Goal: Transaction & Acquisition: Purchase product/service

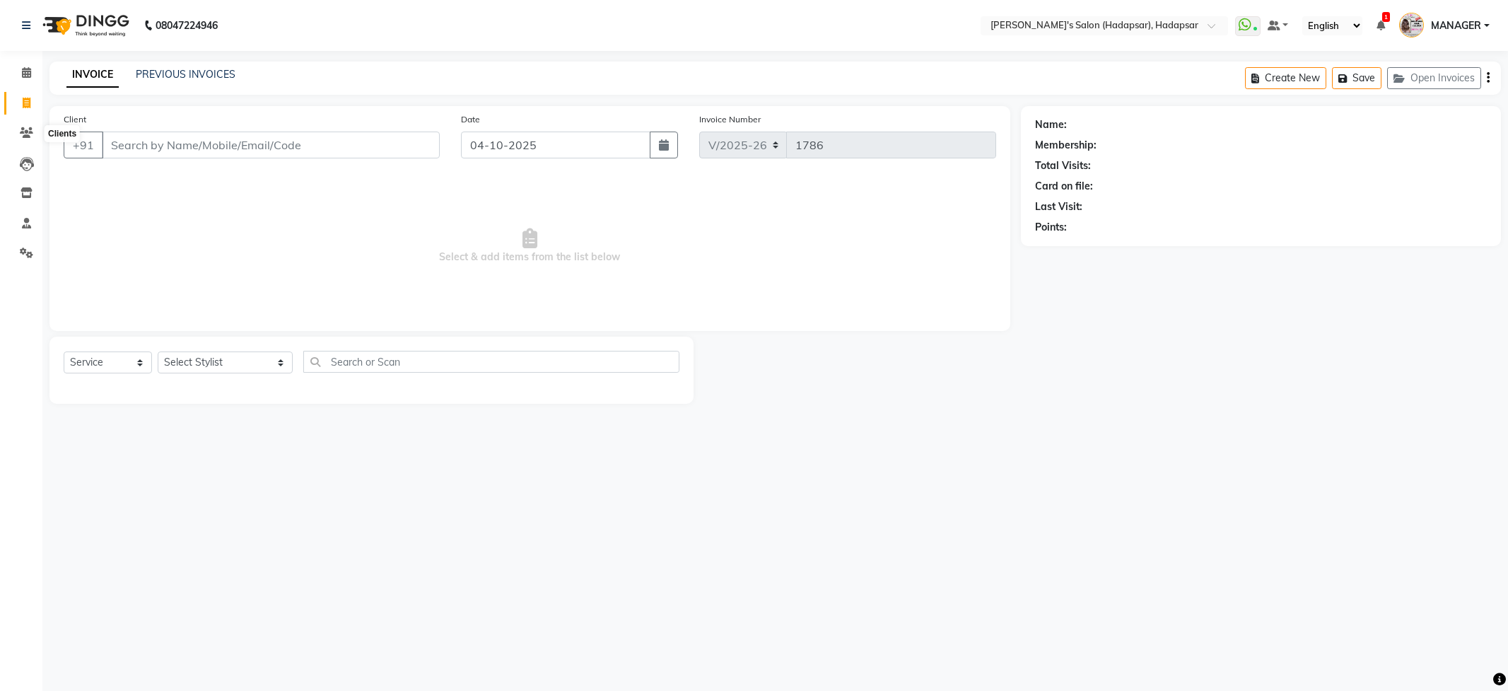
select select "108"
select select "service"
click at [192, 363] on select "Select Stylist ABHI [PERSON_NAME] [PERSON_NAME] MANAGER [PERSON_NAME] PRIYA [PE…" at bounding box center [225, 362] width 135 height 22
select select "71502"
click at [158, 351] on select "Select Stylist ABHI [PERSON_NAME] [PERSON_NAME] MANAGER [PERSON_NAME] PRIYA [PE…" at bounding box center [225, 362] width 135 height 22
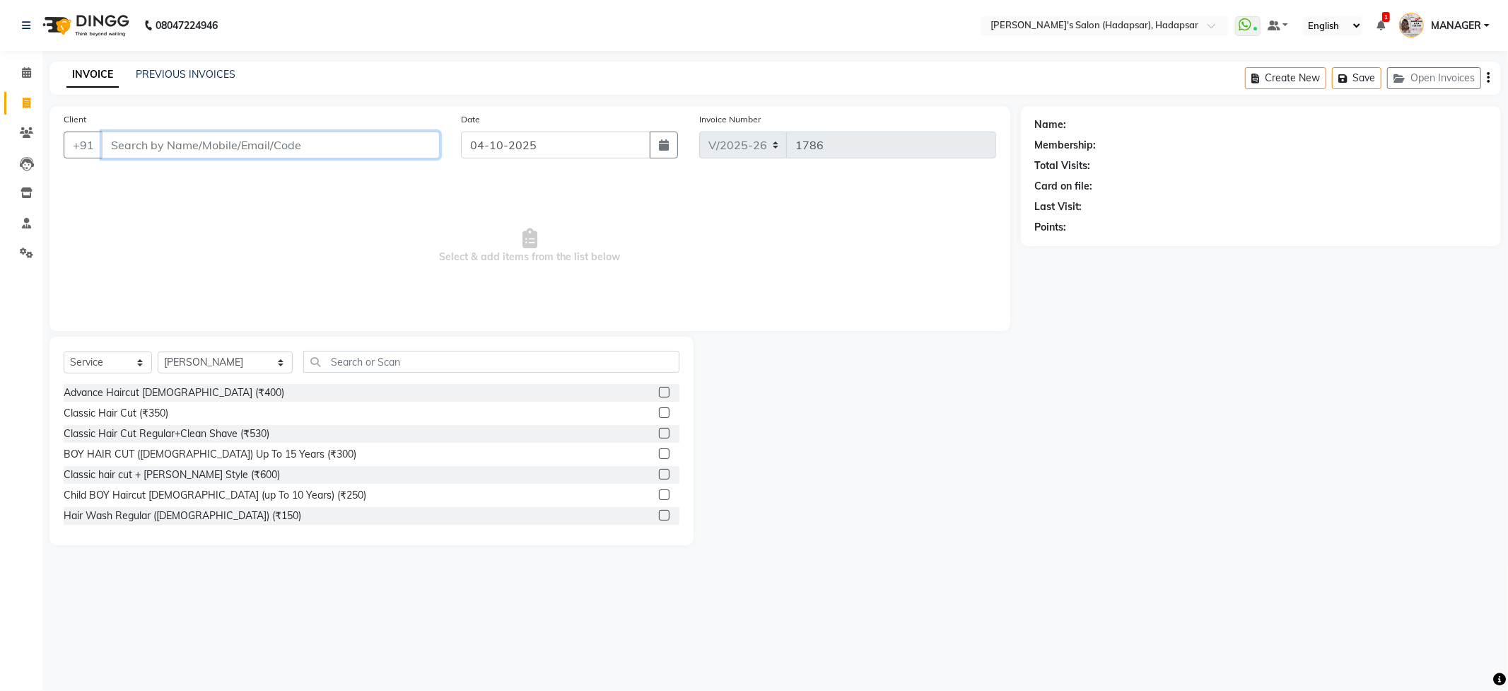
click at [167, 142] on input "Client" at bounding box center [271, 144] width 338 height 27
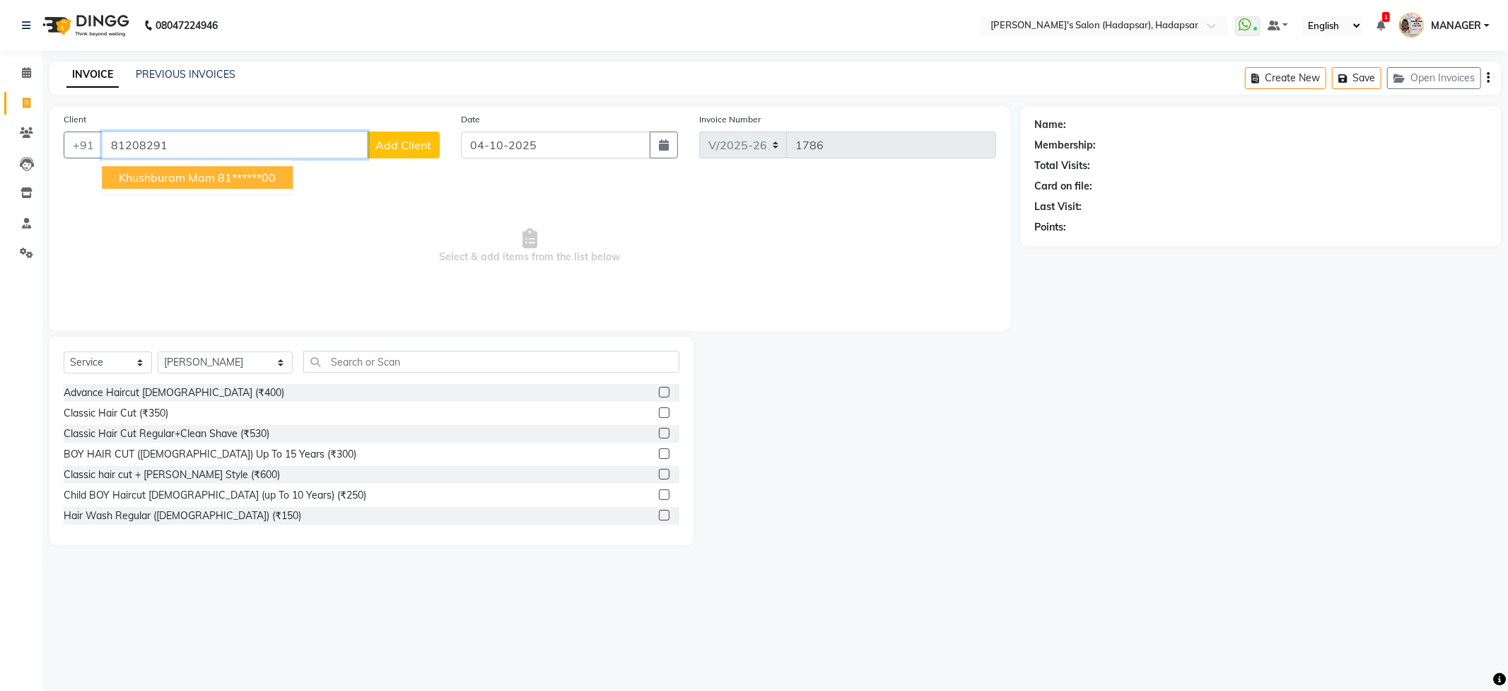
click at [144, 168] on button "khushburam mam 81******00" at bounding box center [197, 177] width 191 height 23
type input "81******00"
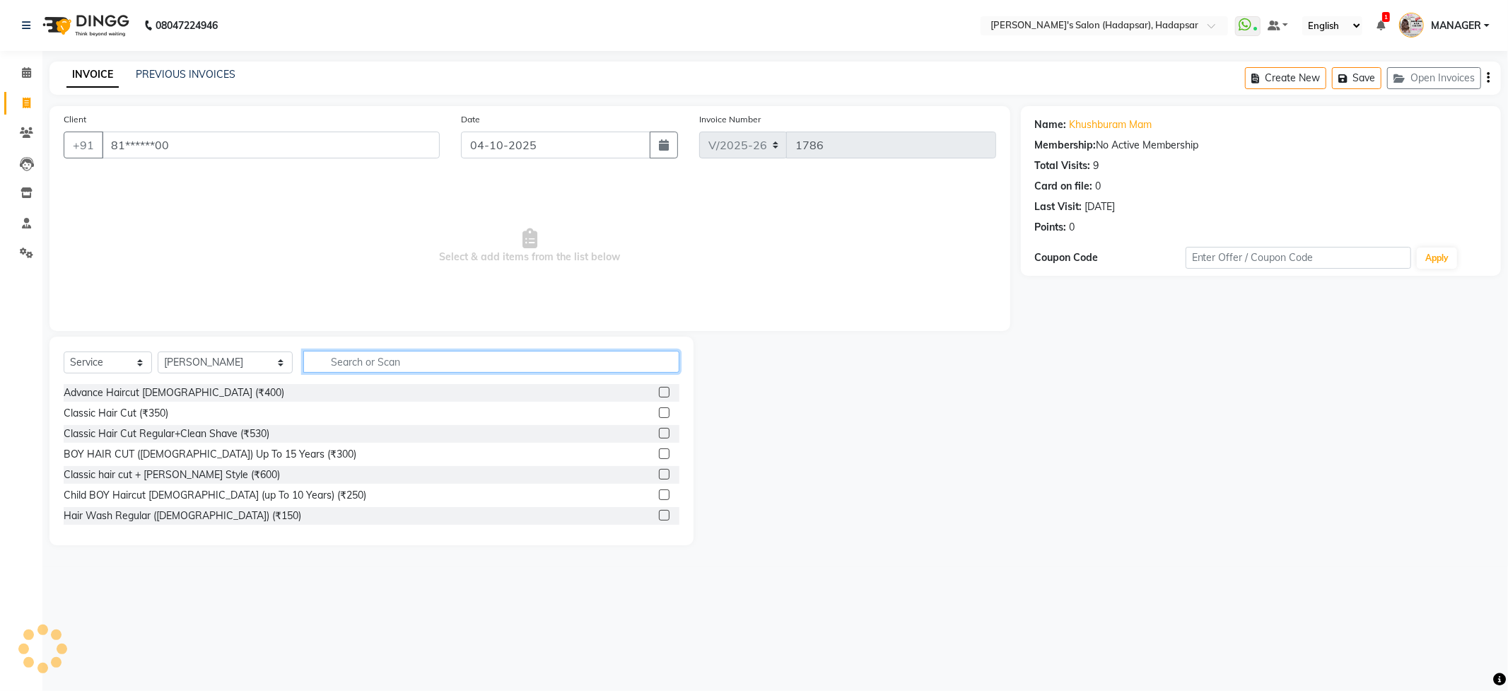
click at [348, 368] on input "text" at bounding box center [490, 362] width 375 height 22
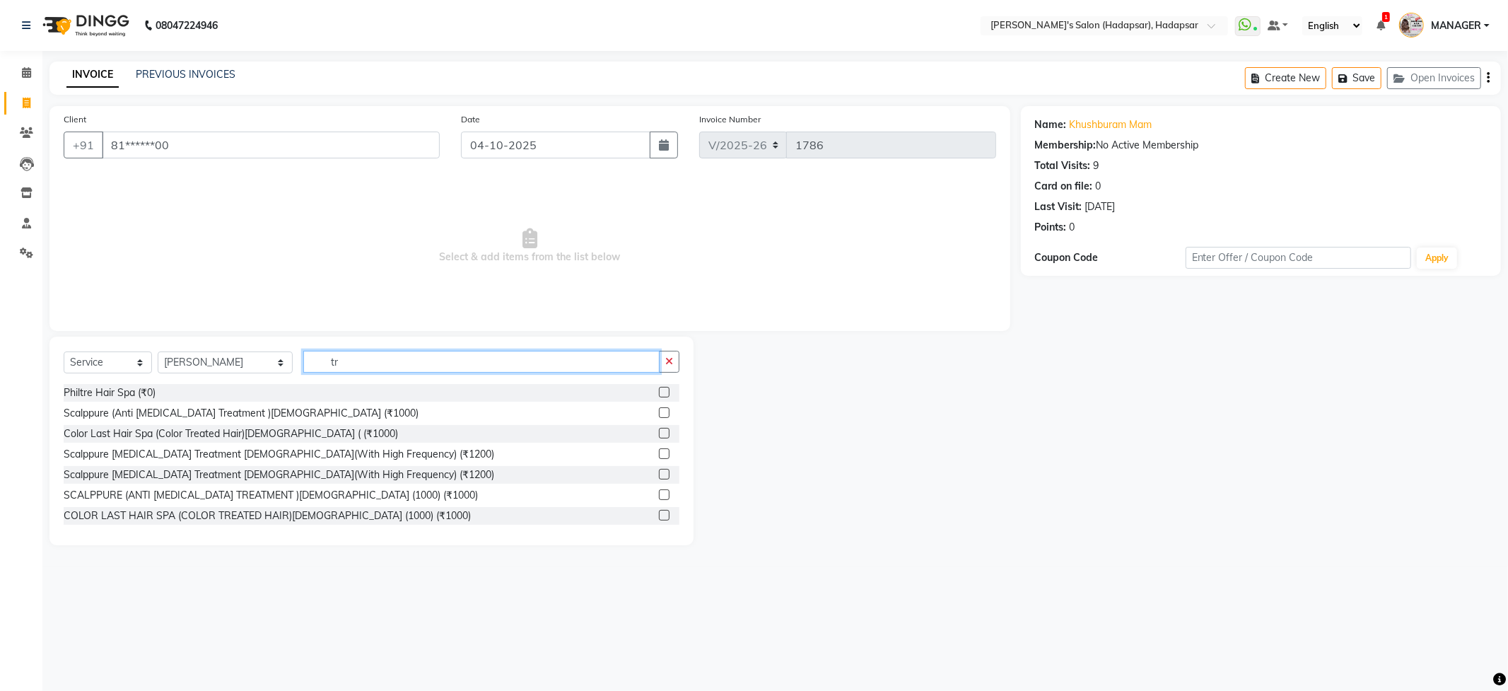
type input "t"
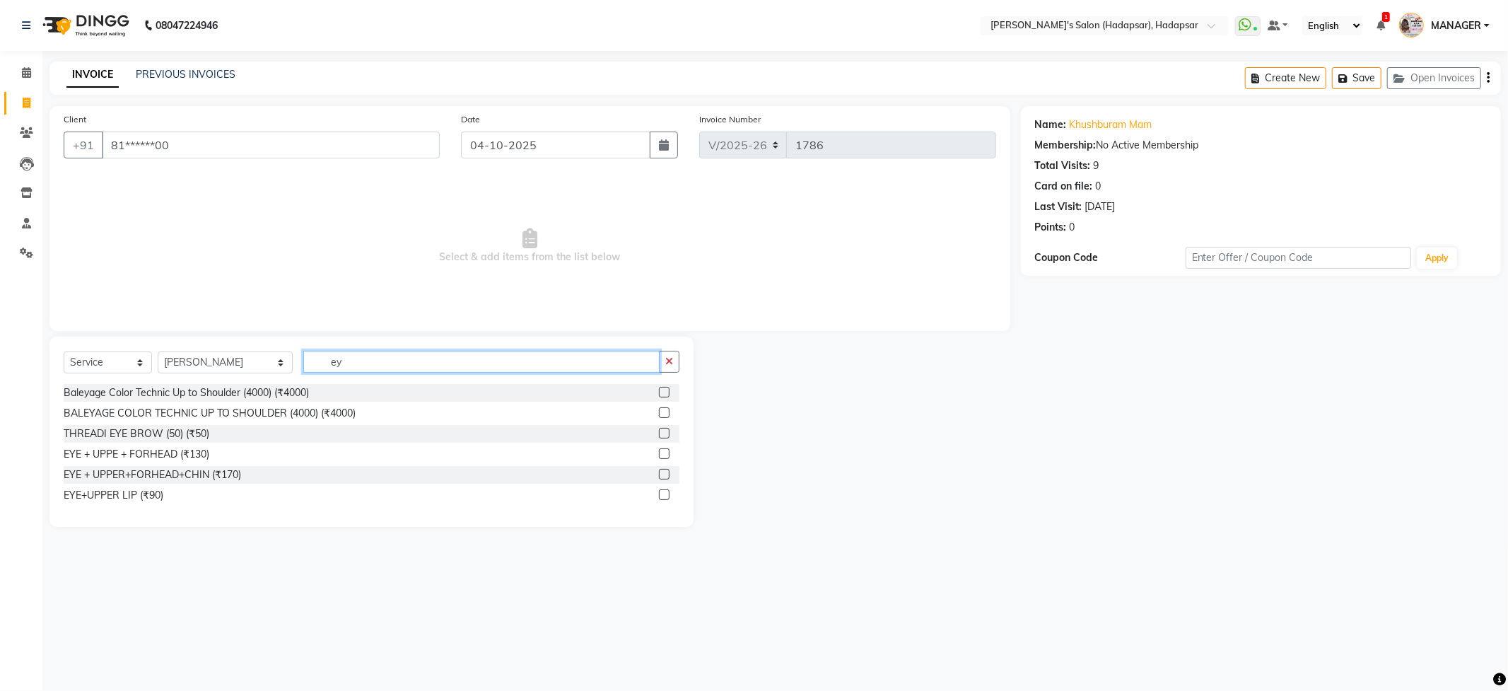
type input "ey"
click at [173, 495] on div "EYE+UPPER LIP (₹90)" at bounding box center [372, 495] width 616 height 18
click at [668, 495] on label at bounding box center [664, 494] width 11 height 11
click at [668, 495] on input "checkbox" at bounding box center [663, 495] width 9 height 9
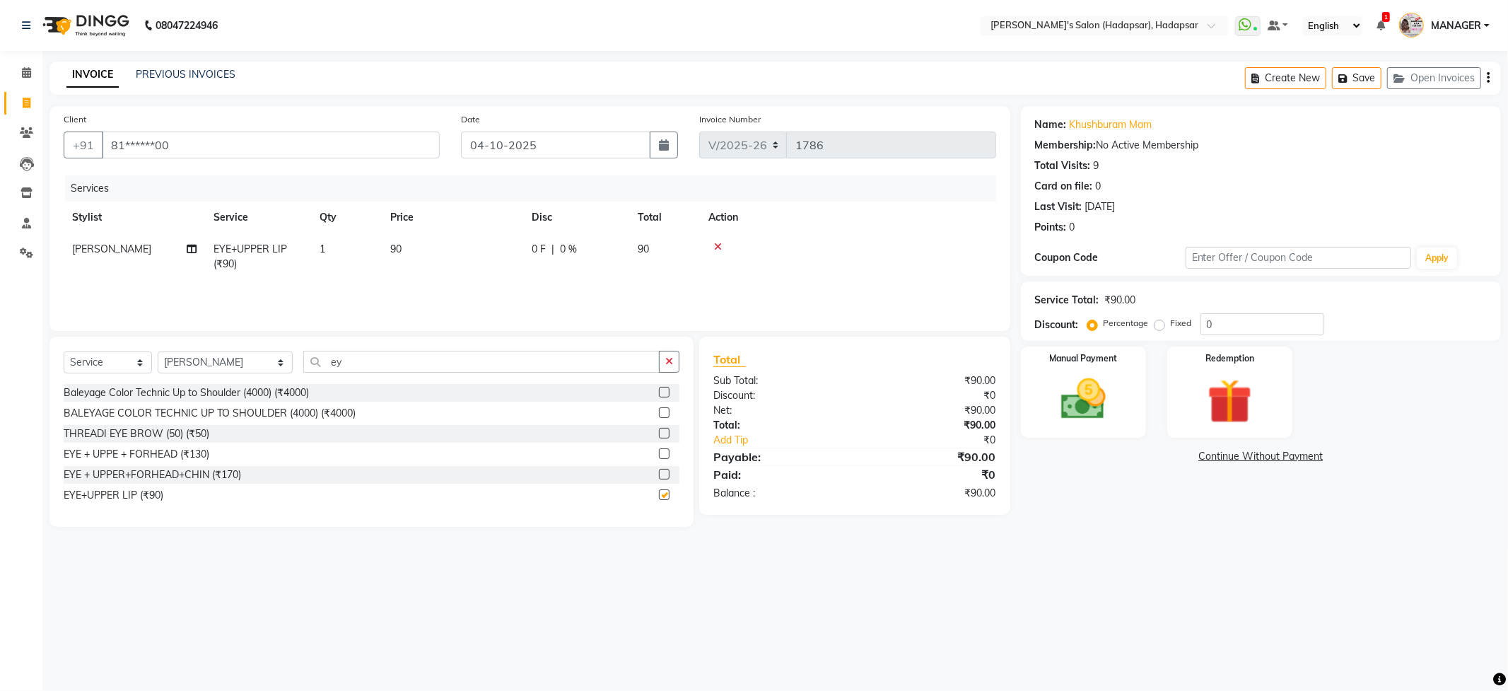
checkbox input "false"
click at [659, 357] on button "button" at bounding box center [669, 362] width 20 height 22
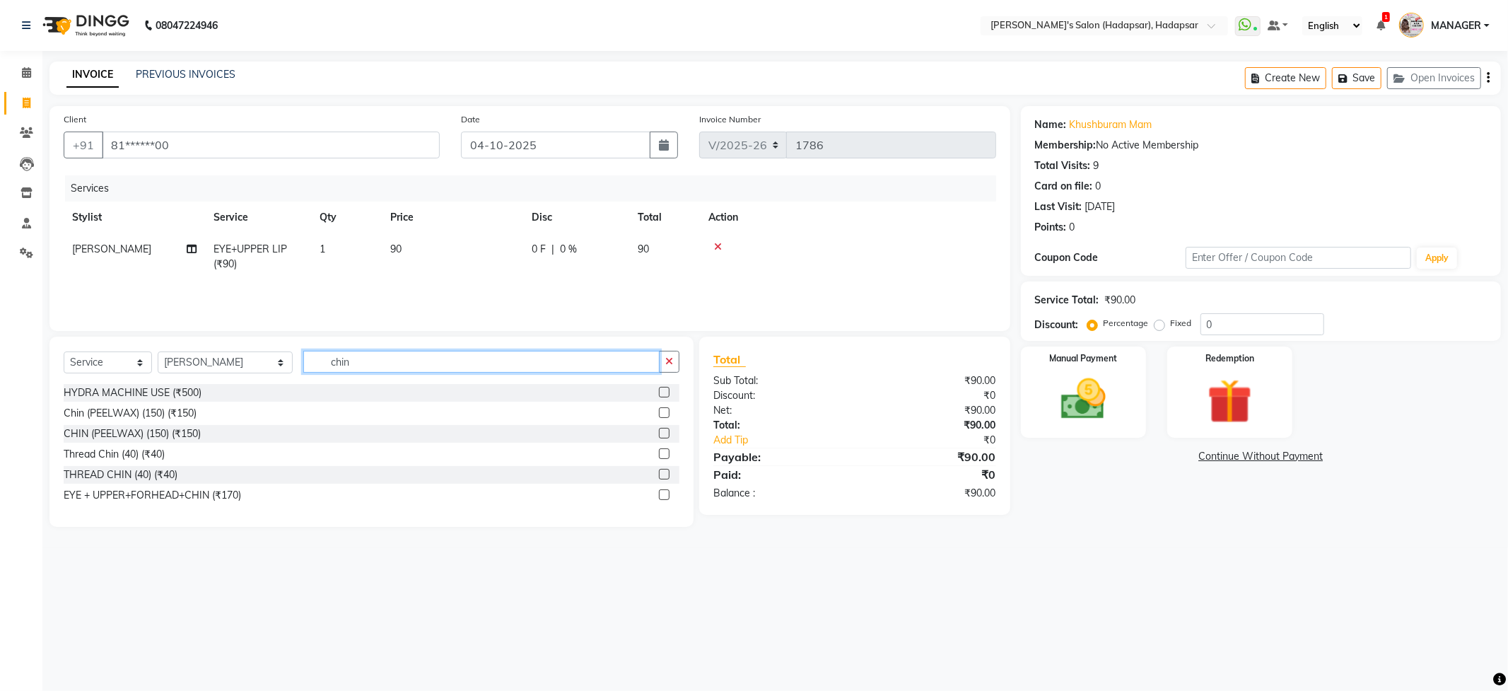
type input "chin"
click at [660, 453] on label at bounding box center [664, 453] width 11 height 11
click at [660, 453] on input "checkbox" at bounding box center [663, 454] width 9 height 9
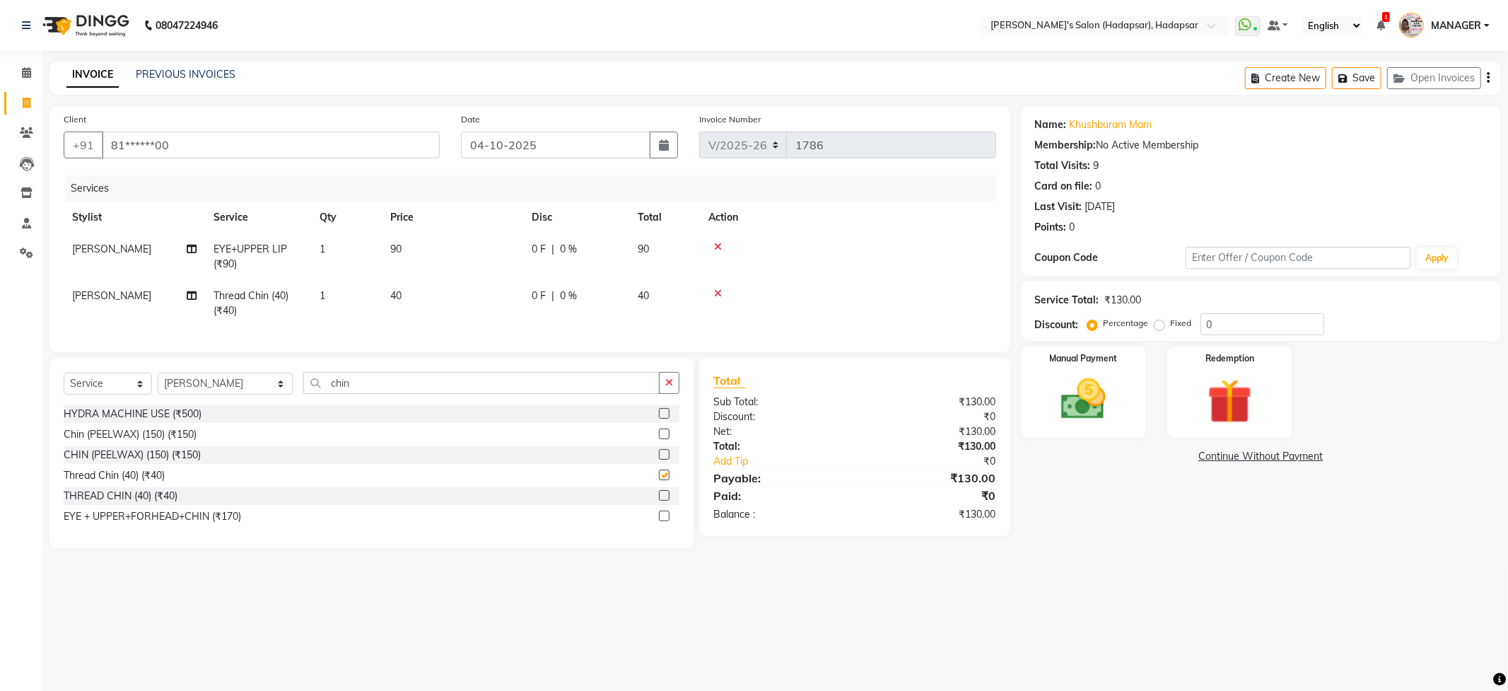
checkbox input "false"
click at [1063, 400] on img at bounding box center [1083, 399] width 76 height 54
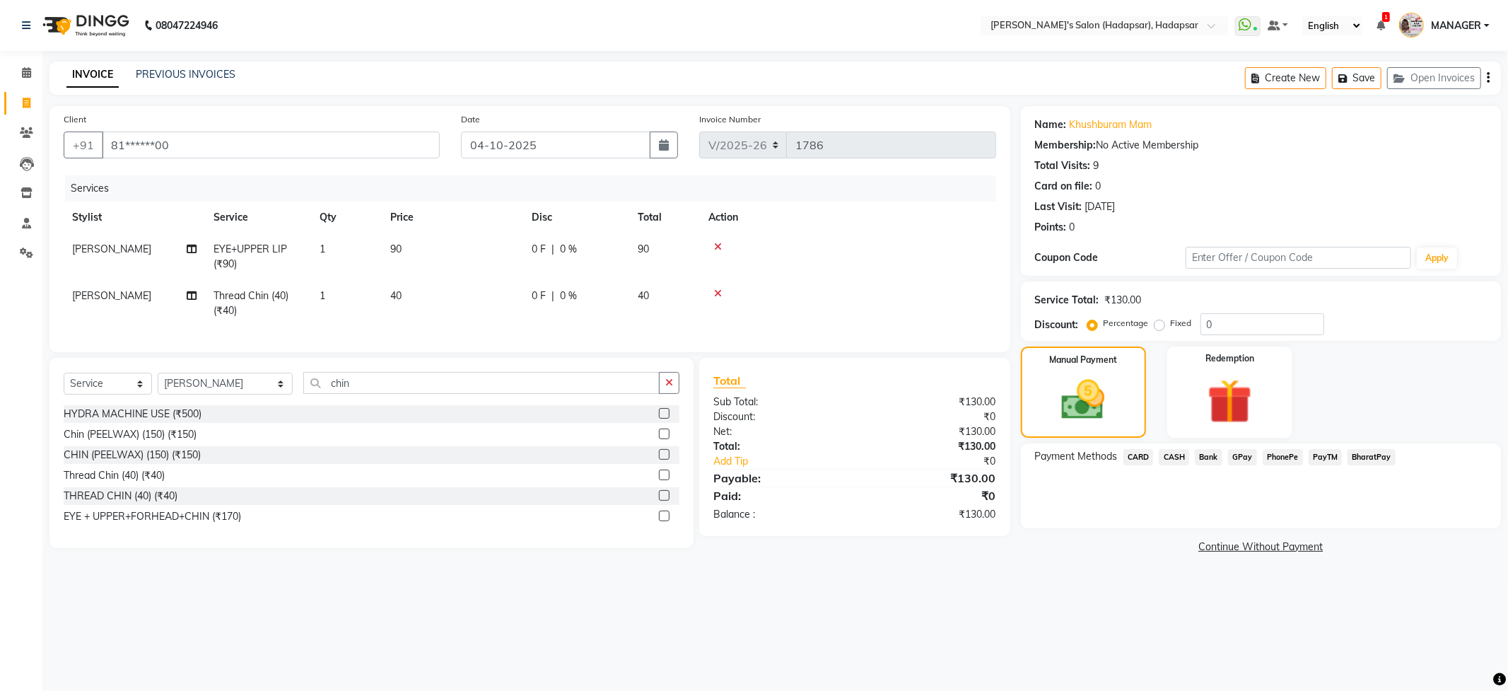
click at [1267, 451] on span "PhonePe" at bounding box center [1282, 457] width 40 height 16
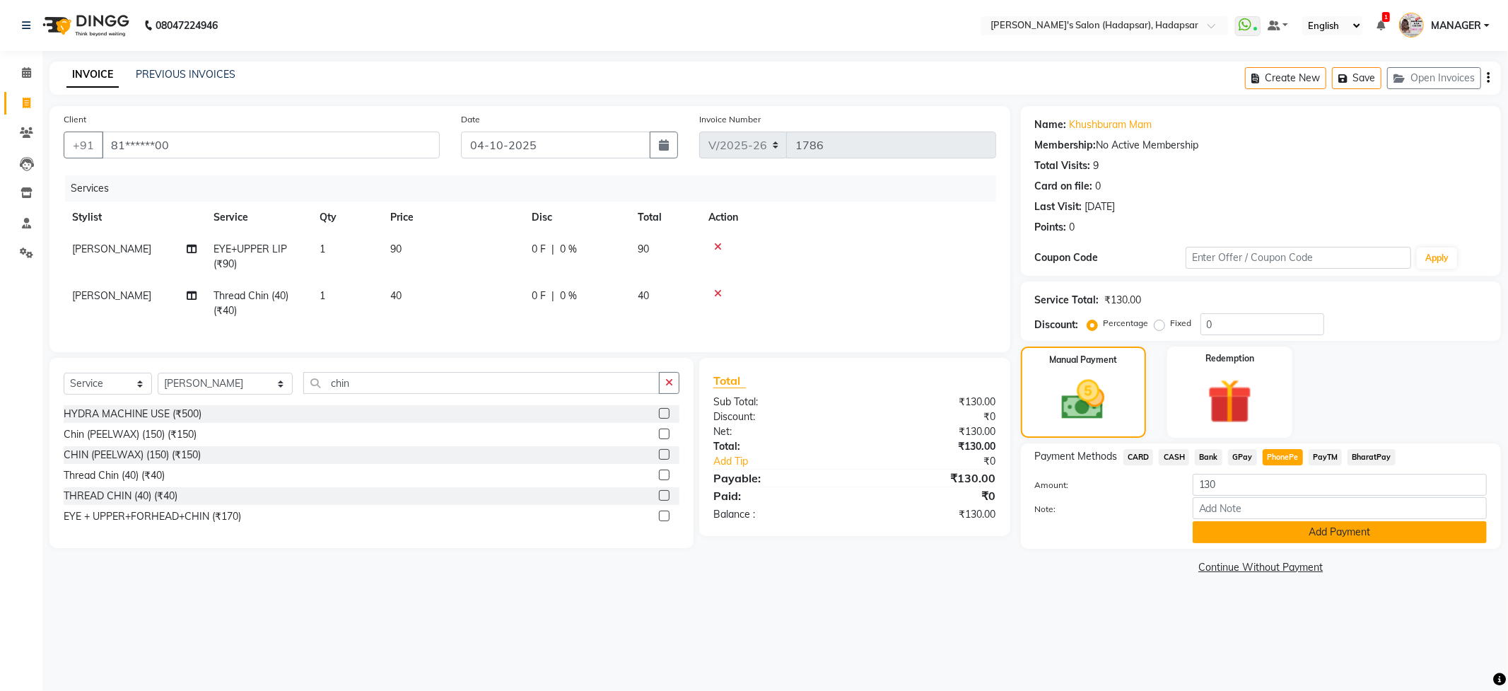
click at [1334, 527] on button "Add Payment" at bounding box center [1339, 532] width 294 height 22
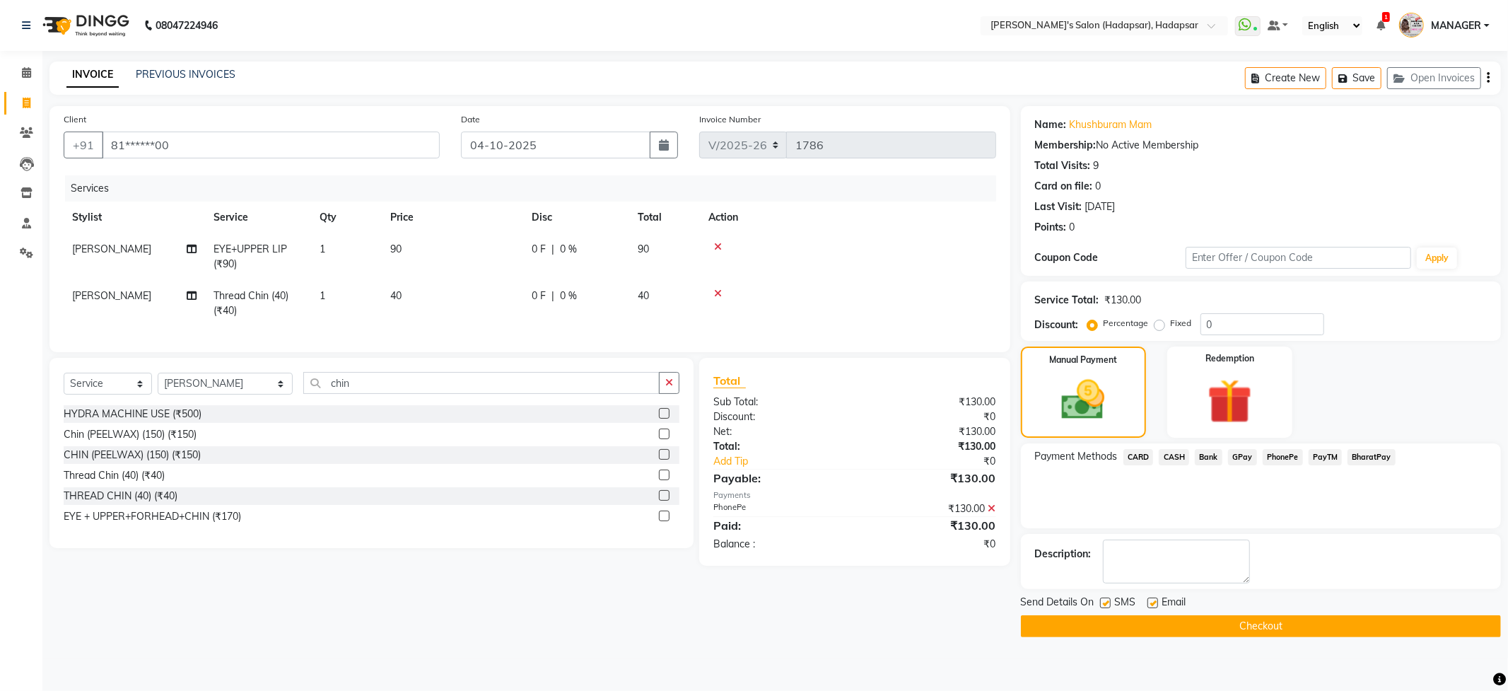
click at [1175, 626] on button "Checkout" at bounding box center [1261, 626] width 480 height 22
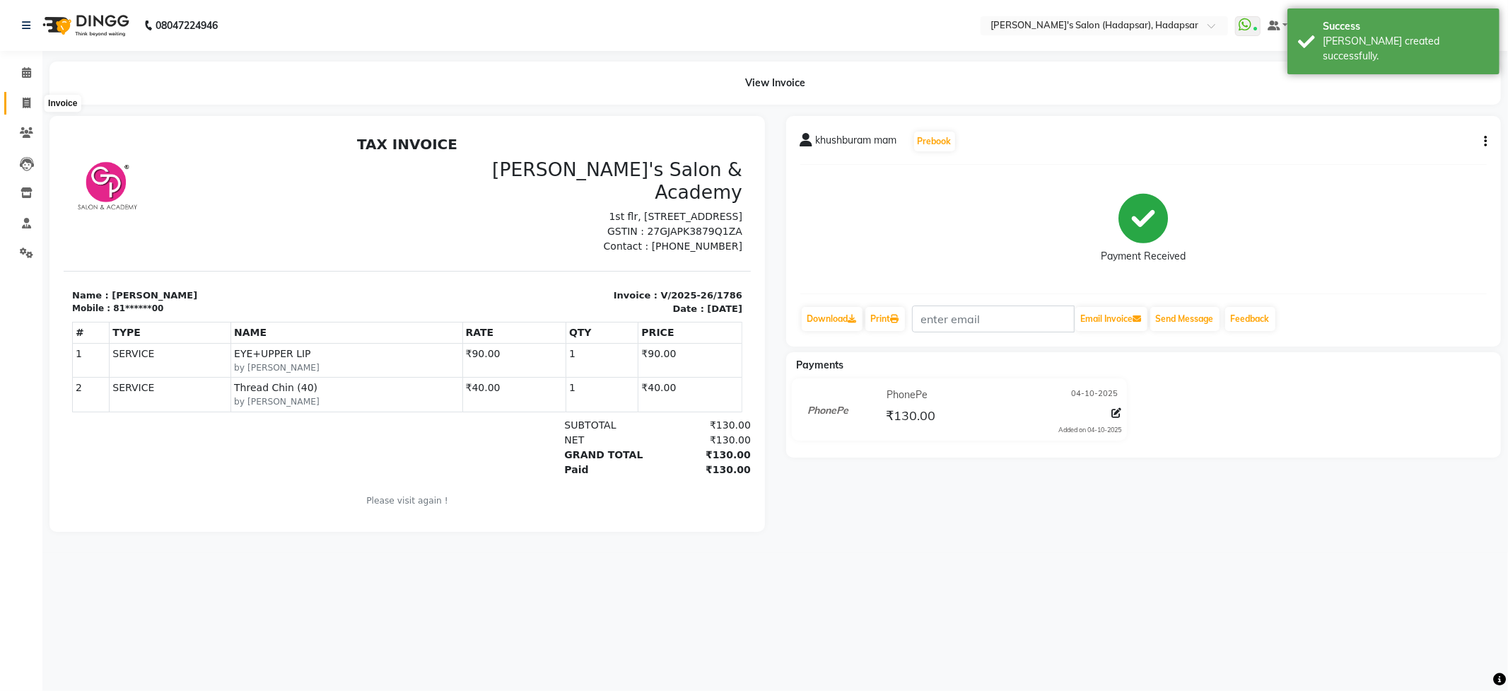
click at [23, 98] on icon at bounding box center [27, 103] width 8 height 11
select select "108"
select select "service"
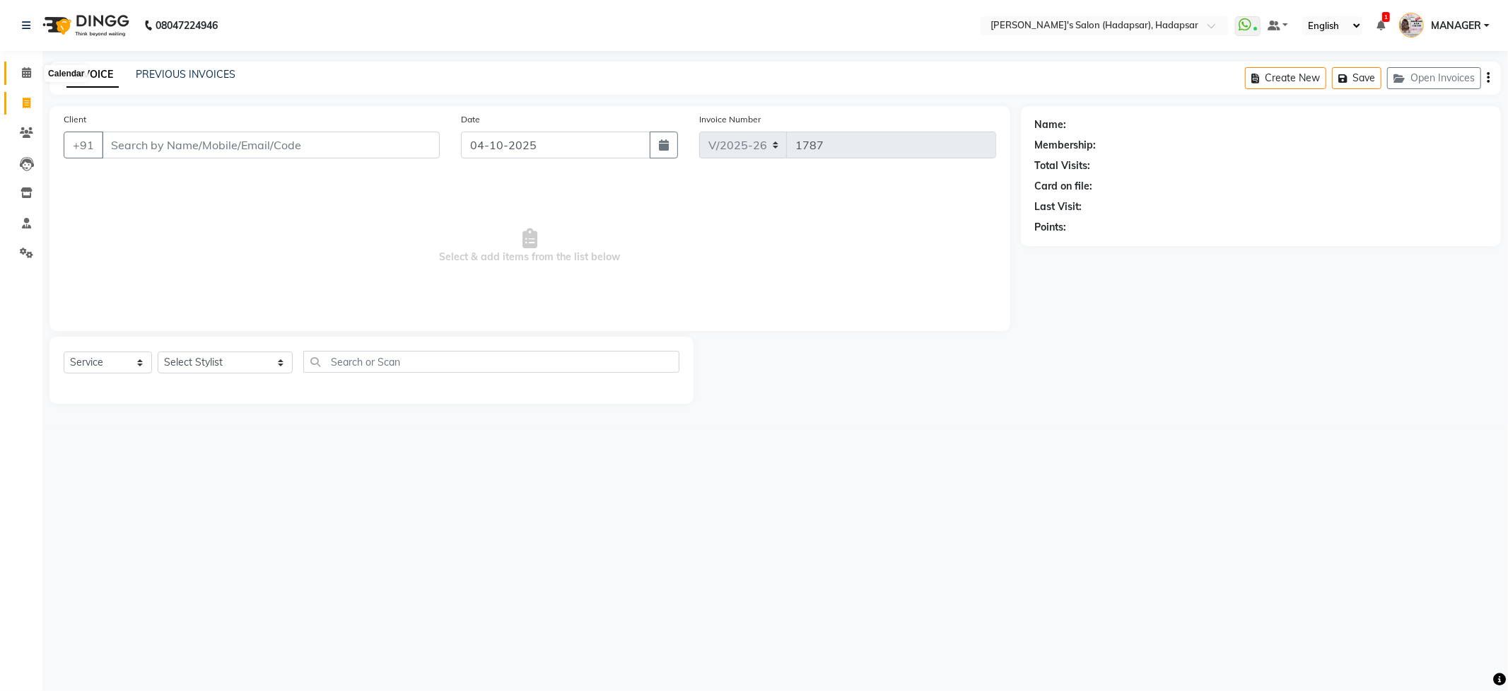
click at [22, 74] on icon at bounding box center [26, 72] width 9 height 11
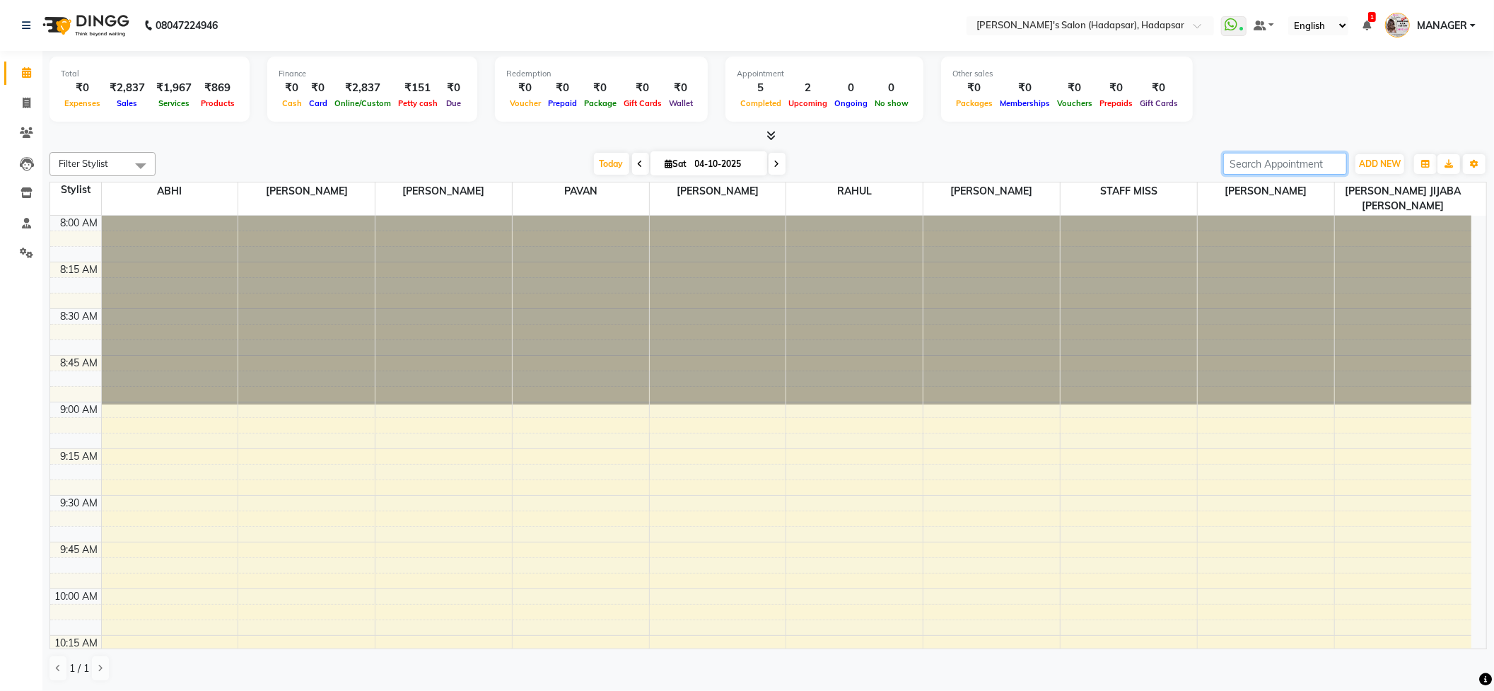
click at [1321, 163] on input "search" at bounding box center [1285, 164] width 124 height 22
click at [1267, 156] on input "search" at bounding box center [1285, 164] width 124 height 22
click at [1395, 164] on span "ADD NEW" at bounding box center [1380, 163] width 42 height 11
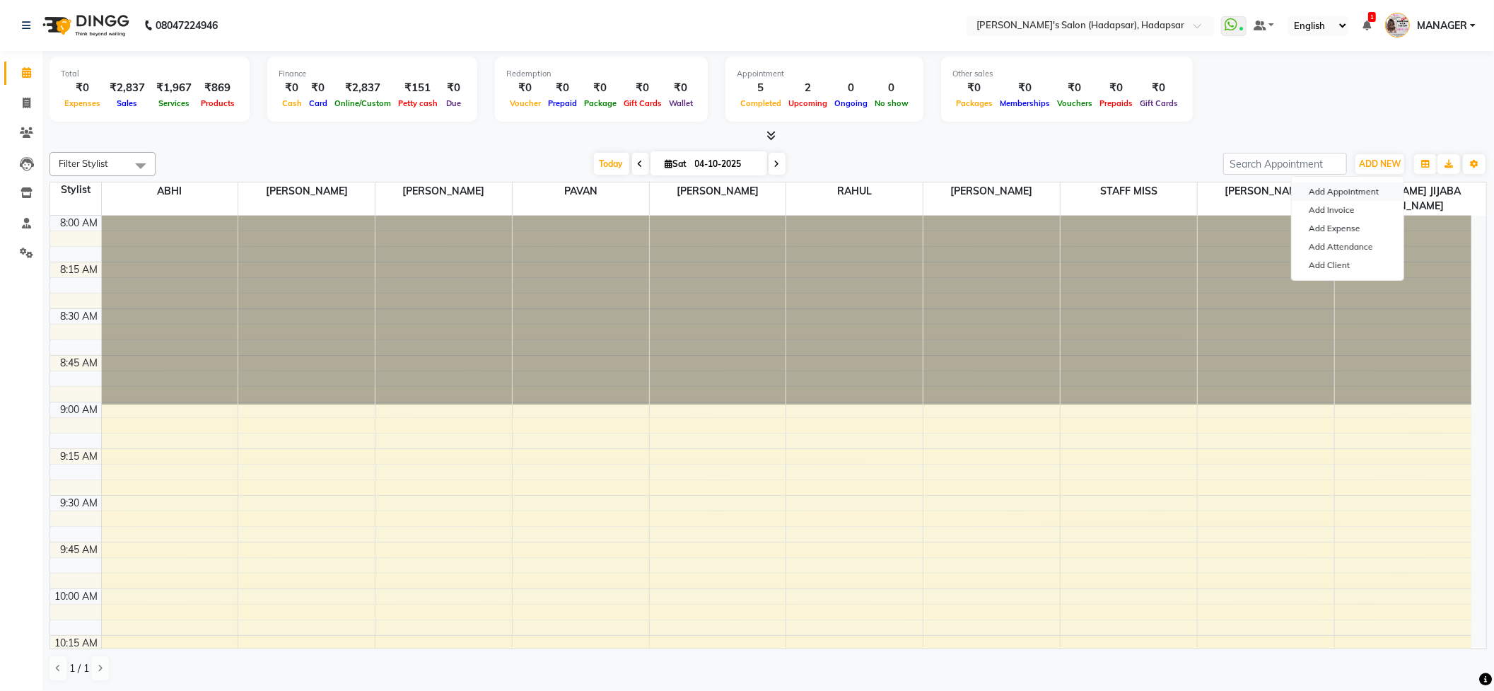
click at [1346, 189] on button "Add Appointment" at bounding box center [1347, 191] width 112 height 18
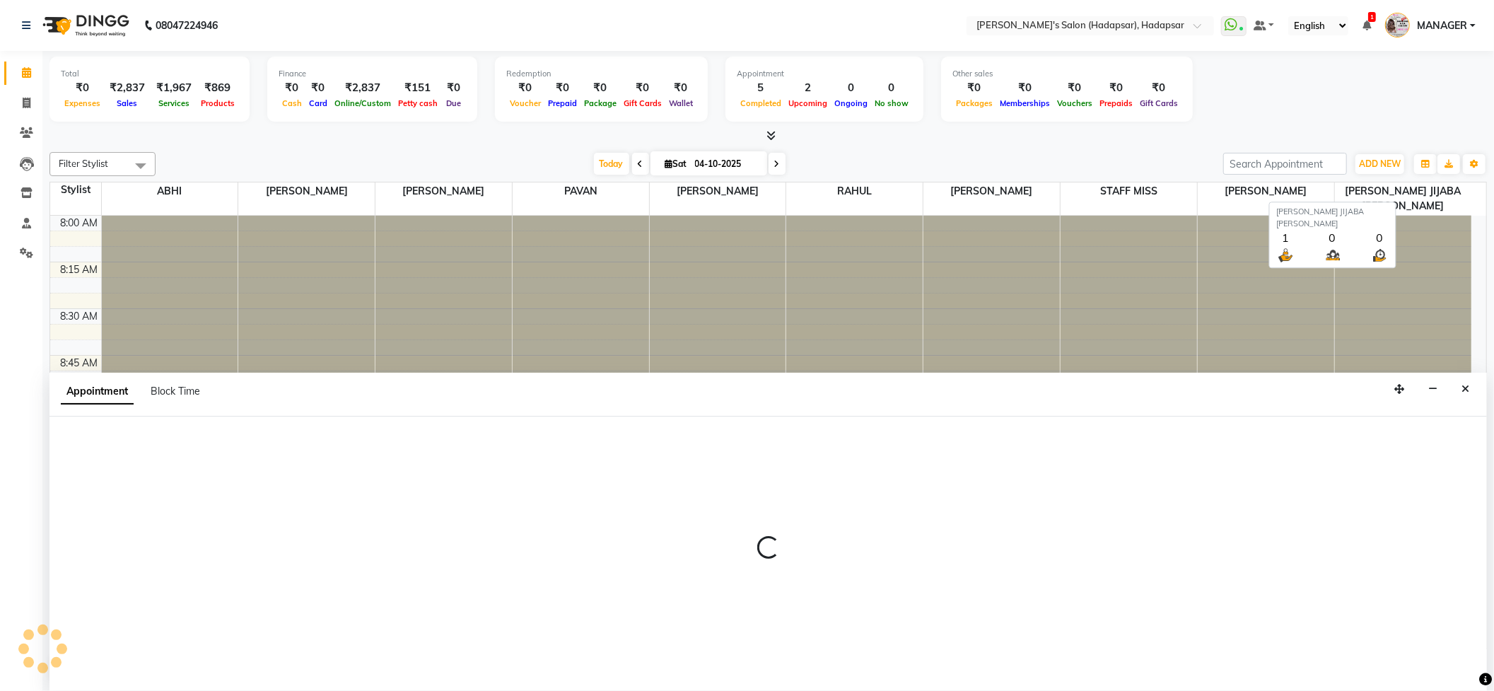
scroll to position [1, 0]
select select "540"
select select "tentative"
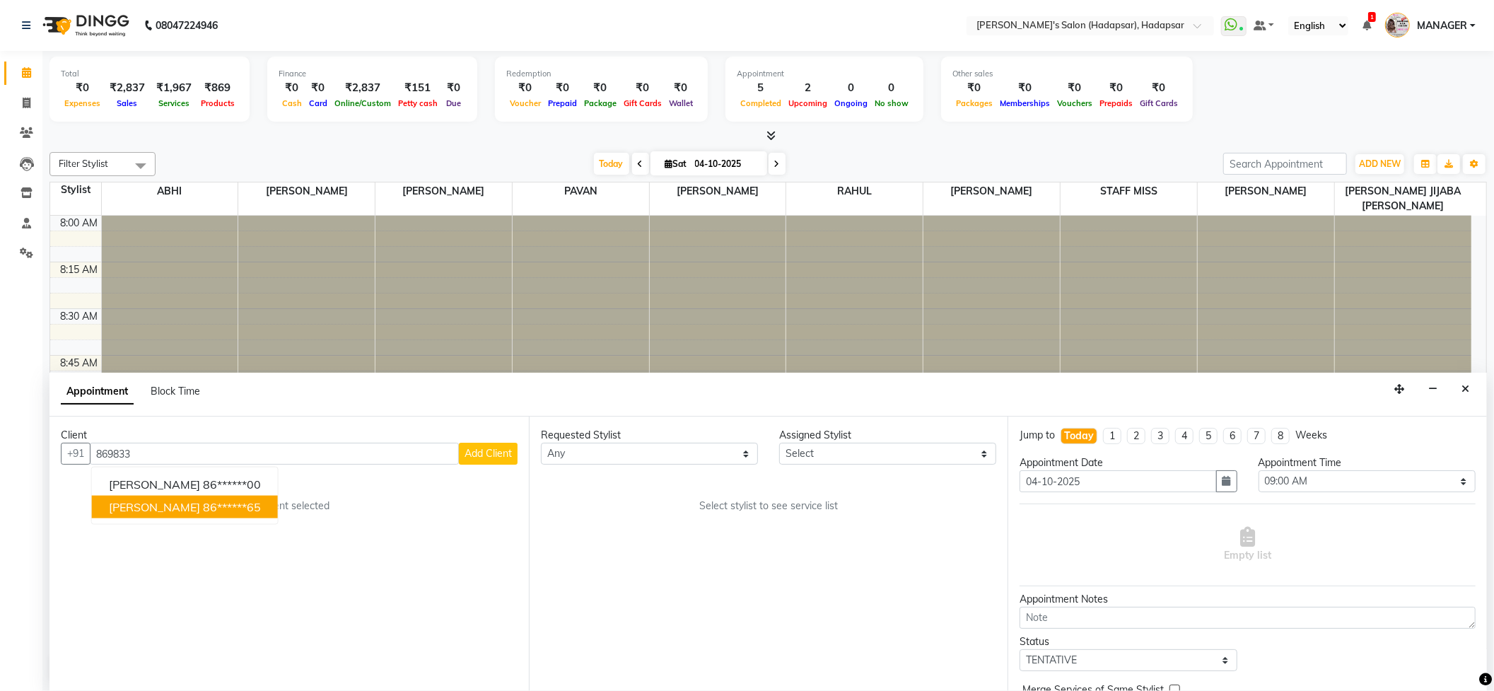
click at [175, 500] on span "[PERSON_NAME]" at bounding box center [154, 507] width 91 height 14
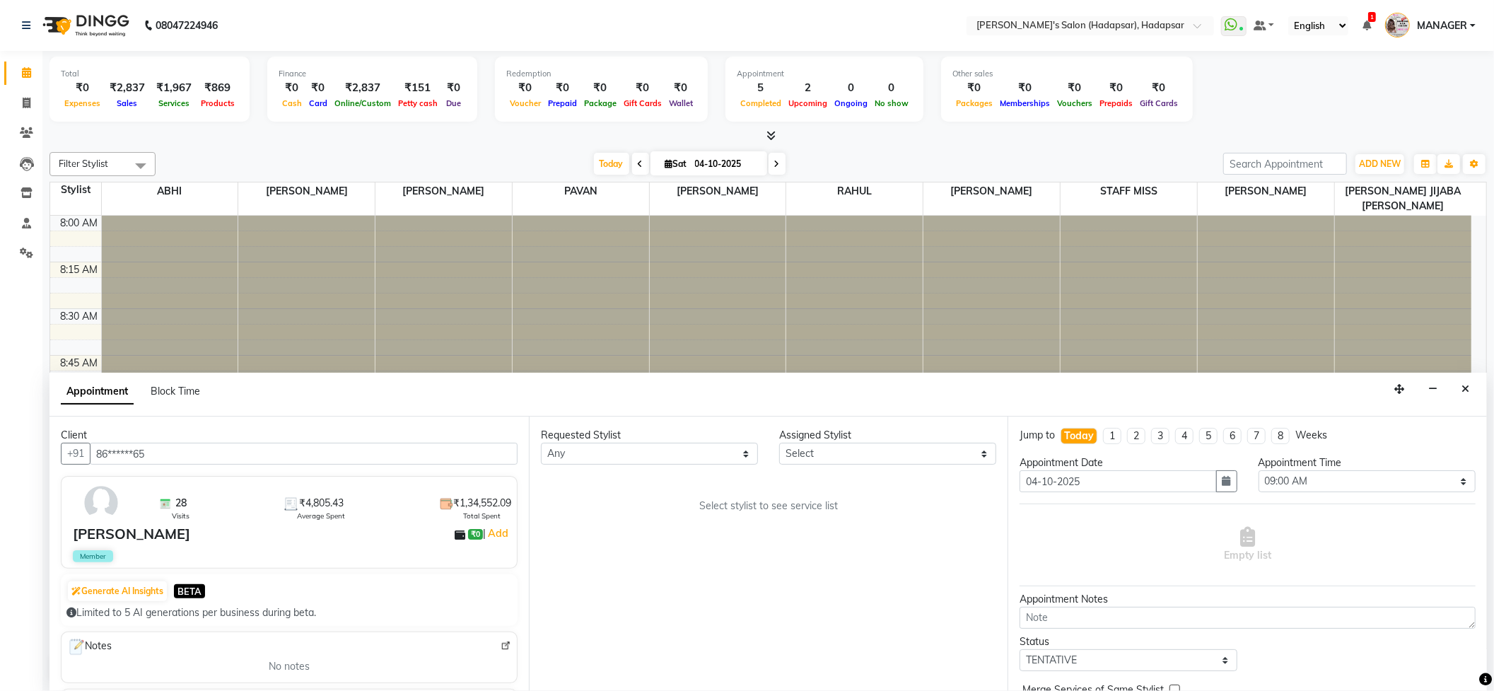
type input "86******65"
click at [741, 454] on select "Any ABHI [PERSON_NAME] [PERSON_NAME] [PERSON_NAME] PRIYA [PERSON_NAME] [PERSON_…" at bounding box center [649, 453] width 217 height 22
select select "12670"
click at [541, 442] on select "Any ABHI [PERSON_NAME] [PERSON_NAME] [PERSON_NAME] PRIYA [PERSON_NAME] [PERSON_…" at bounding box center [649, 453] width 217 height 22
select select "12670"
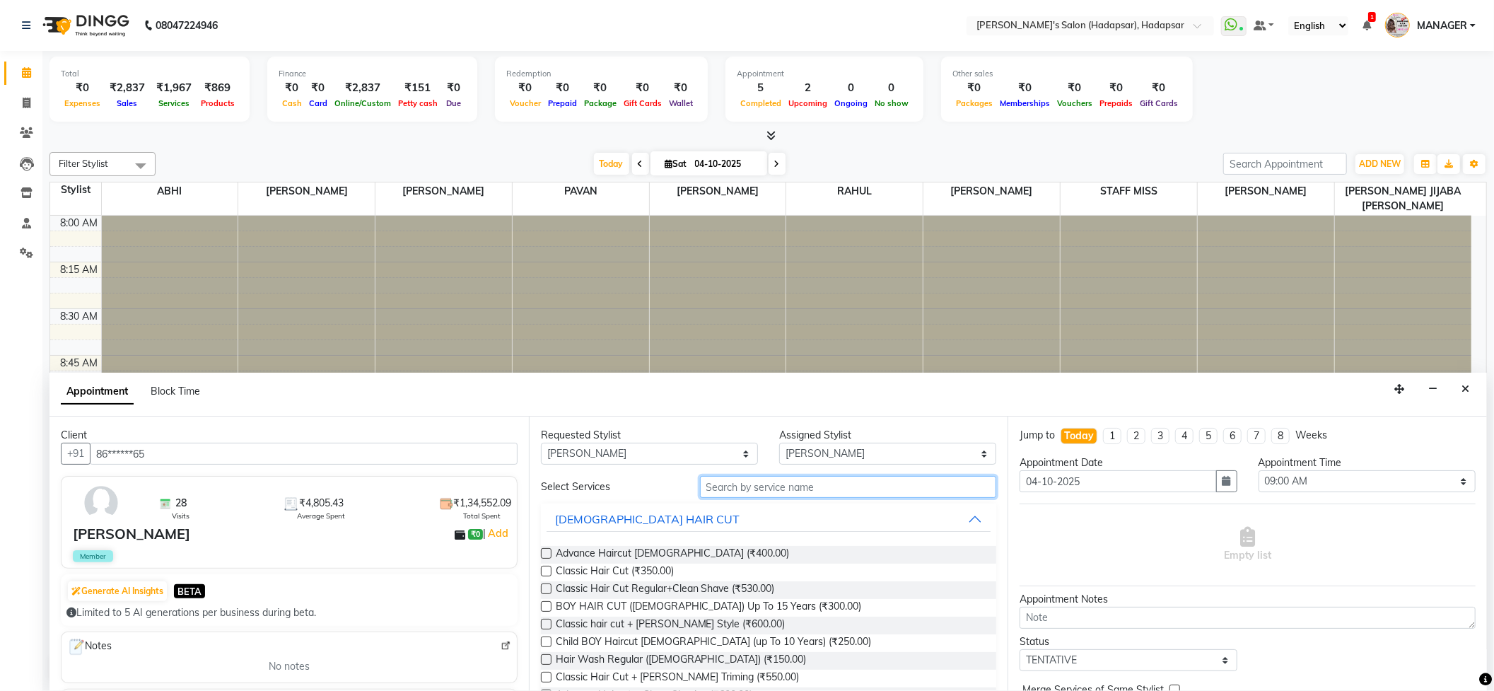
click at [765, 482] on input "text" at bounding box center [848, 487] width 297 height 22
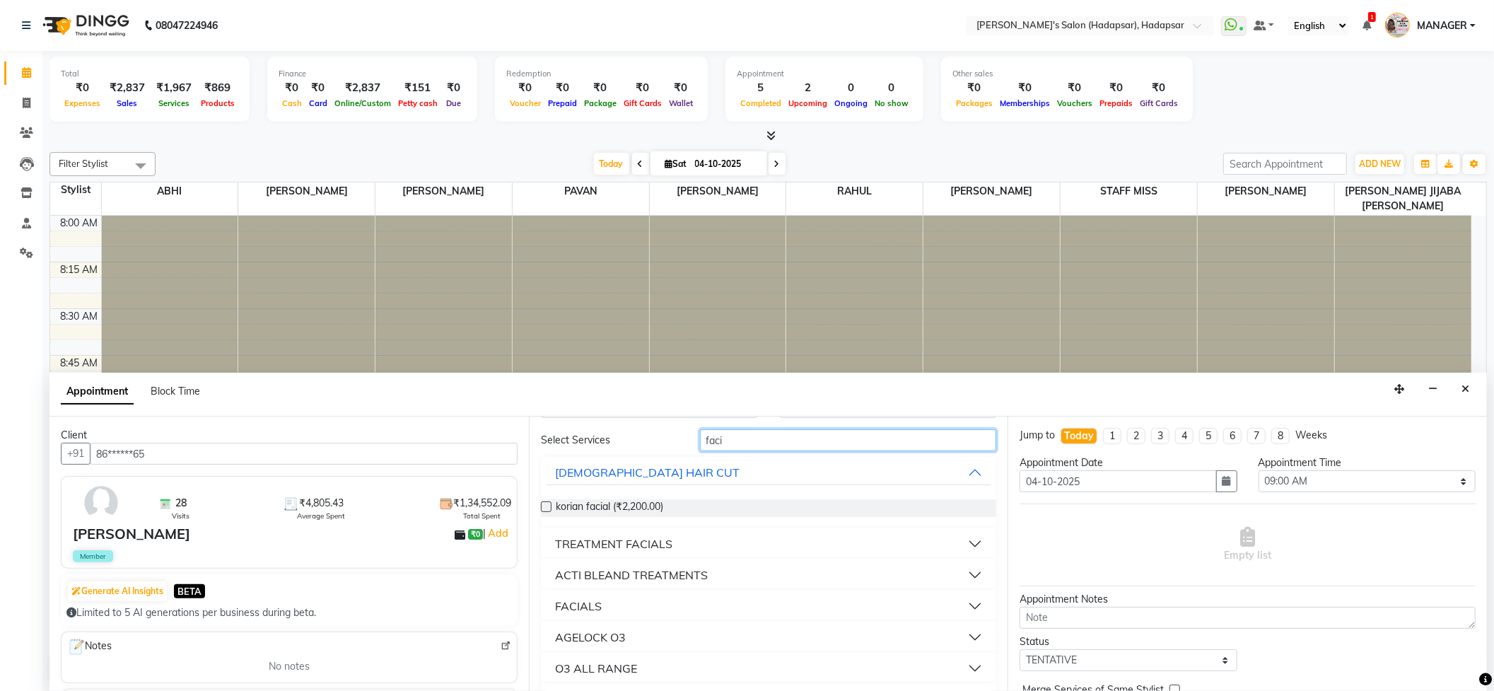
scroll to position [82, 0]
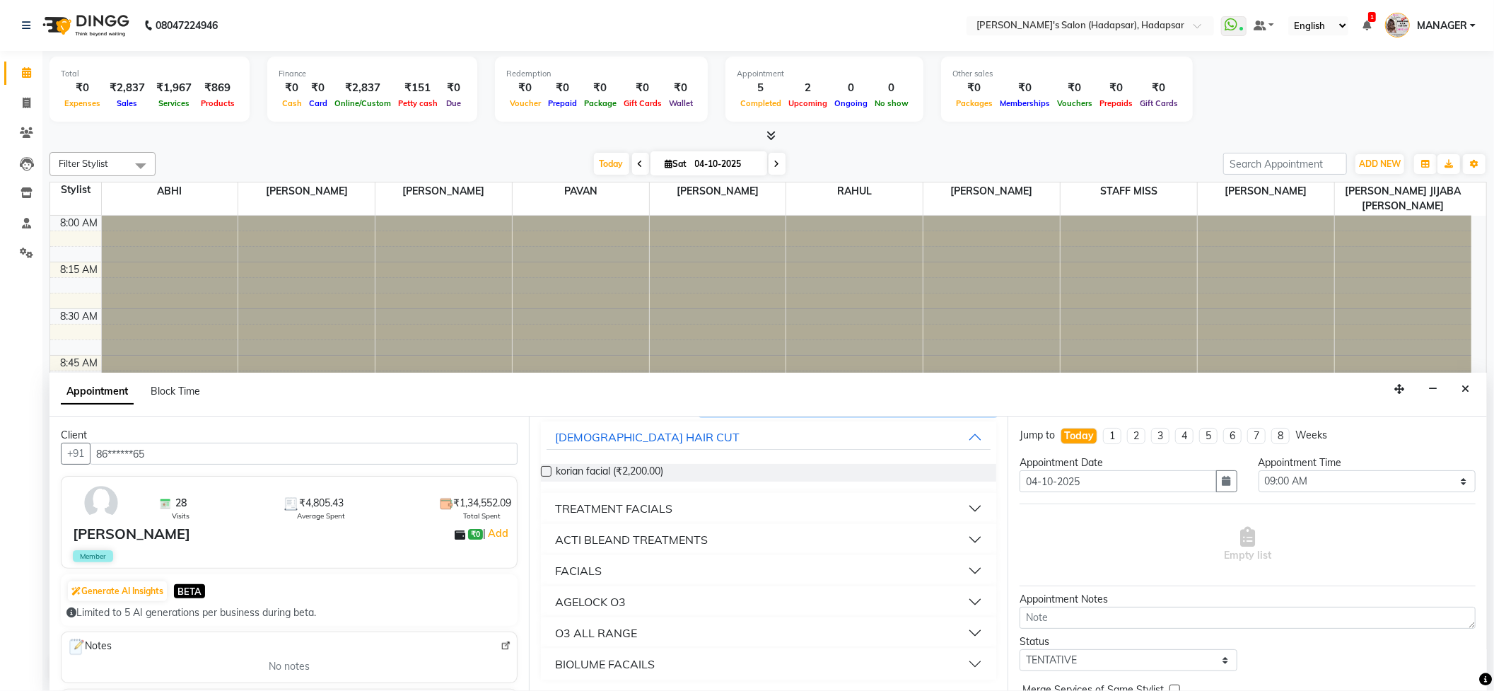
type input "faci"
click at [581, 567] on div "FACIALS" at bounding box center [578, 570] width 47 height 17
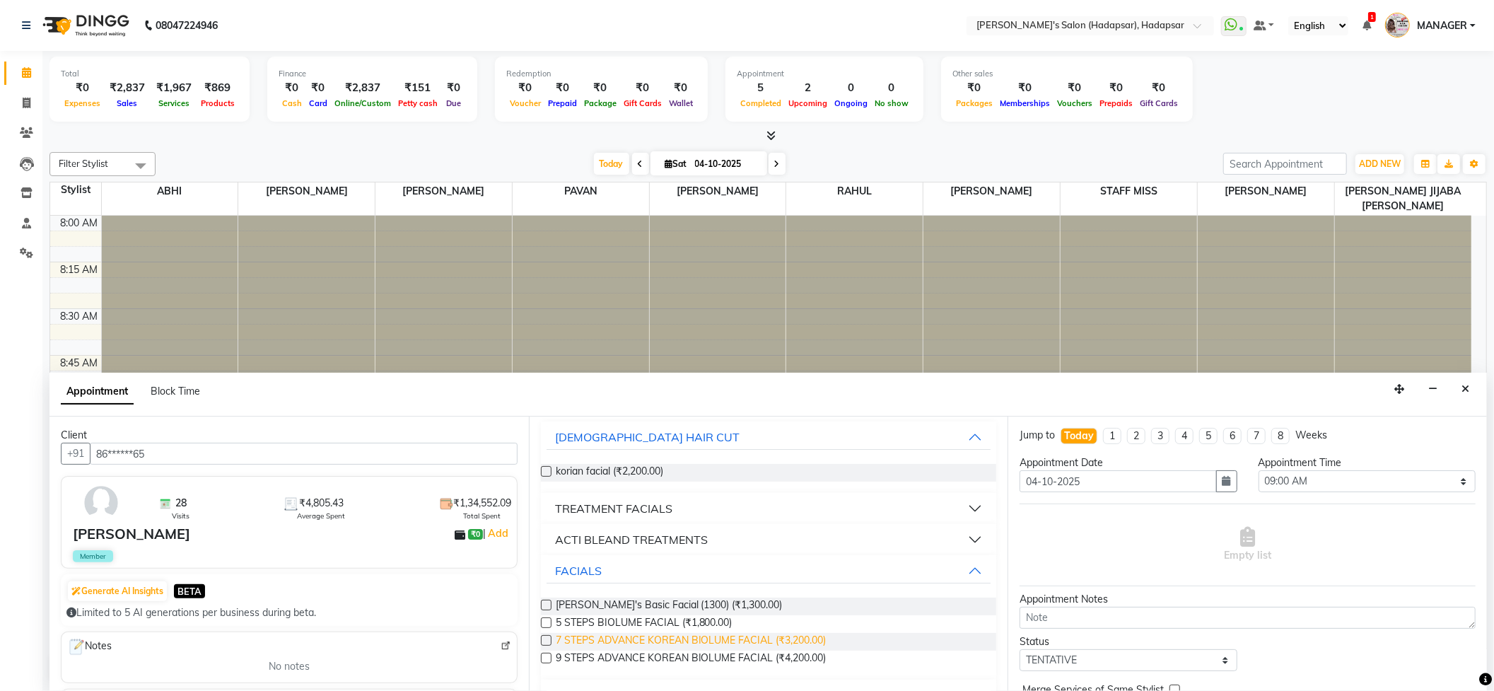
click at [597, 633] on span "7 STEPS ADVANCE KOREAN BIOLUME FACIAL (₹3,200.00)" at bounding box center [691, 642] width 271 height 18
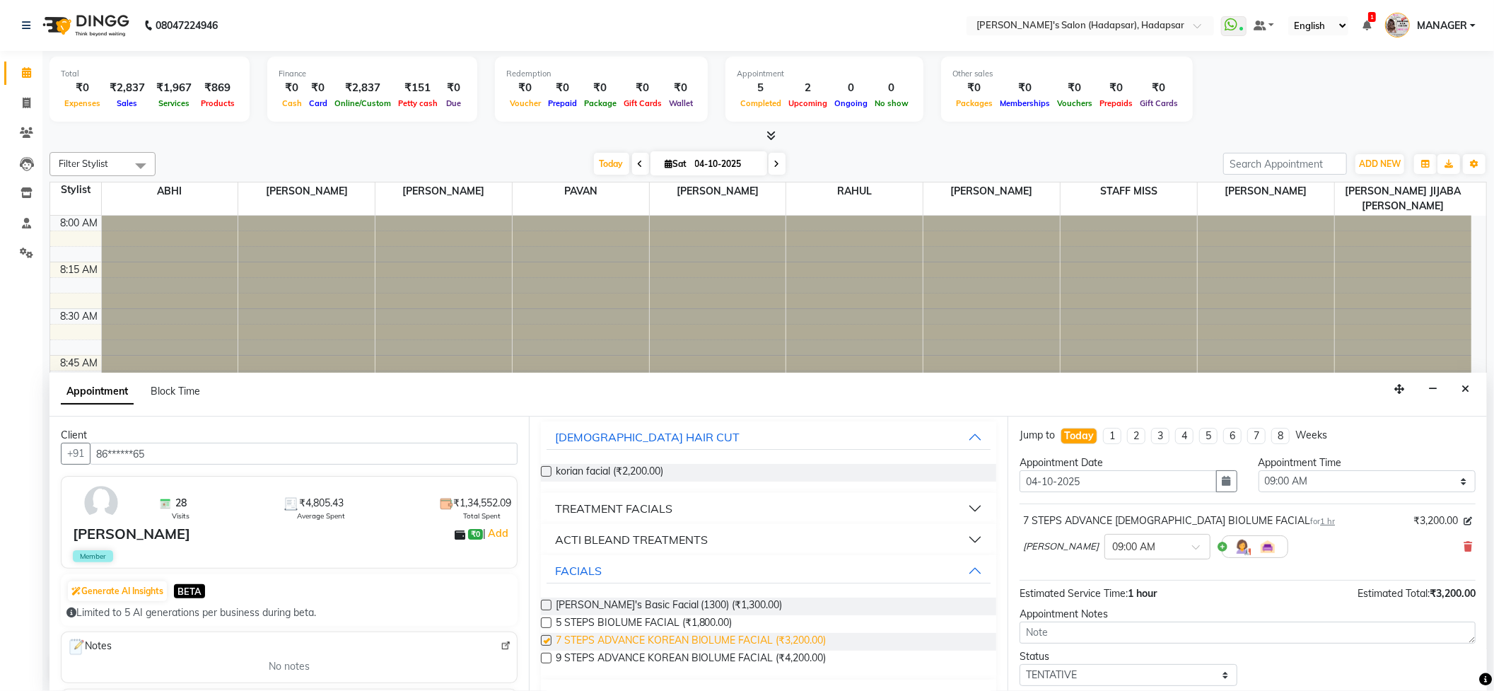
checkbox input "false"
click at [1226, 481] on button "button" at bounding box center [1226, 481] width 21 height 22
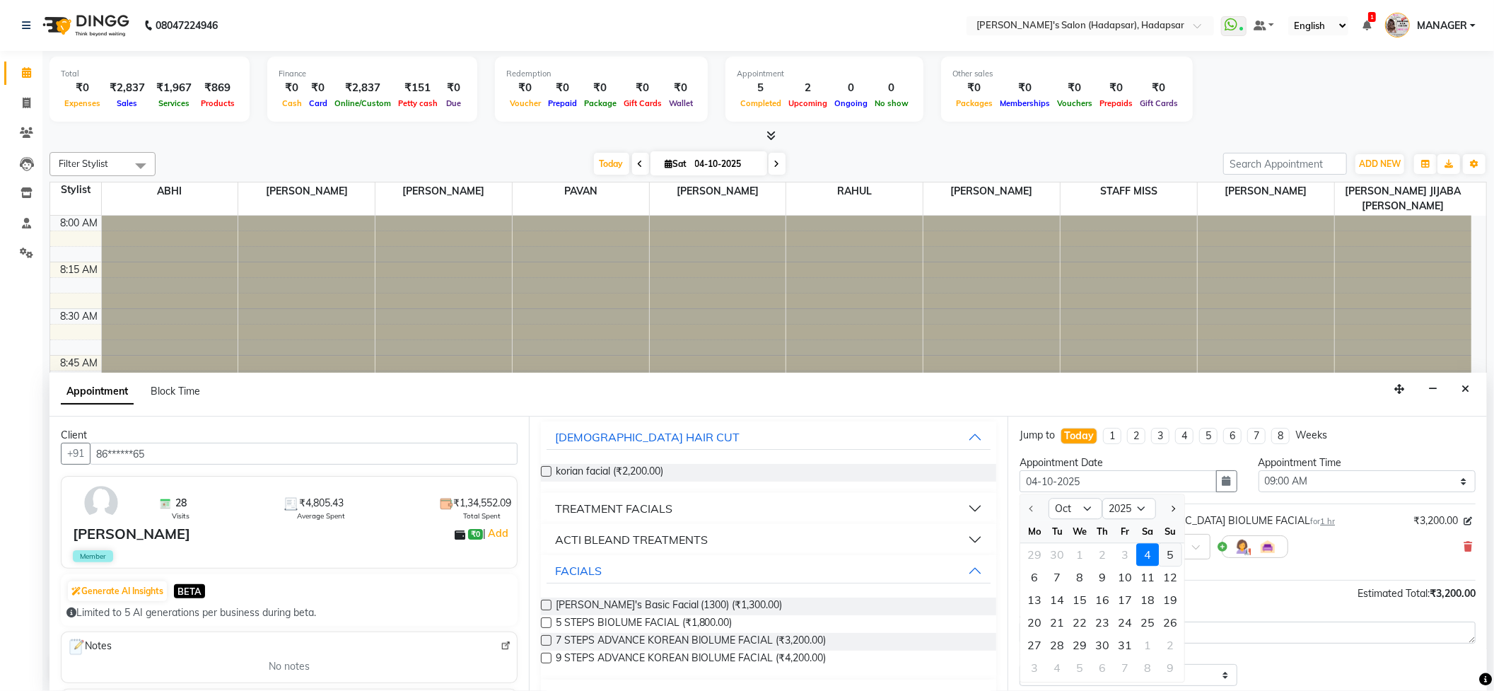
click at [1169, 555] on div "5" at bounding box center [1169, 554] width 23 height 23
type input "05-10-2025"
select select "540"
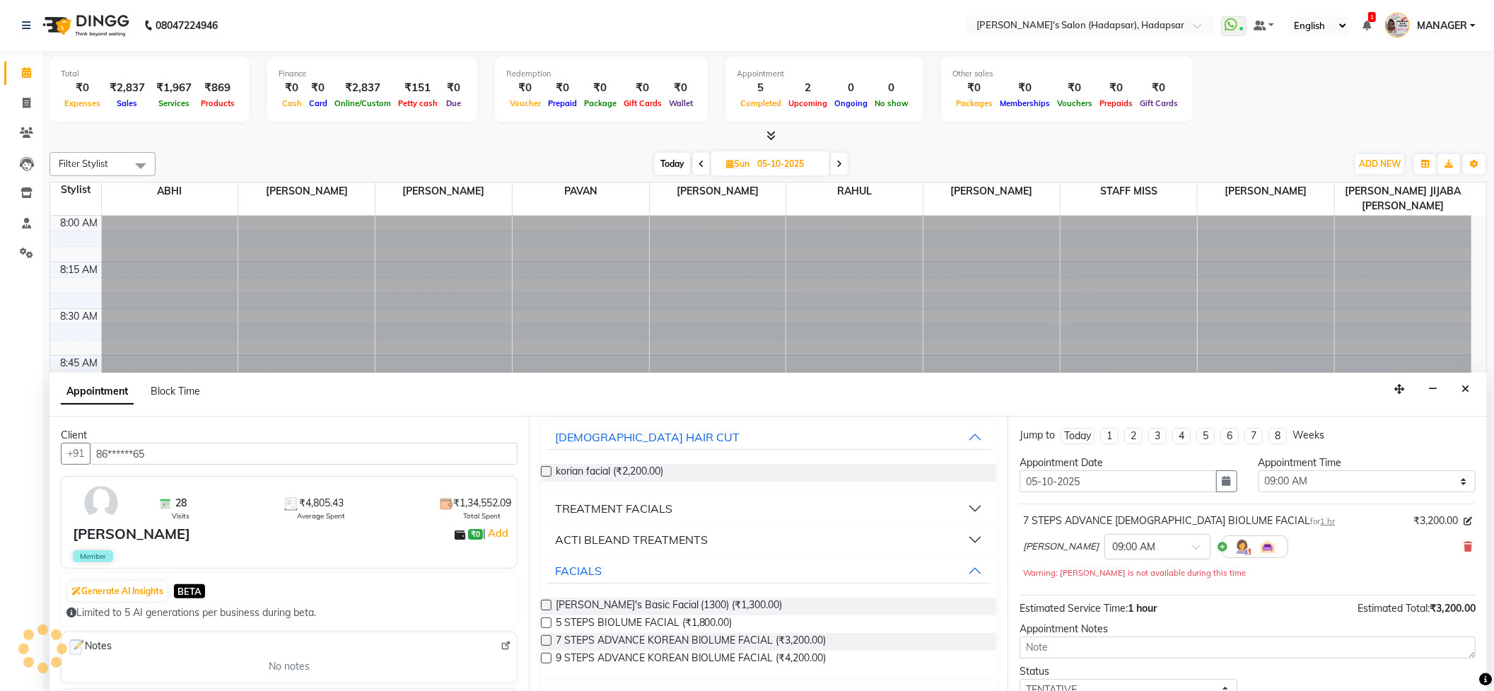
scroll to position [1516, 0]
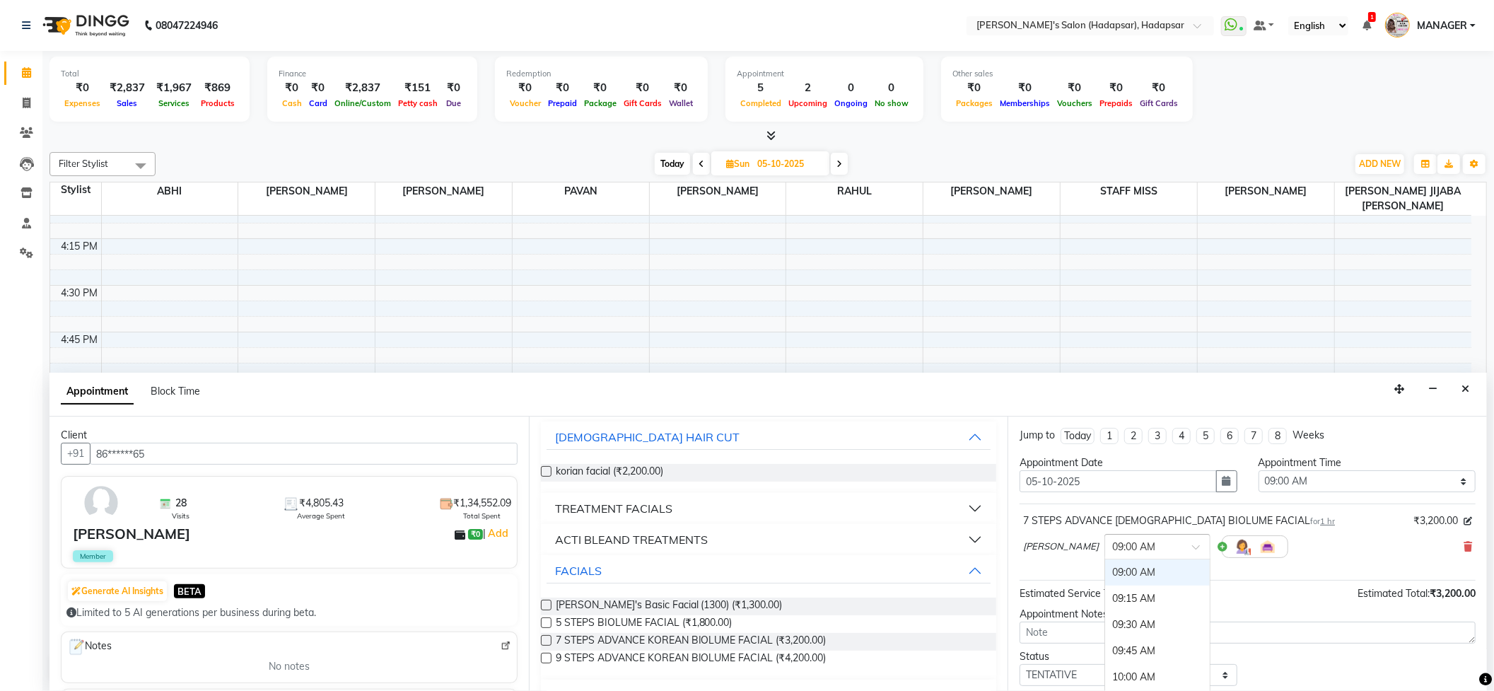
click at [1112, 547] on input "text" at bounding box center [1143, 545] width 62 height 15
click at [1105, 657] on div "12:30 PM" at bounding box center [1157, 655] width 105 height 26
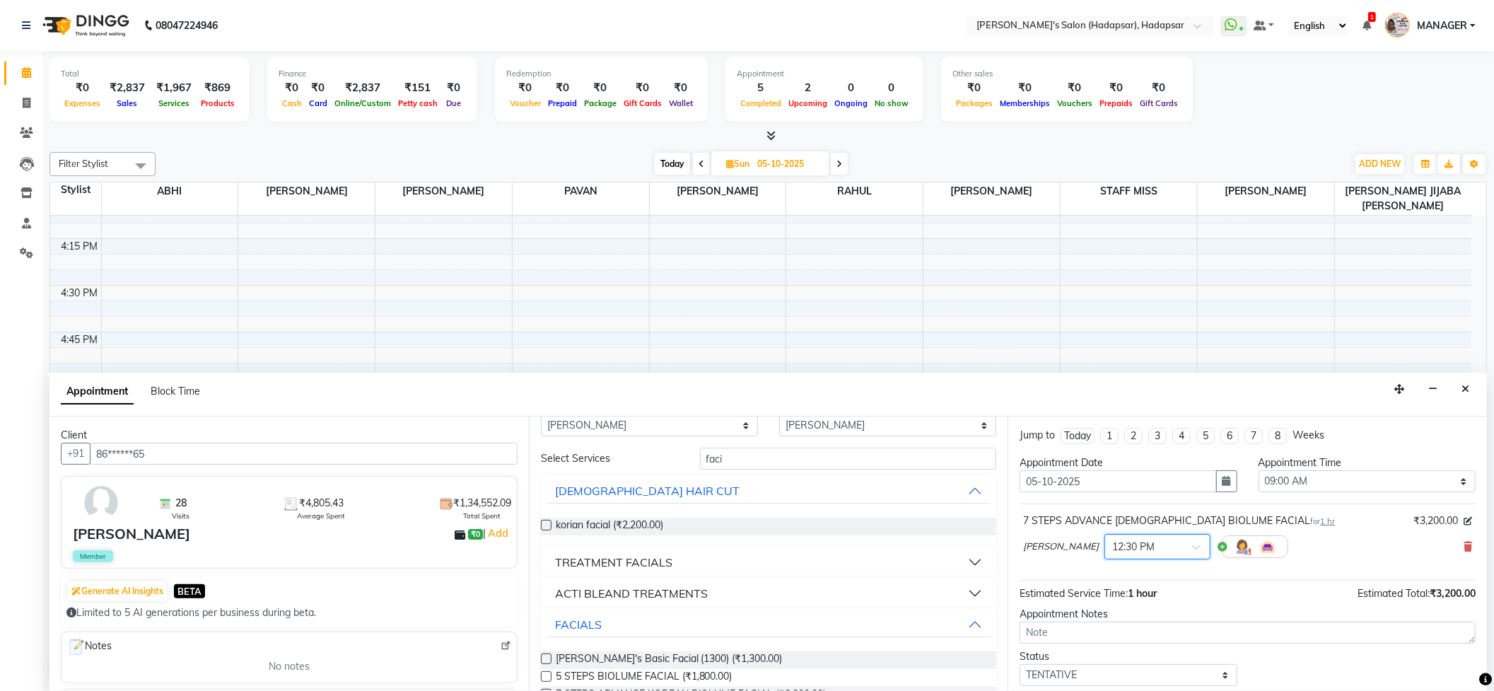
scroll to position [0, 0]
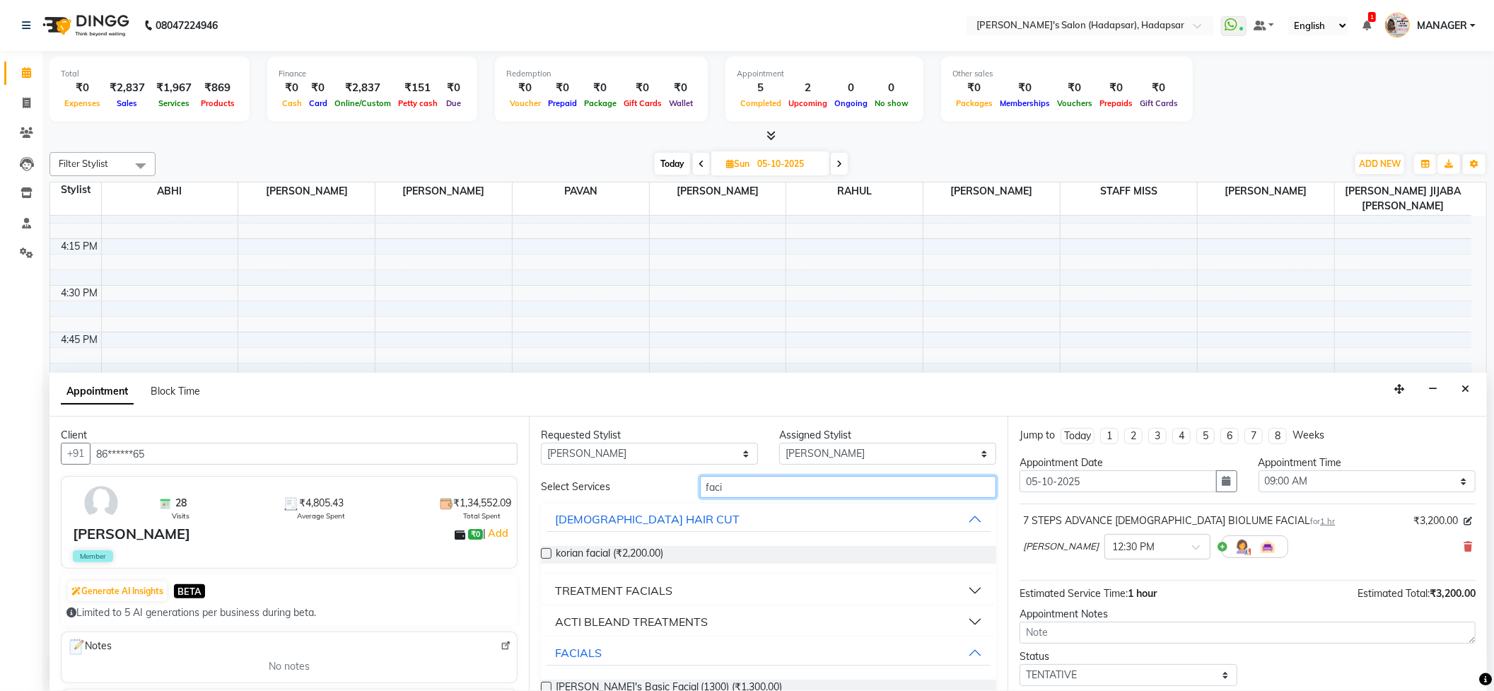
click at [751, 476] on input "faci" at bounding box center [848, 487] width 297 height 22
type input "f"
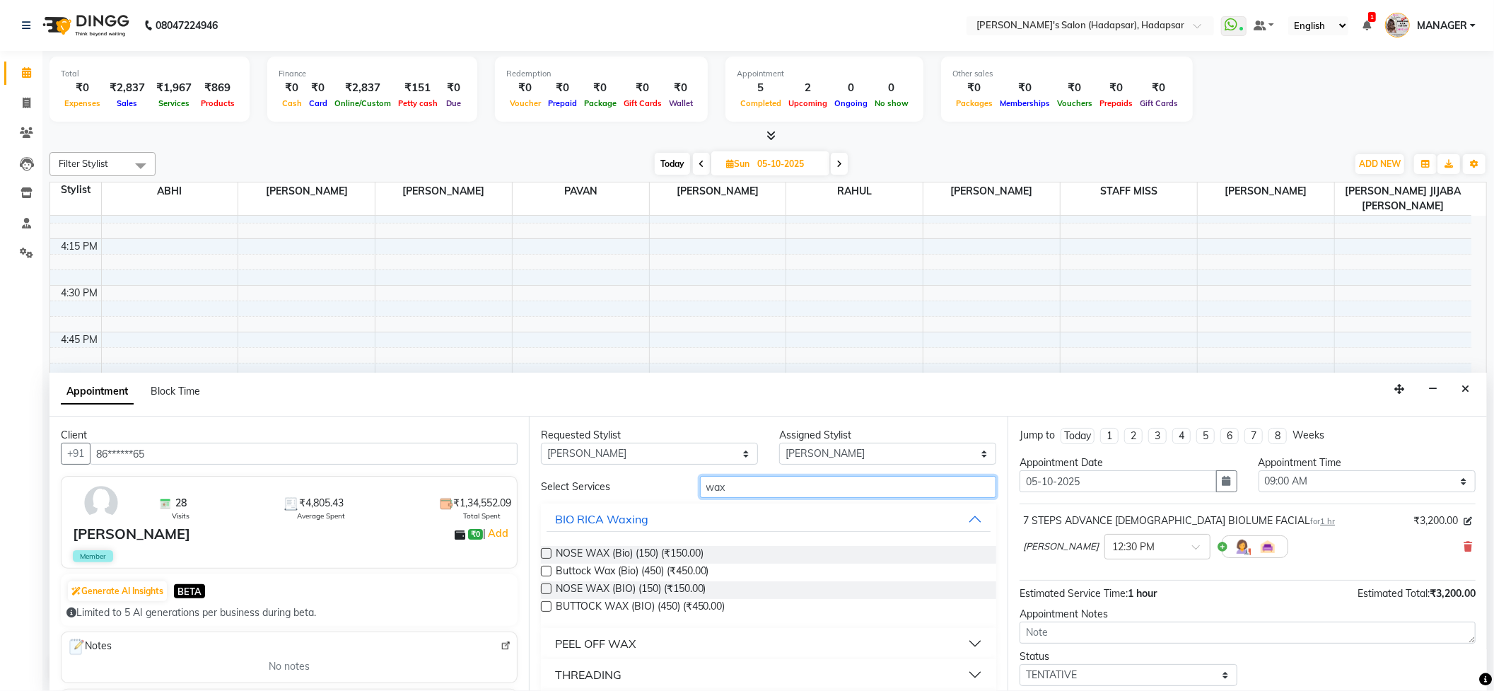
type input "wax"
click at [600, 635] on div "PEEL OFF WAX" at bounding box center [595, 643] width 81 height 17
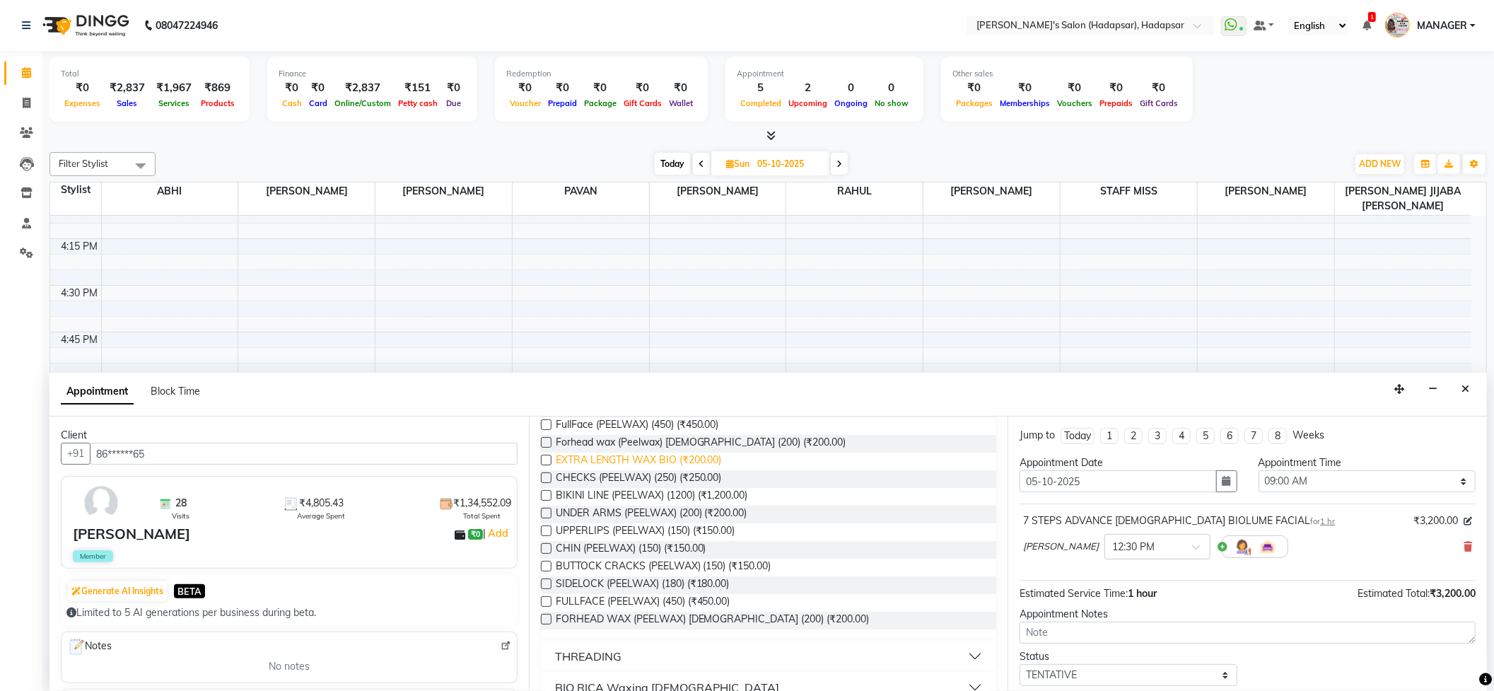
scroll to position [399, 0]
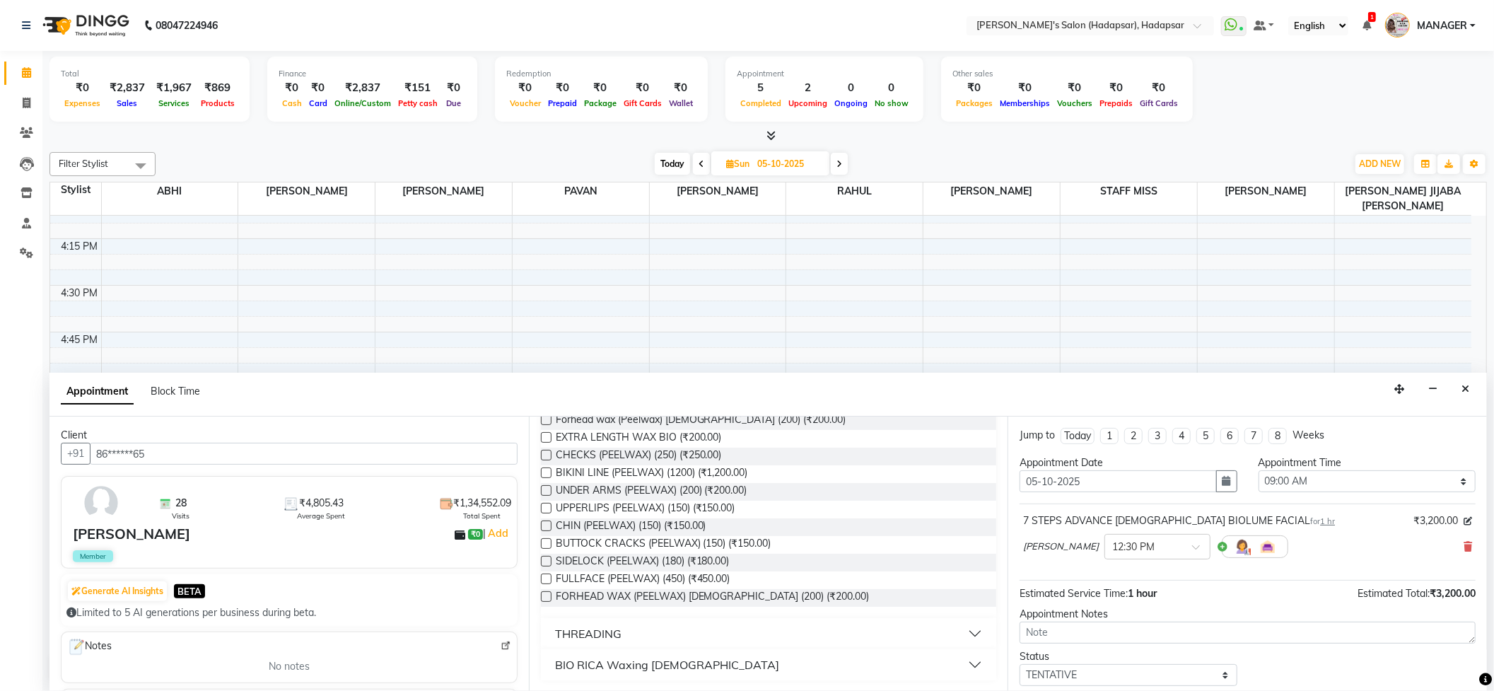
click at [602, 662] on div "BIO RICA Waxing [DEMOGRAPHIC_DATA]" at bounding box center [667, 664] width 224 height 17
click at [611, 626] on div "THREADING" at bounding box center [588, 633] width 66 height 17
click at [628, 505] on span "UPPERLIPS (PEELWAX) (150) (₹150.00)" at bounding box center [646, 509] width 180 height 18
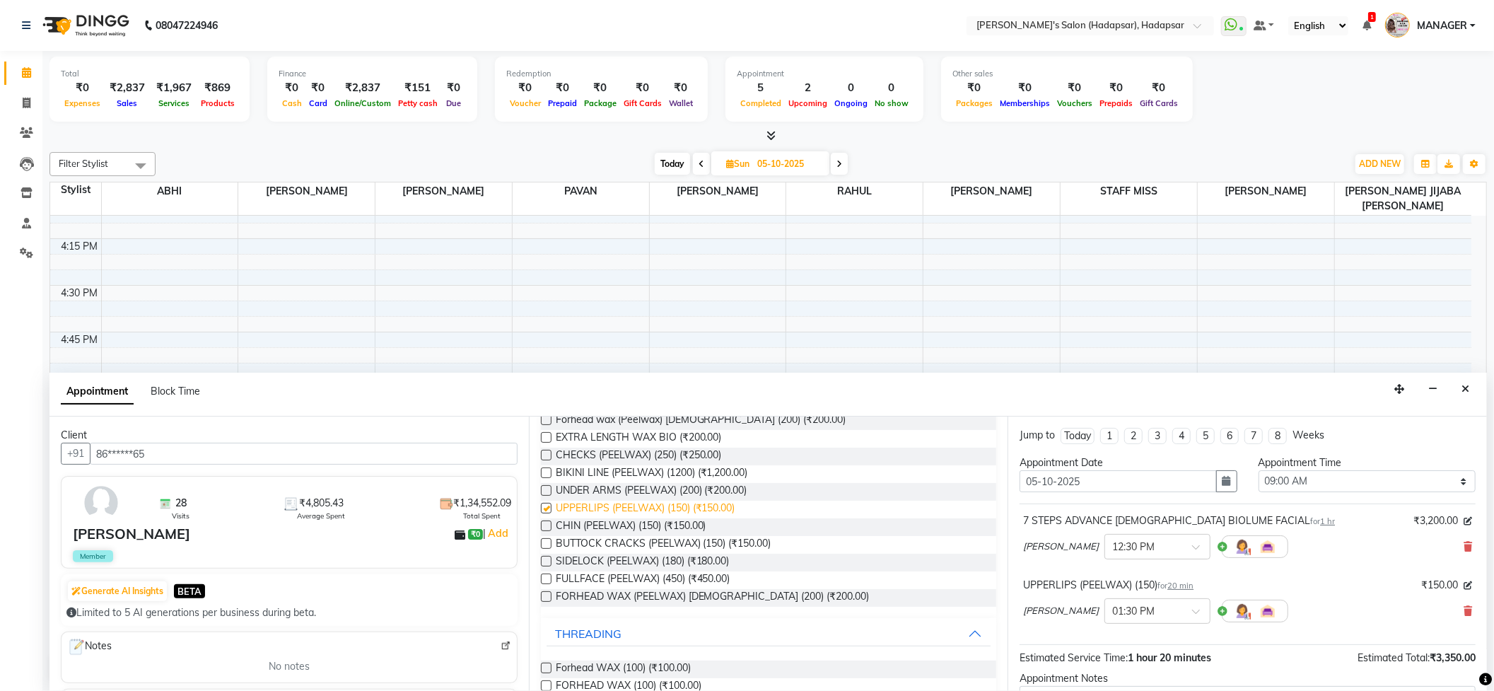
checkbox input "false"
click at [626, 518] on span "CHIN (PEELWAX) (150) (₹150.00)" at bounding box center [631, 527] width 151 height 18
checkbox input "false"
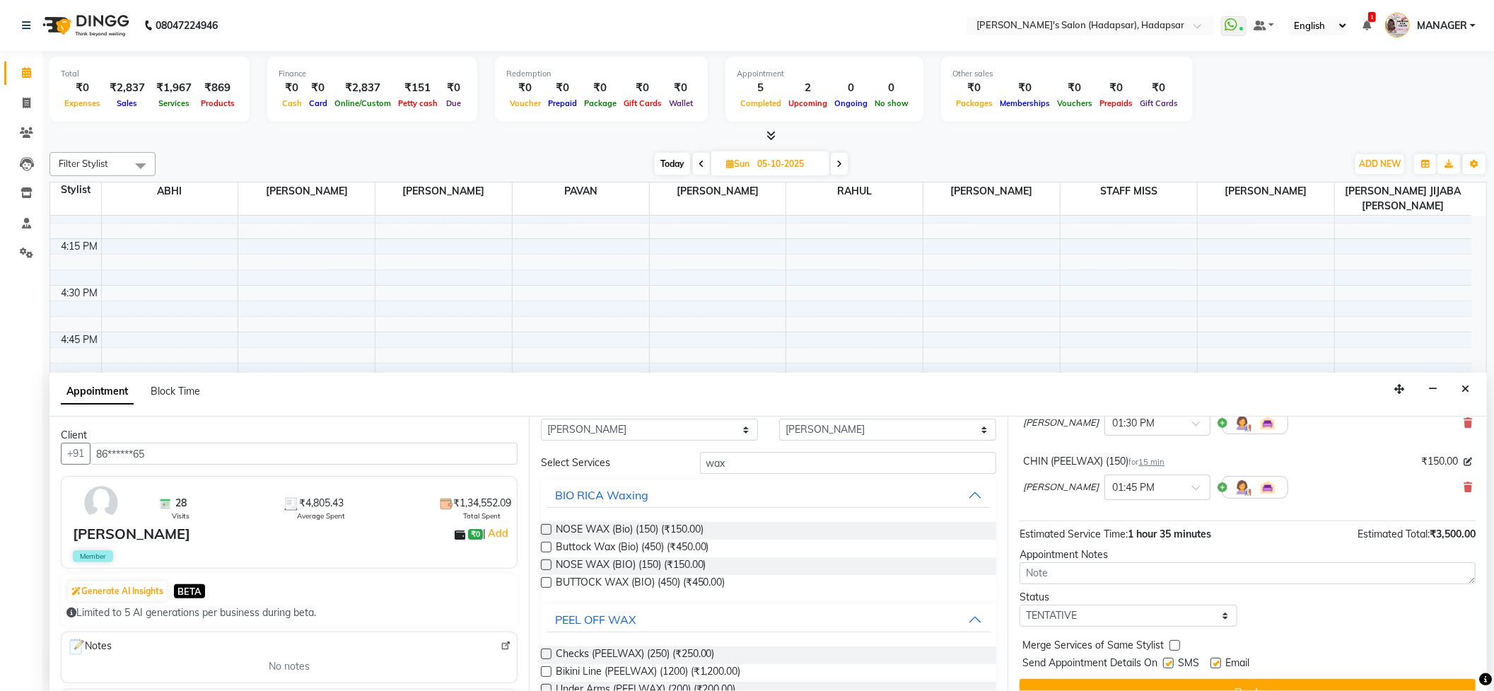
scroll to position [0, 0]
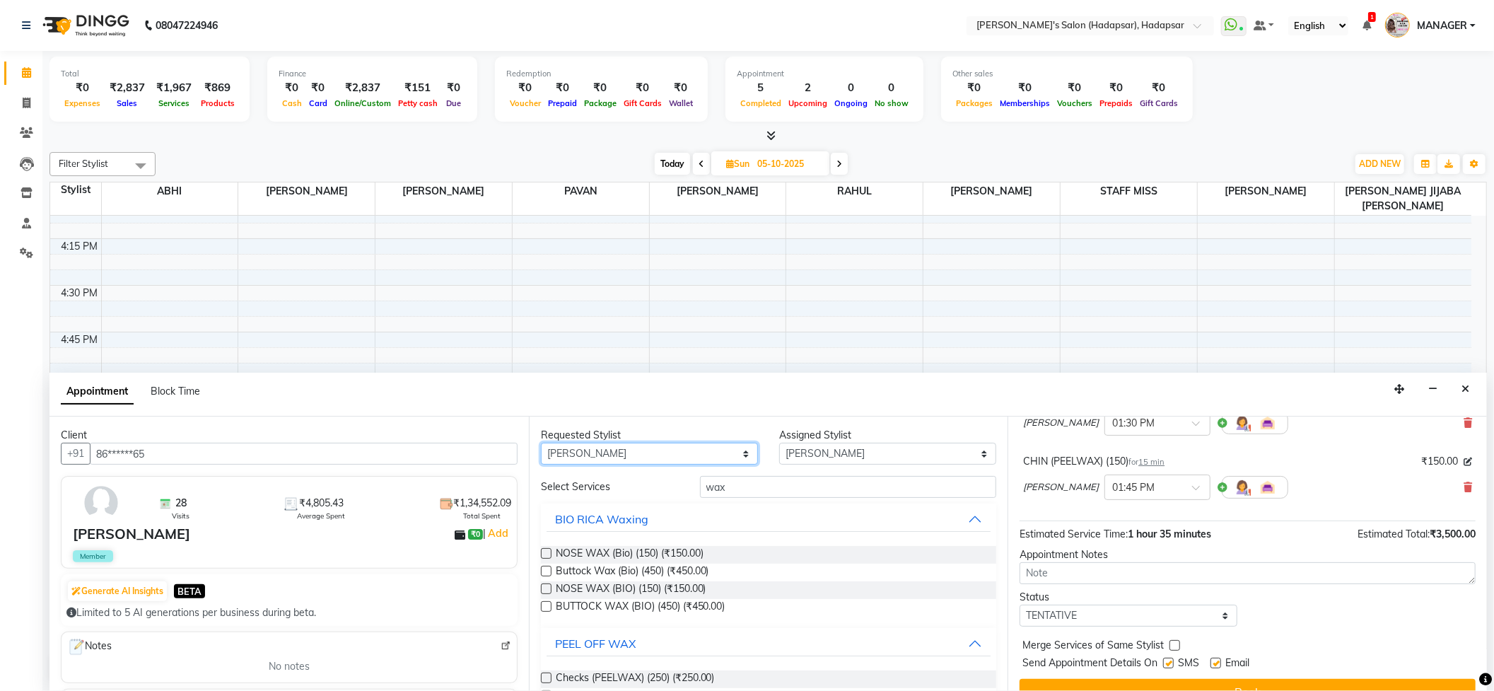
click at [742, 454] on select "Any ABHI [PERSON_NAME] [PERSON_NAME] [PERSON_NAME] PRIYA [PERSON_NAME] [PERSON_…" at bounding box center [649, 453] width 217 height 22
select select "9451"
click at [541, 442] on select "Any ABHI [PERSON_NAME] [PERSON_NAME] [PERSON_NAME] PRIYA [PERSON_NAME] [PERSON_…" at bounding box center [649, 453] width 217 height 22
select select "9451"
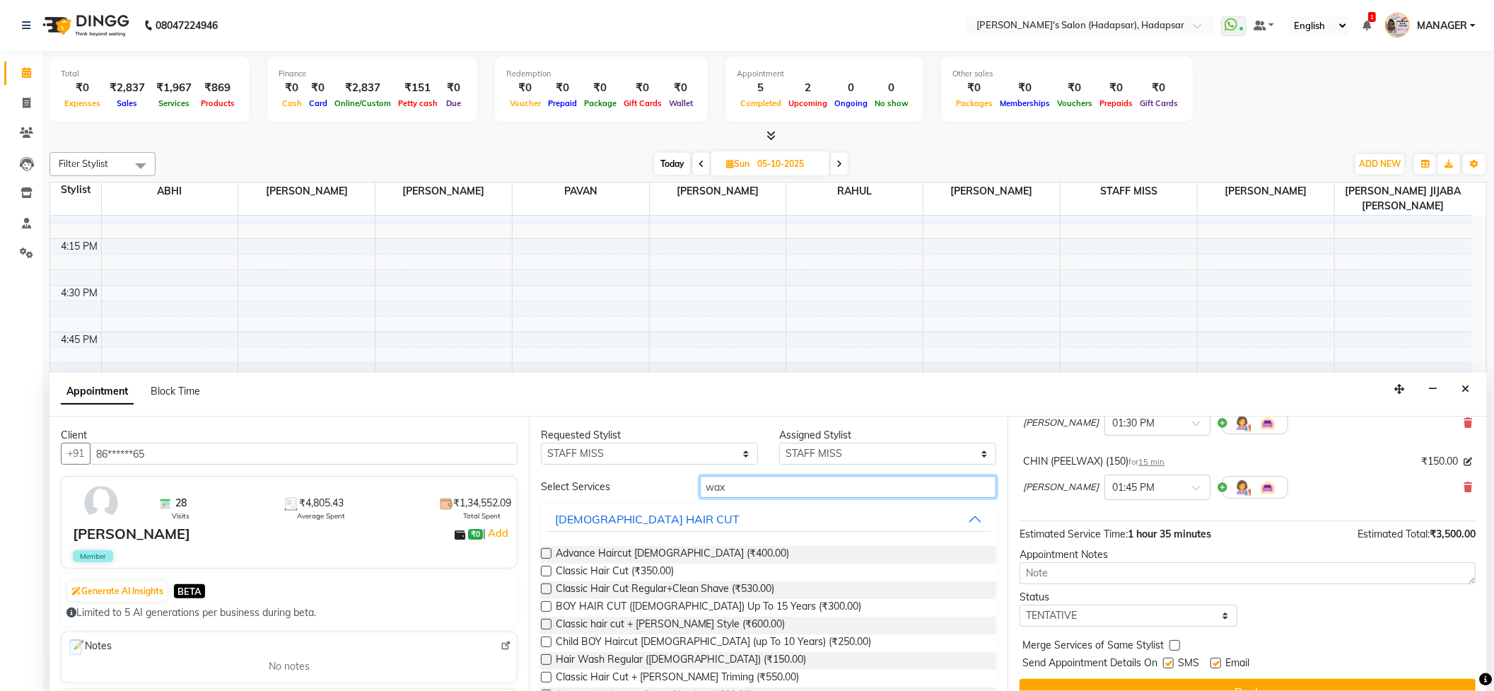
click at [738, 479] on input "wax" at bounding box center [848, 487] width 297 height 22
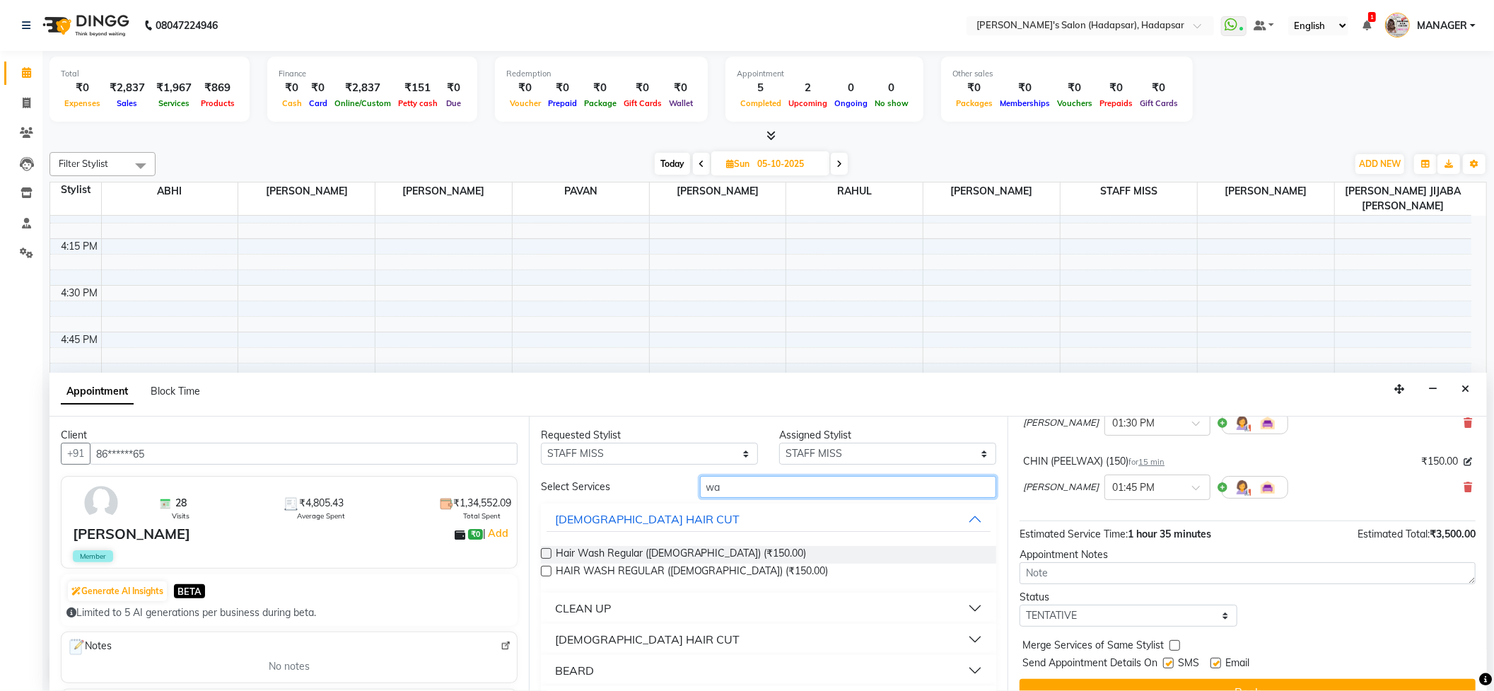
type input "w"
type input "hair spa"
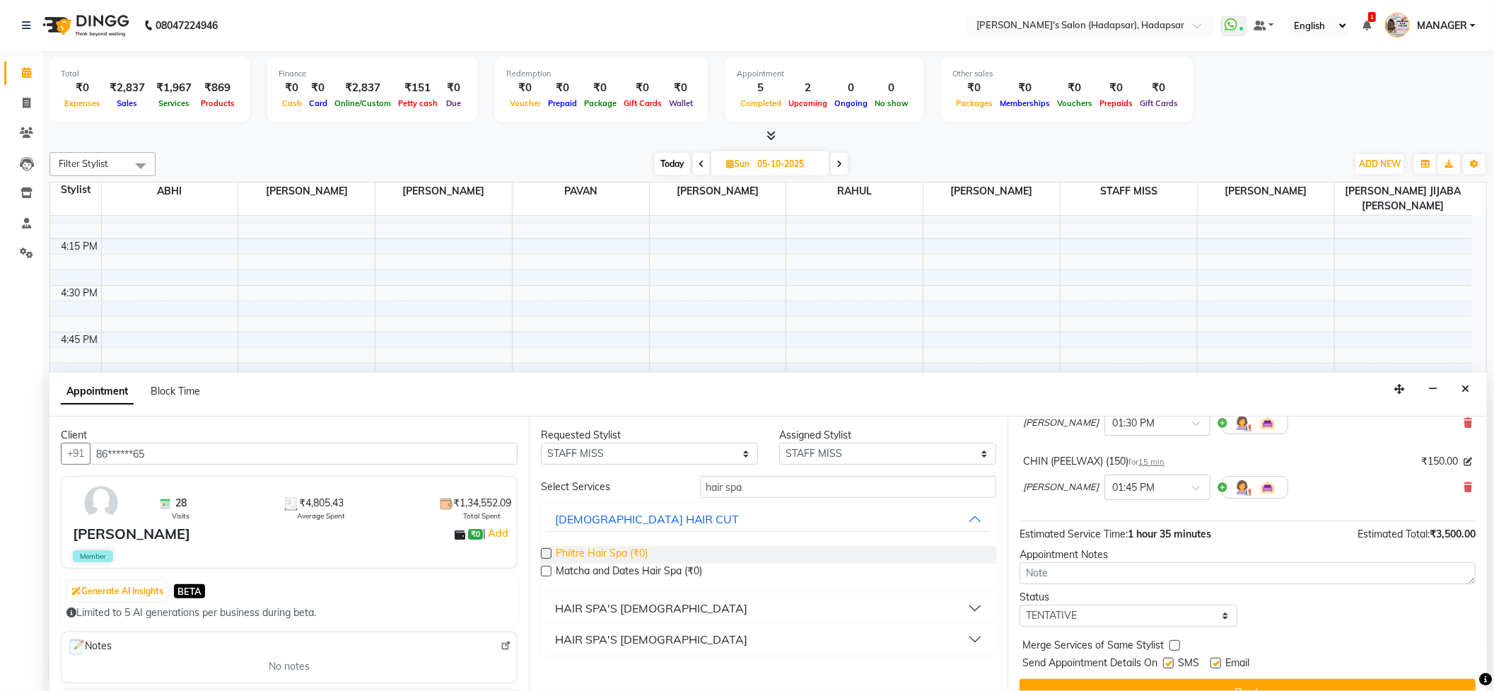
click at [628, 552] on span "Philtre Hair Spa (₹0)" at bounding box center [602, 555] width 92 height 18
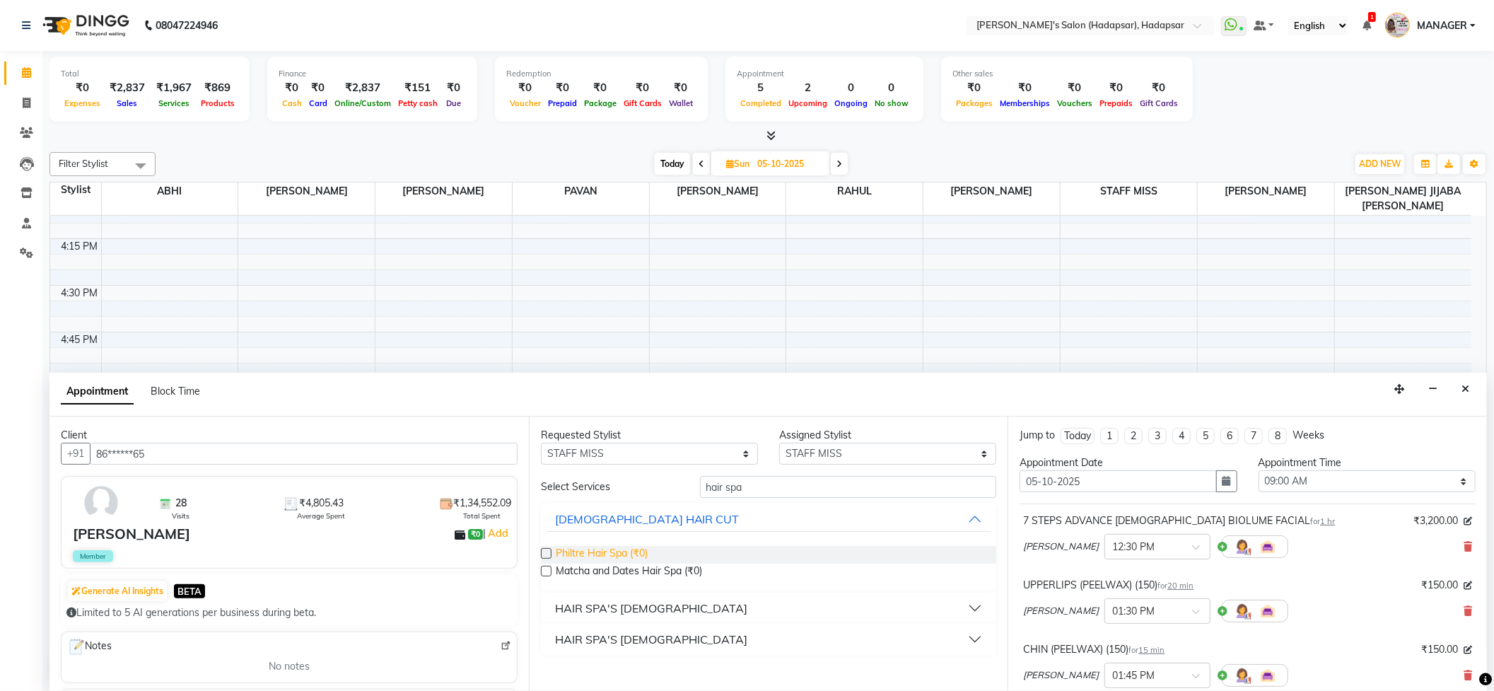
click at [626, 556] on span "Philtre Hair Spa (₹0)" at bounding box center [602, 555] width 92 height 18
checkbox input "false"
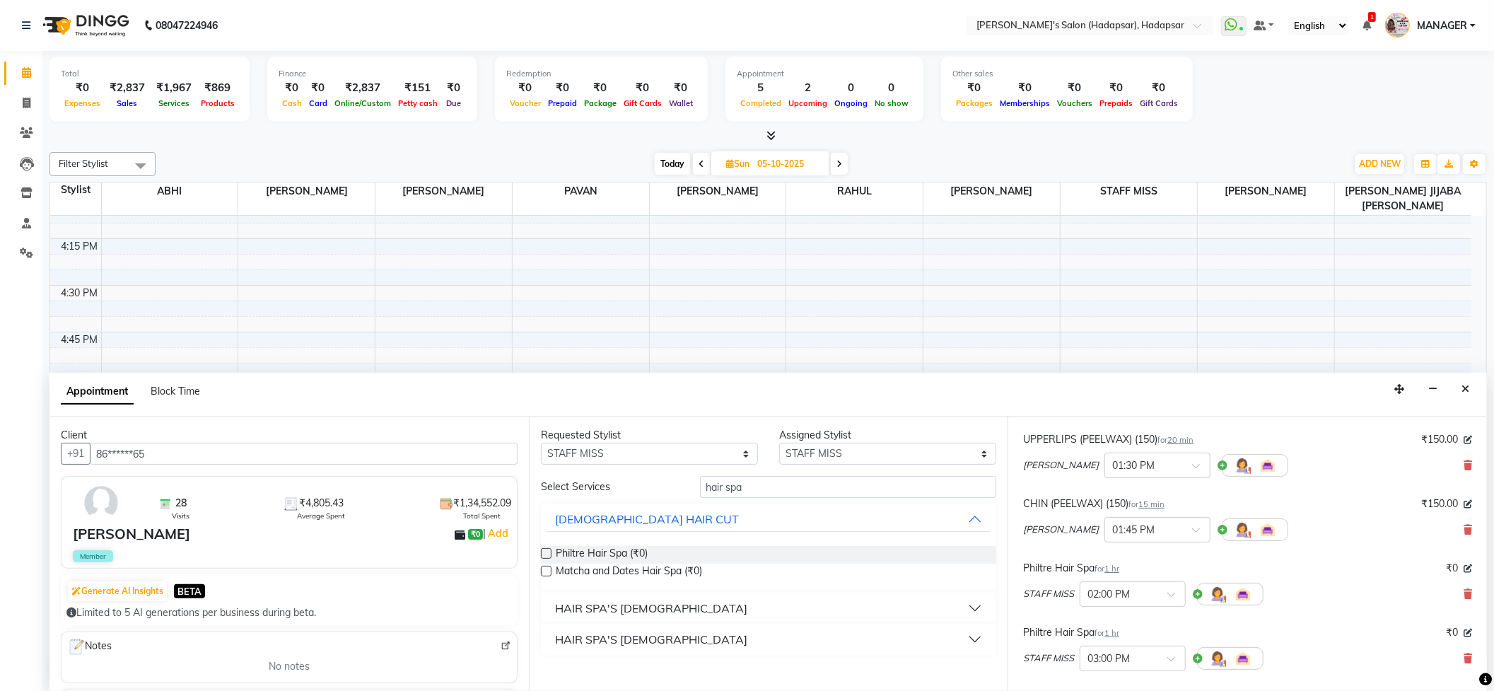
scroll to position [283, 0]
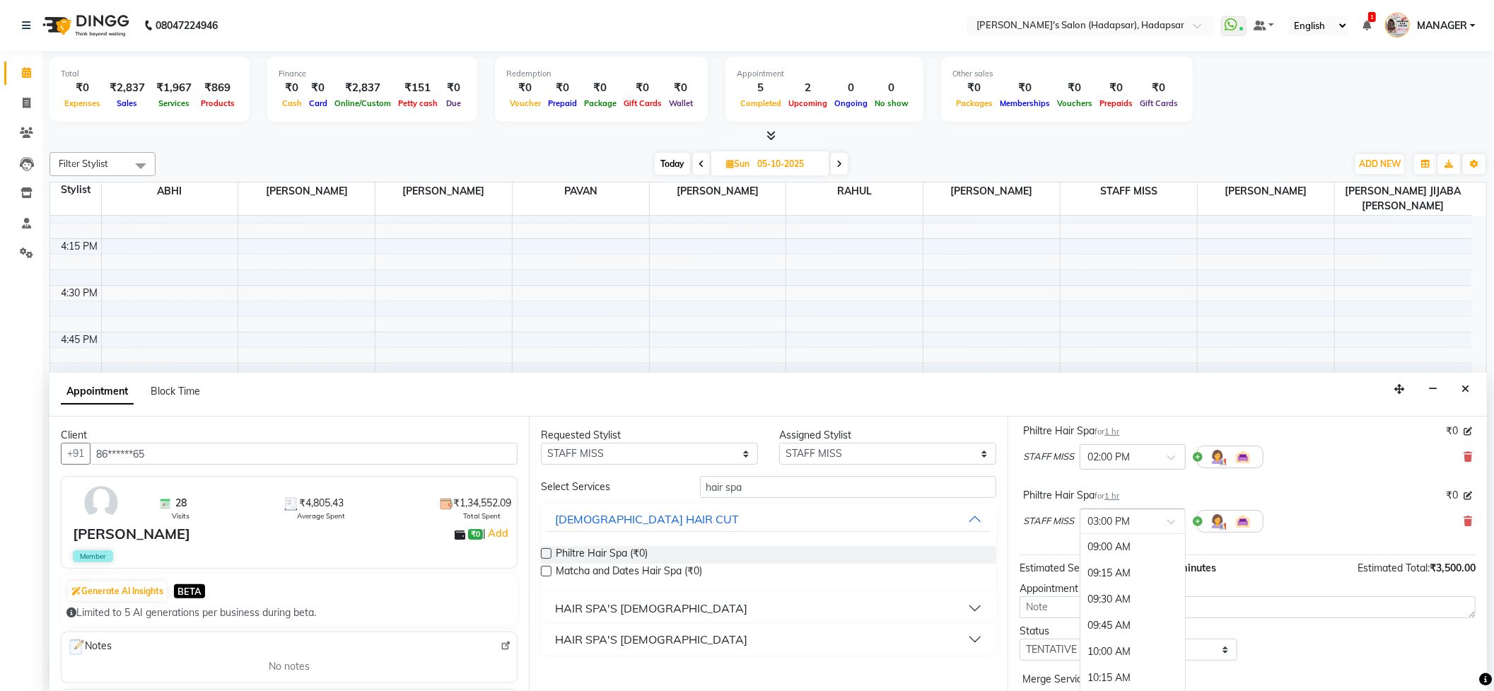
click at [1113, 521] on input "text" at bounding box center [1118, 519] width 62 height 15
click at [1098, 646] on div "04:00 PM" at bounding box center [1132, 651] width 105 height 26
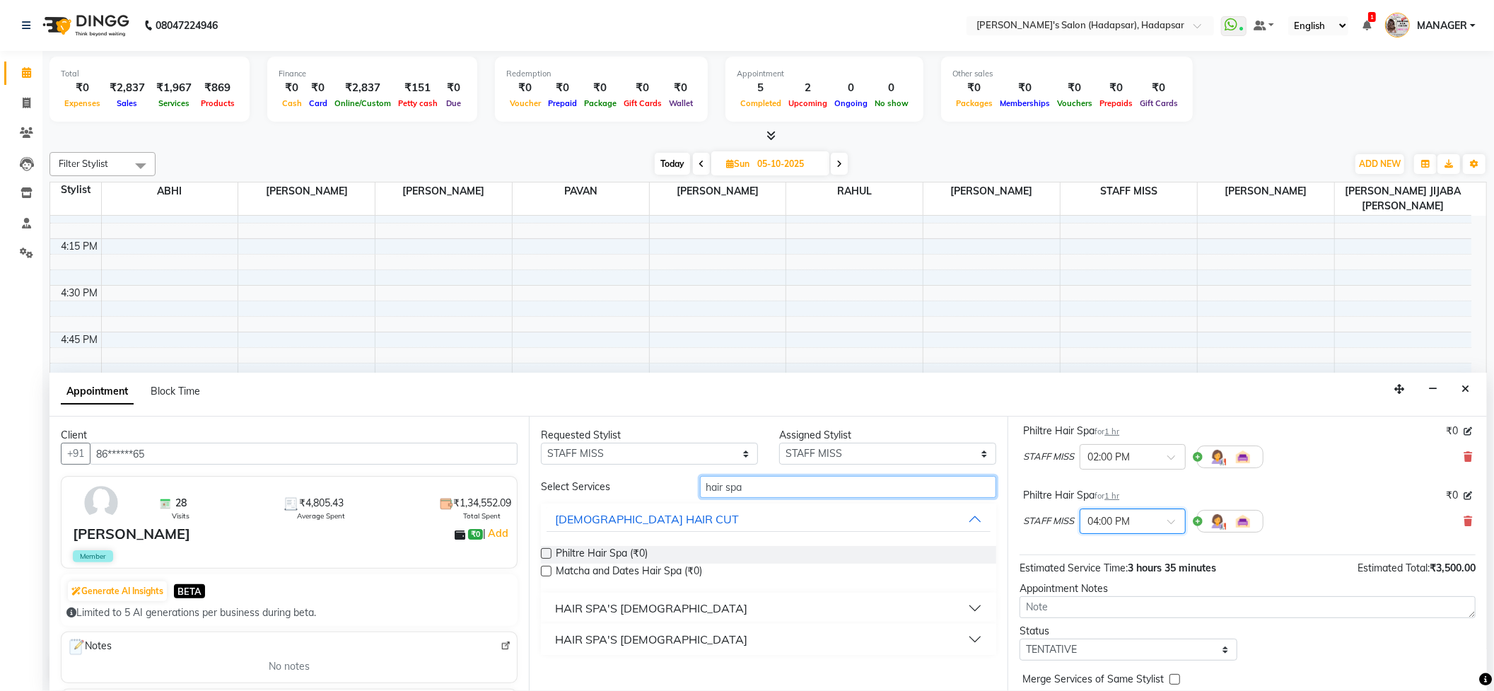
click at [777, 479] on input "hair spa" at bounding box center [848, 487] width 297 height 22
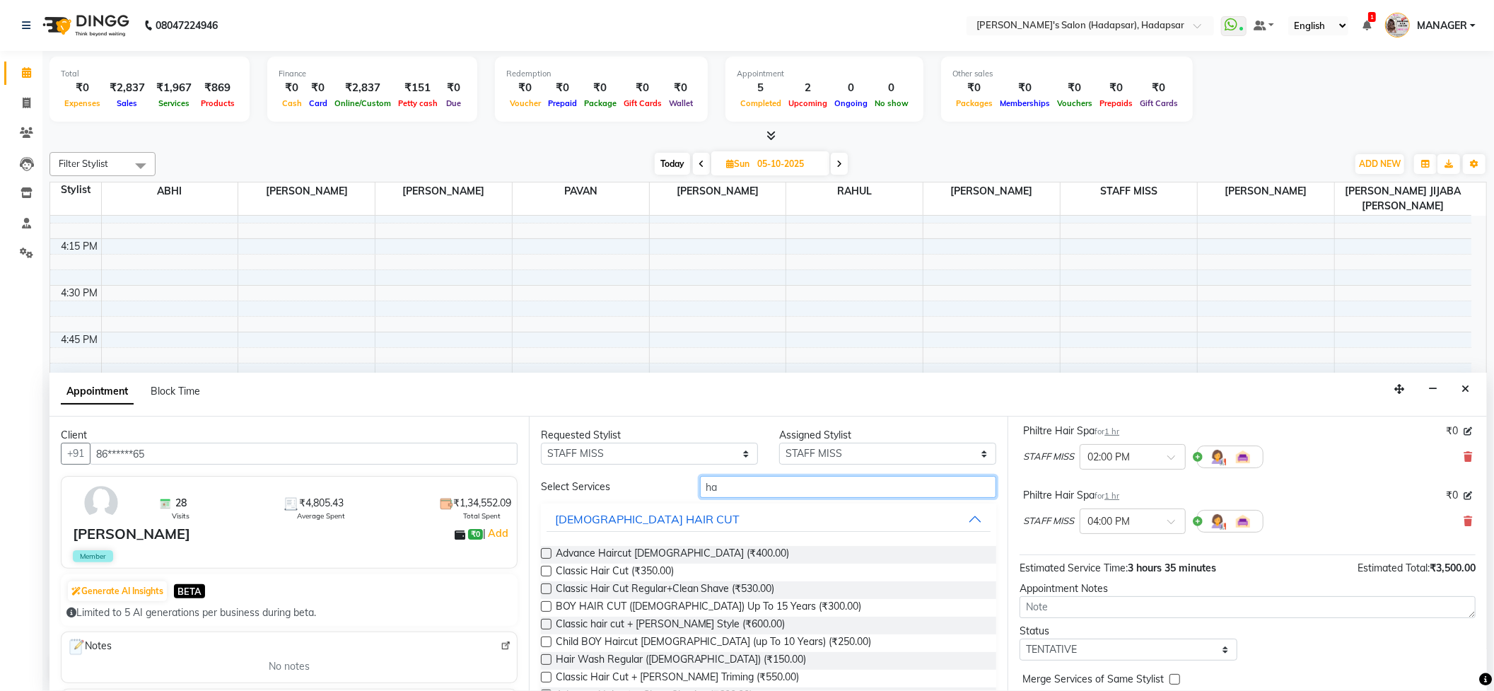
type input "h"
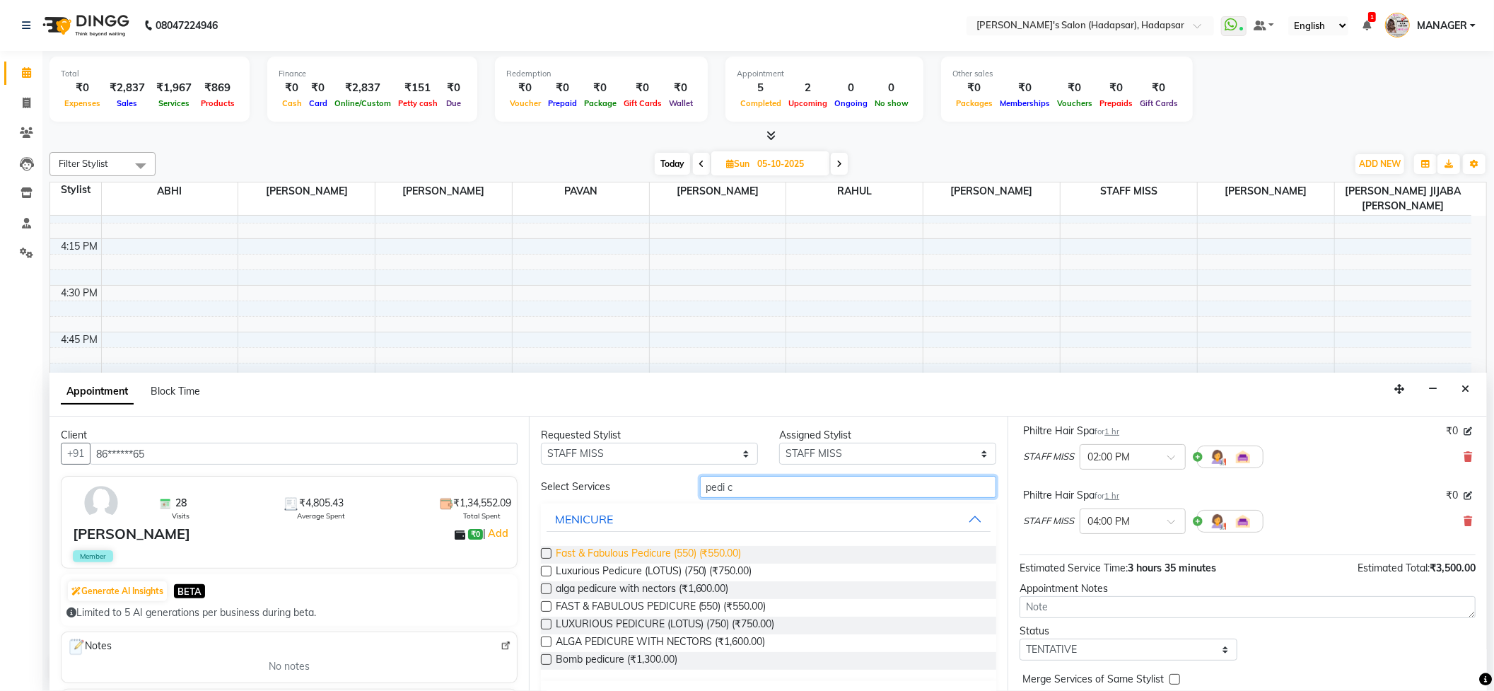
type input "pedi c"
click at [650, 557] on span "Fast & Fabulous Pedicure (550) (₹550.00)" at bounding box center [649, 555] width 186 height 18
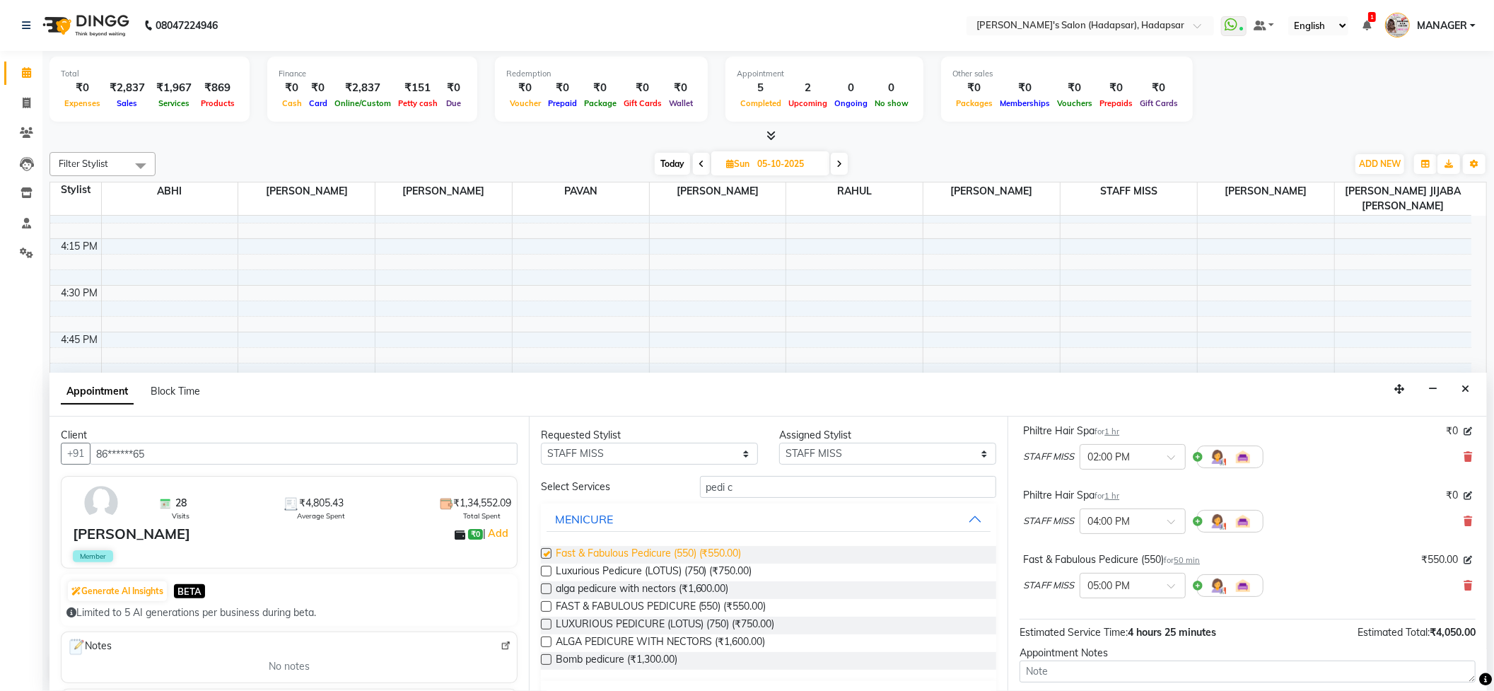
checkbox input "false"
click at [1127, 578] on input "text" at bounding box center [1118, 584] width 62 height 15
click at [1107, 586] on input "text" at bounding box center [1118, 584] width 62 height 15
click at [1134, 580] on input "text" at bounding box center [1118, 584] width 62 height 15
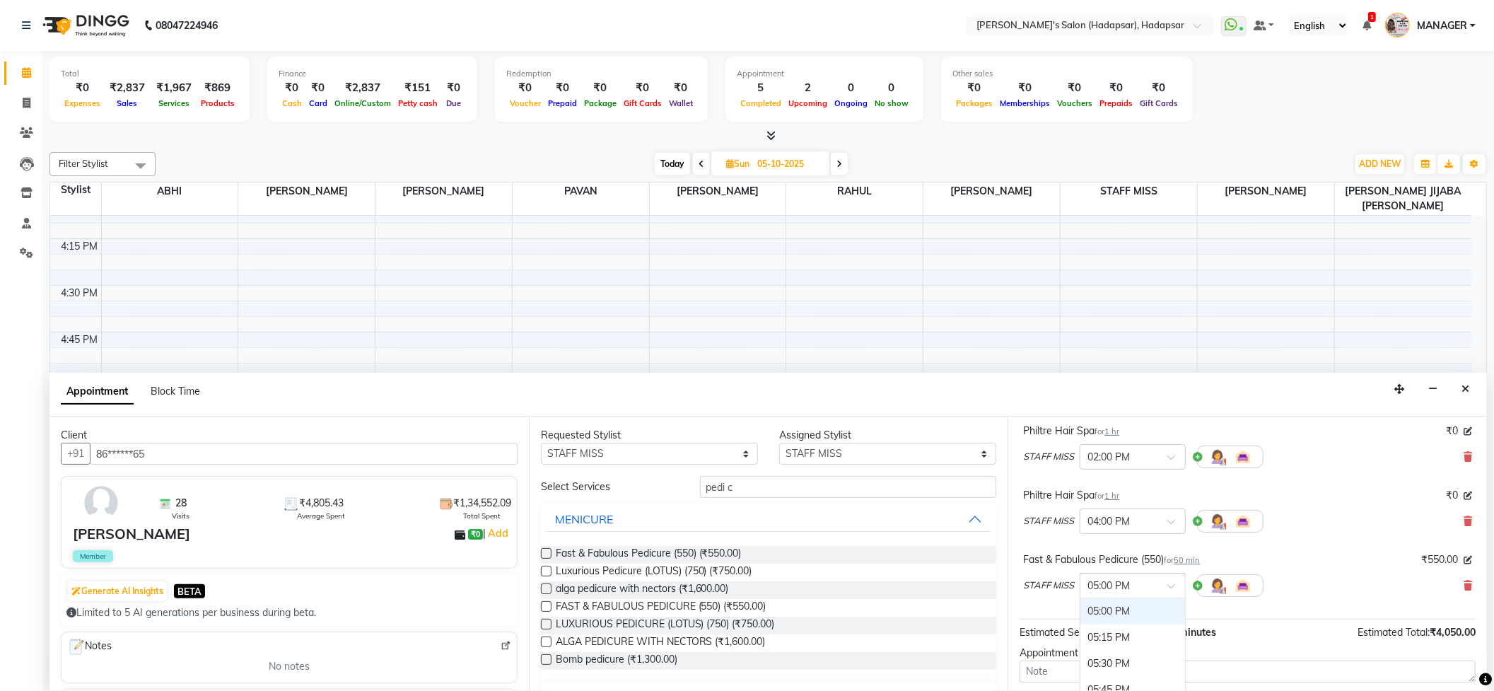
click at [1103, 578] on input "text" at bounding box center [1118, 584] width 62 height 15
click at [1101, 589] on input "text" at bounding box center [1118, 584] width 62 height 15
click at [1131, 581] on input "text" at bounding box center [1118, 584] width 62 height 15
click at [1103, 604] on div "04:00 PM" at bounding box center [1132, 601] width 105 height 26
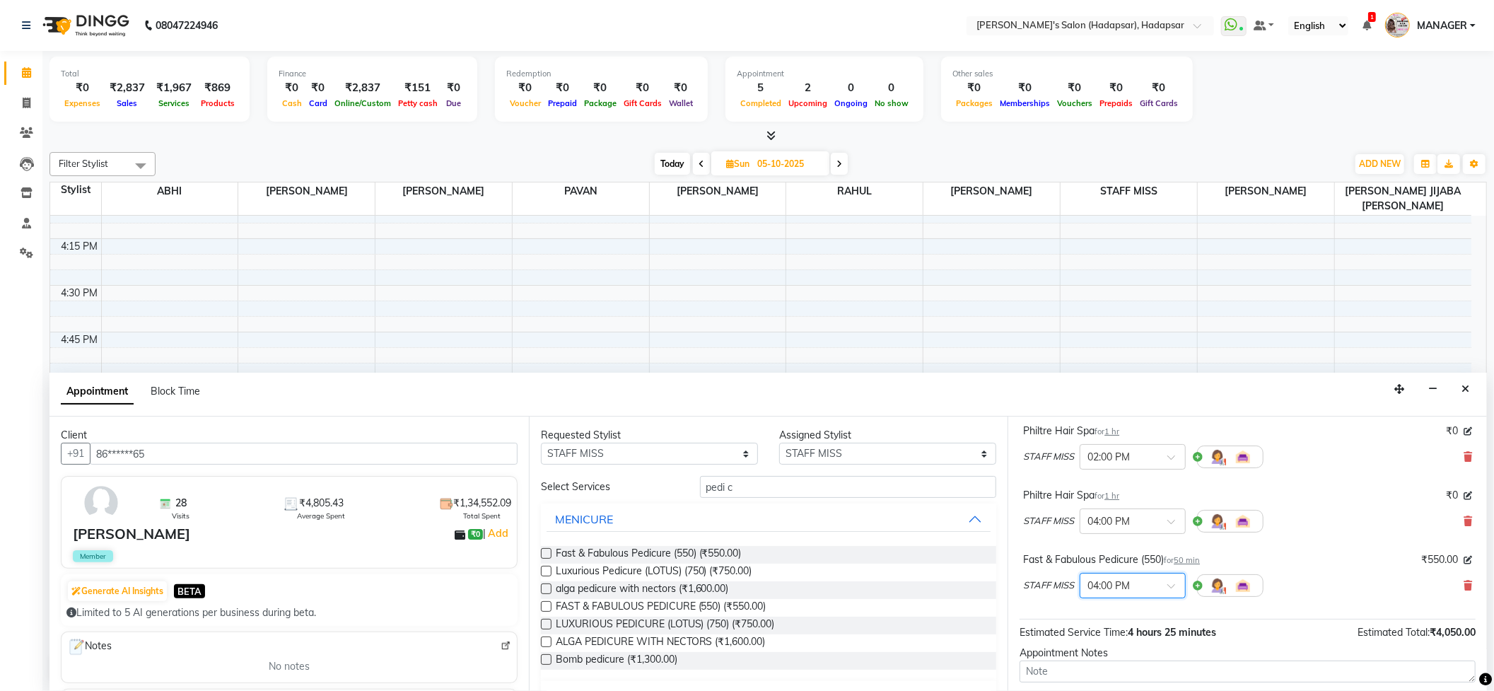
scroll to position [422, 0]
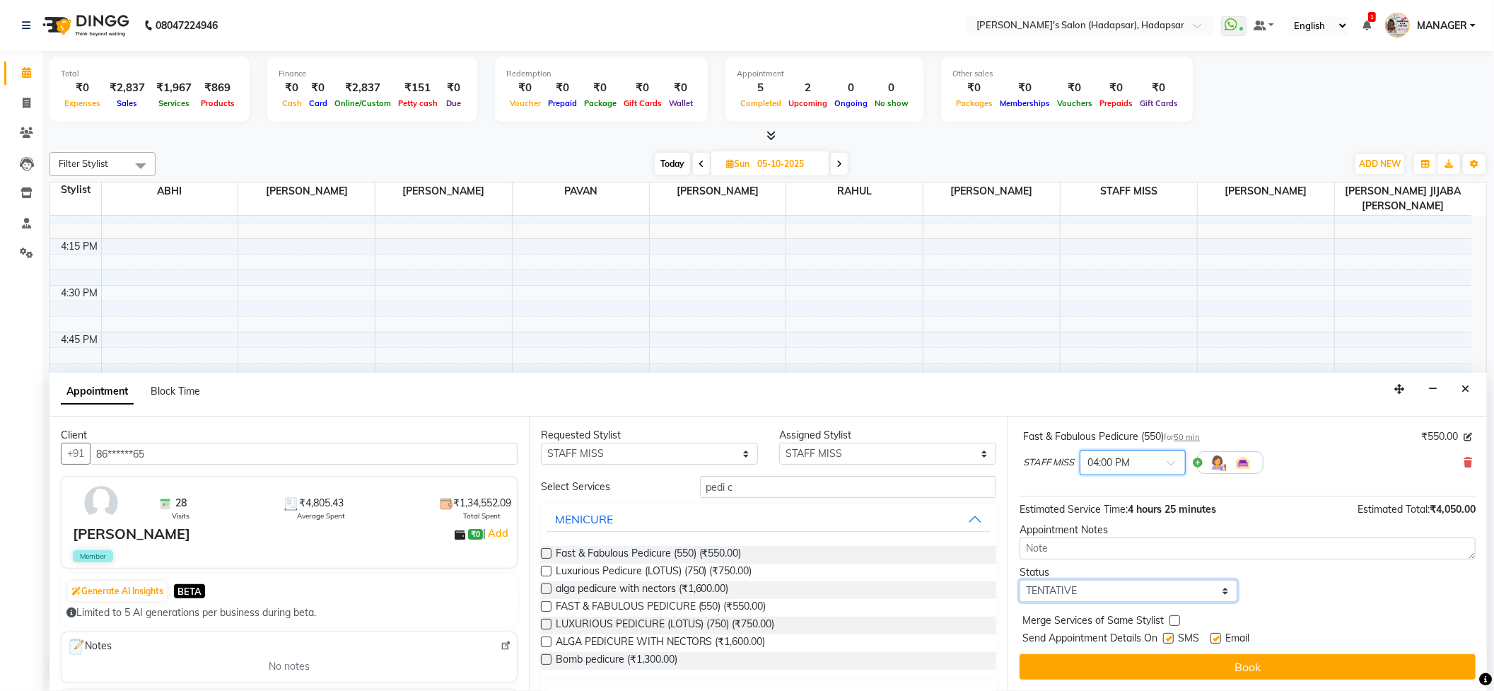
click at [1138, 589] on select "Select TENTATIVE CONFIRM UPCOMING" at bounding box center [1127, 591] width 217 height 22
select select "confirm booking"
click at [1019, 580] on select "Select TENTATIVE CONFIRM UPCOMING" at bounding box center [1127, 591] width 217 height 22
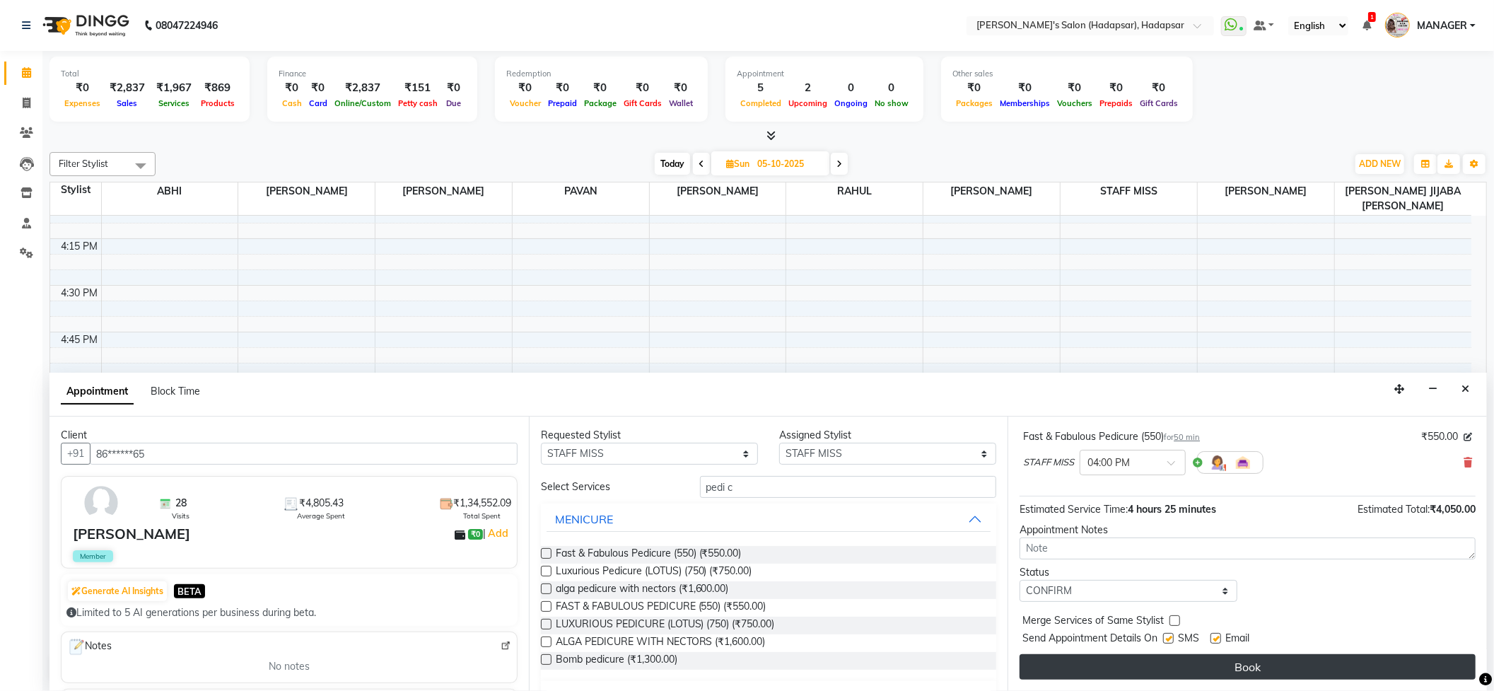
click at [1132, 670] on button "Book" at bounding box center [1247, 666] width 456 height 25
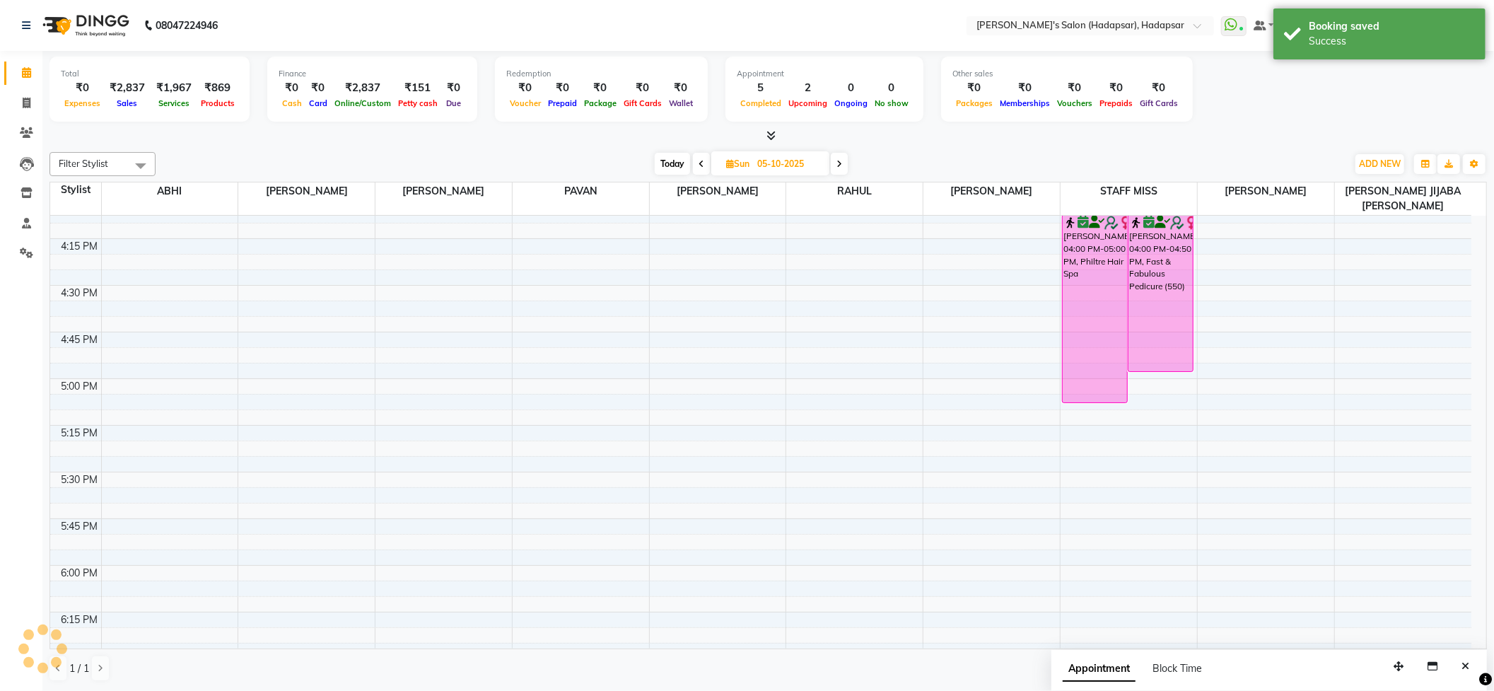
scroll to position [0, 0]
click at [704, 157] on span at bounding box center [701, 164] width 17 height 22
type input "04-10-2025"
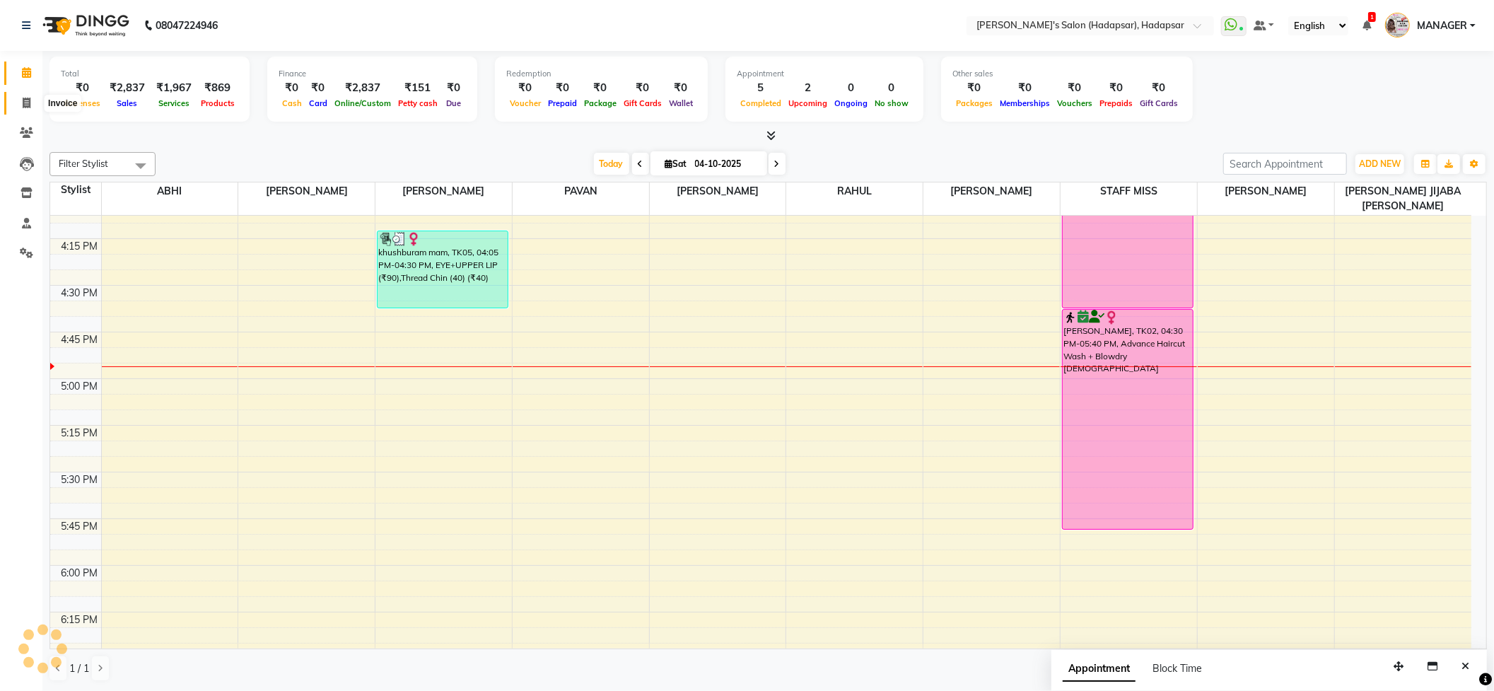
click at [16, 102] on span at bounding box center [26, 103] width 25 height 16
select select "service"
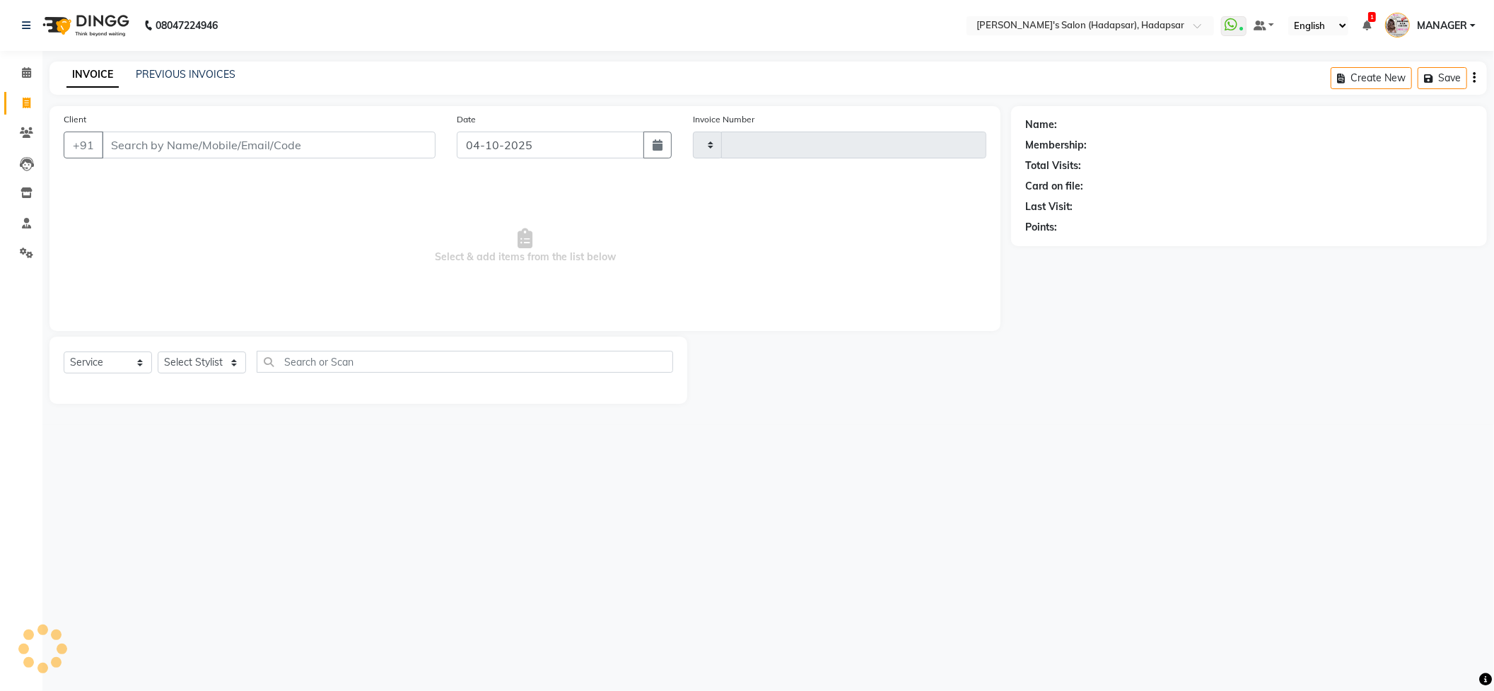
type input "1787"
select select "108"
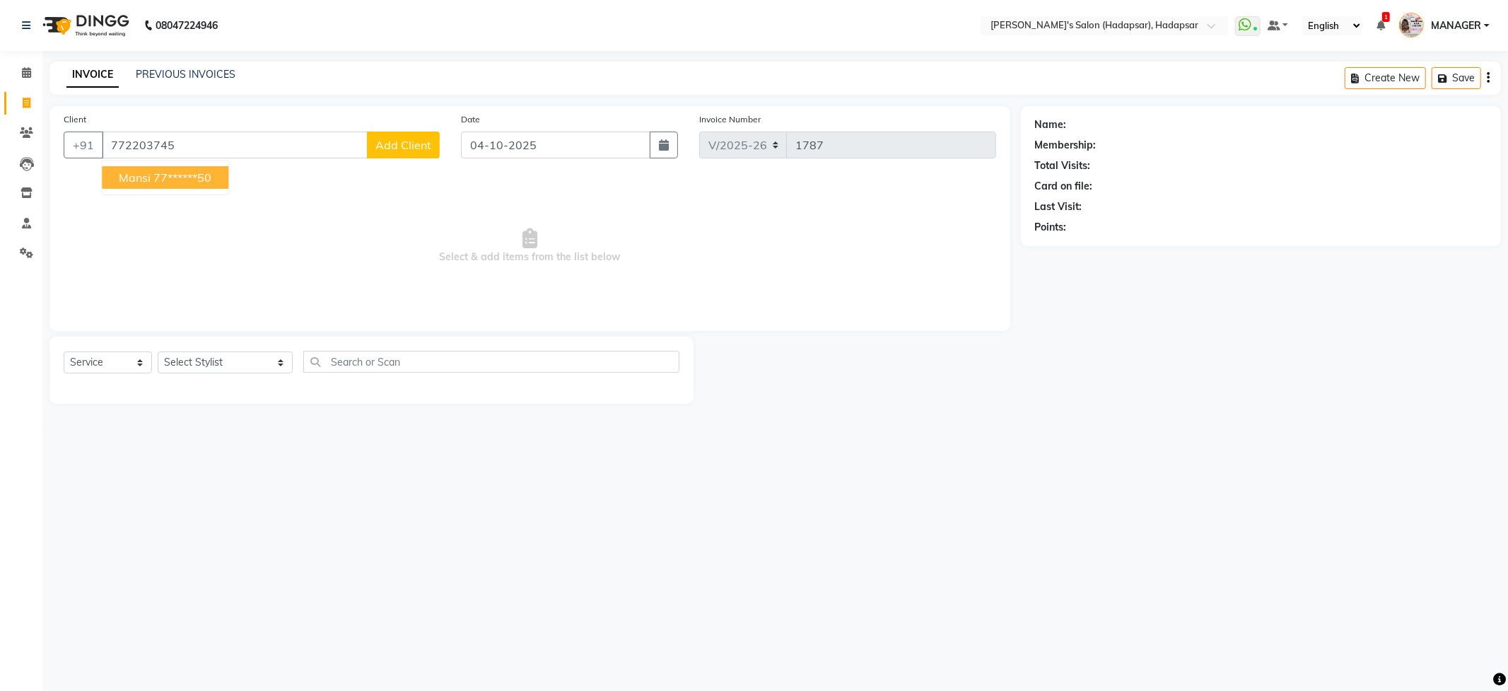
click at [173, 175] on ngb-highlight "77******50" at bounding box center [182, 177] width 58 height 14
type input "77******50"
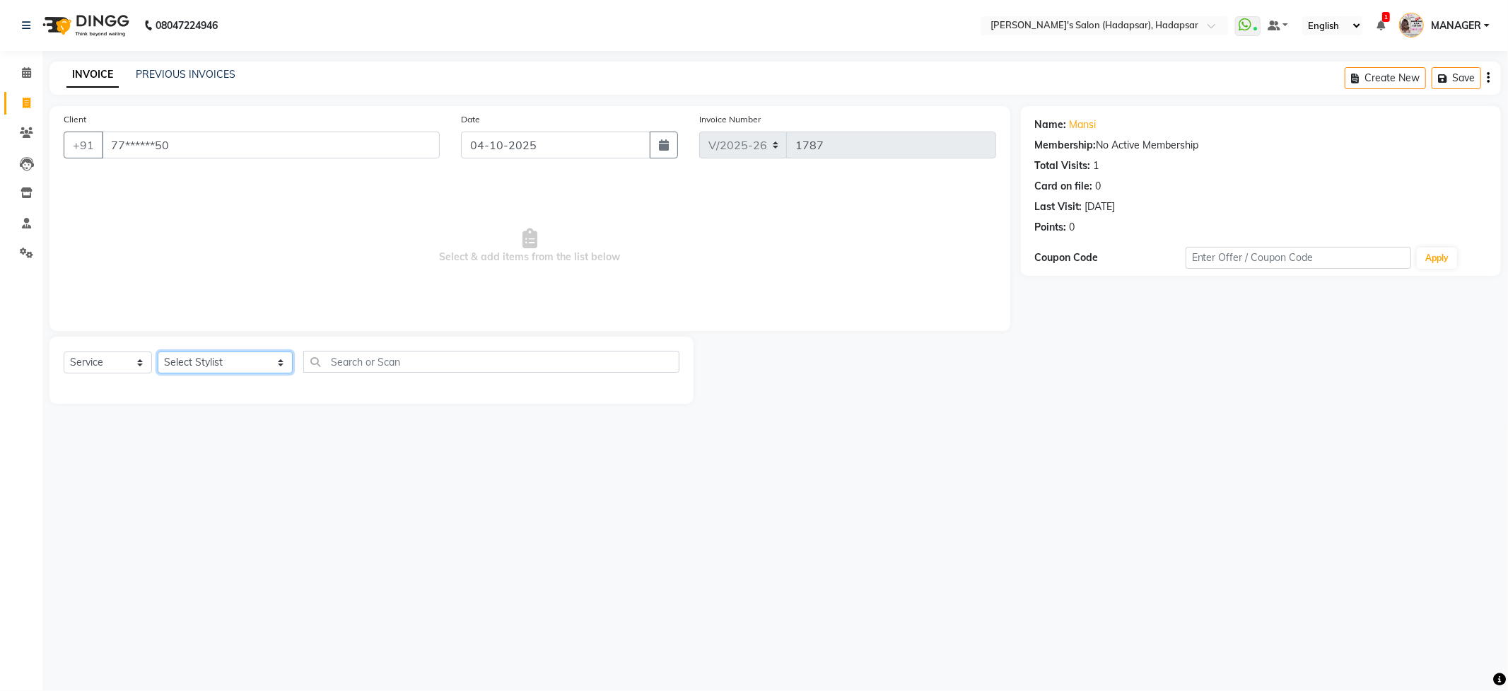
click at [252, 360] on select "Select Stylist ABHI [PERSON_NAME] [PERSON_NAME] MANAGER [PERSON_NAME] PRIYA [PE…" at bounding box center [225, 362] width 135 height 22
select select "82667"
click at [158, 351] on select "Select Stylist ABHI [PERSON_NAME] [PERSON_NAME] MANAGER [PERSON_NAME] PRIYA [PE…" at bounding box center [225, 362] width 135 height 22
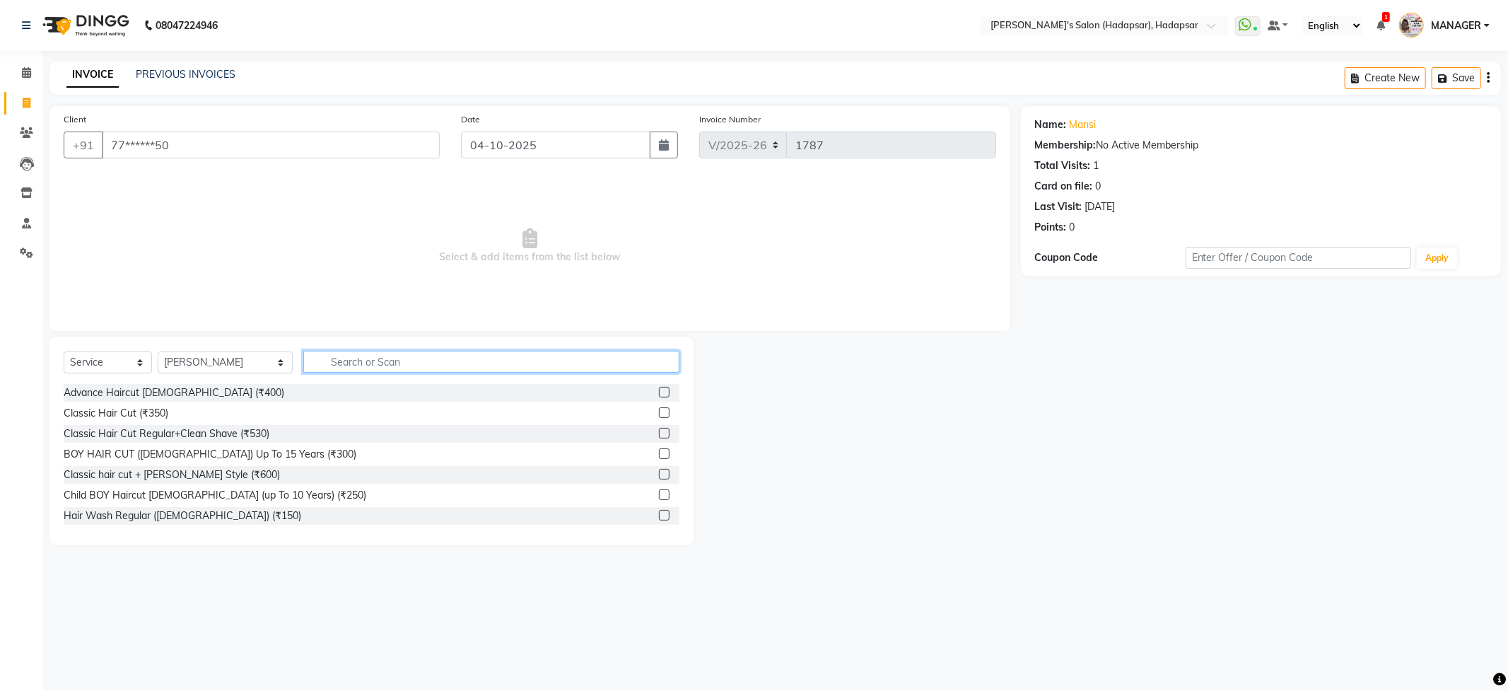
click at [303, 356] on input "text" at bounding box center [490, 362] width 375 height 22
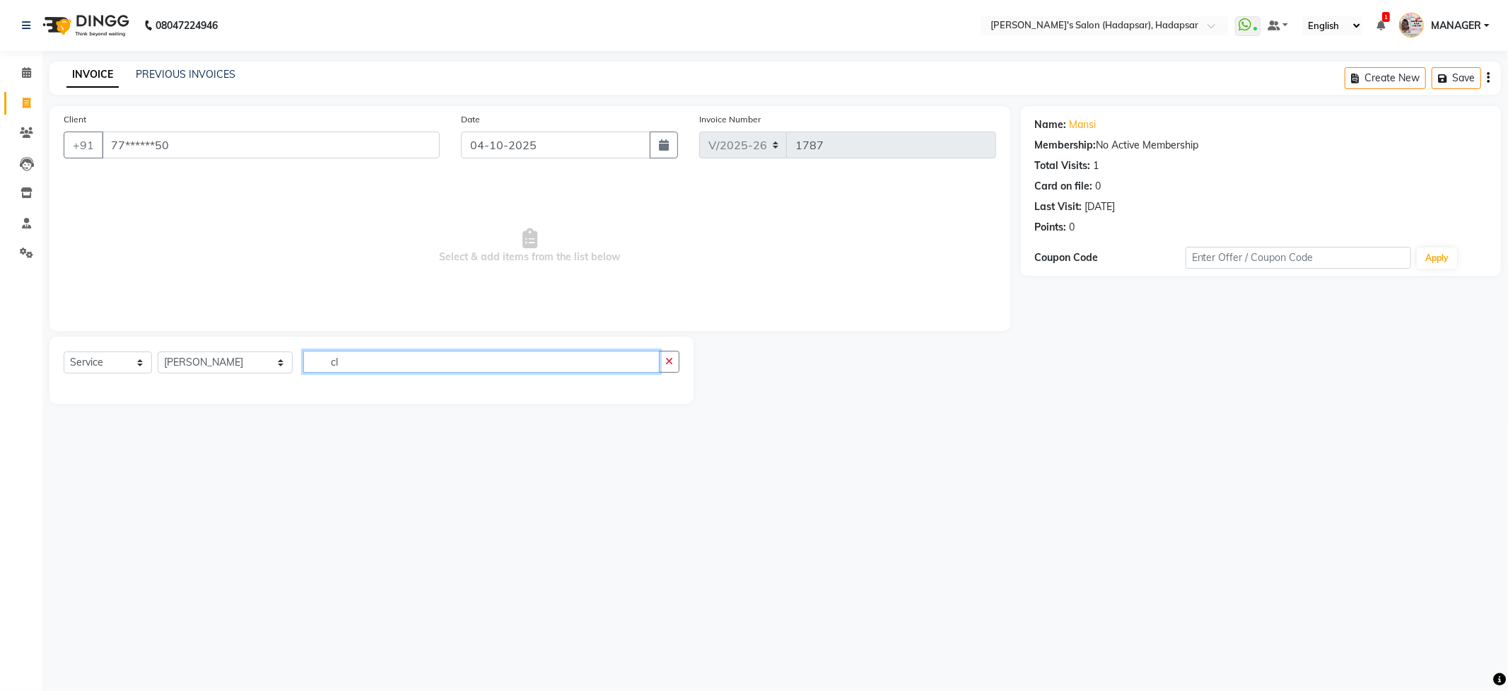
type input "c"
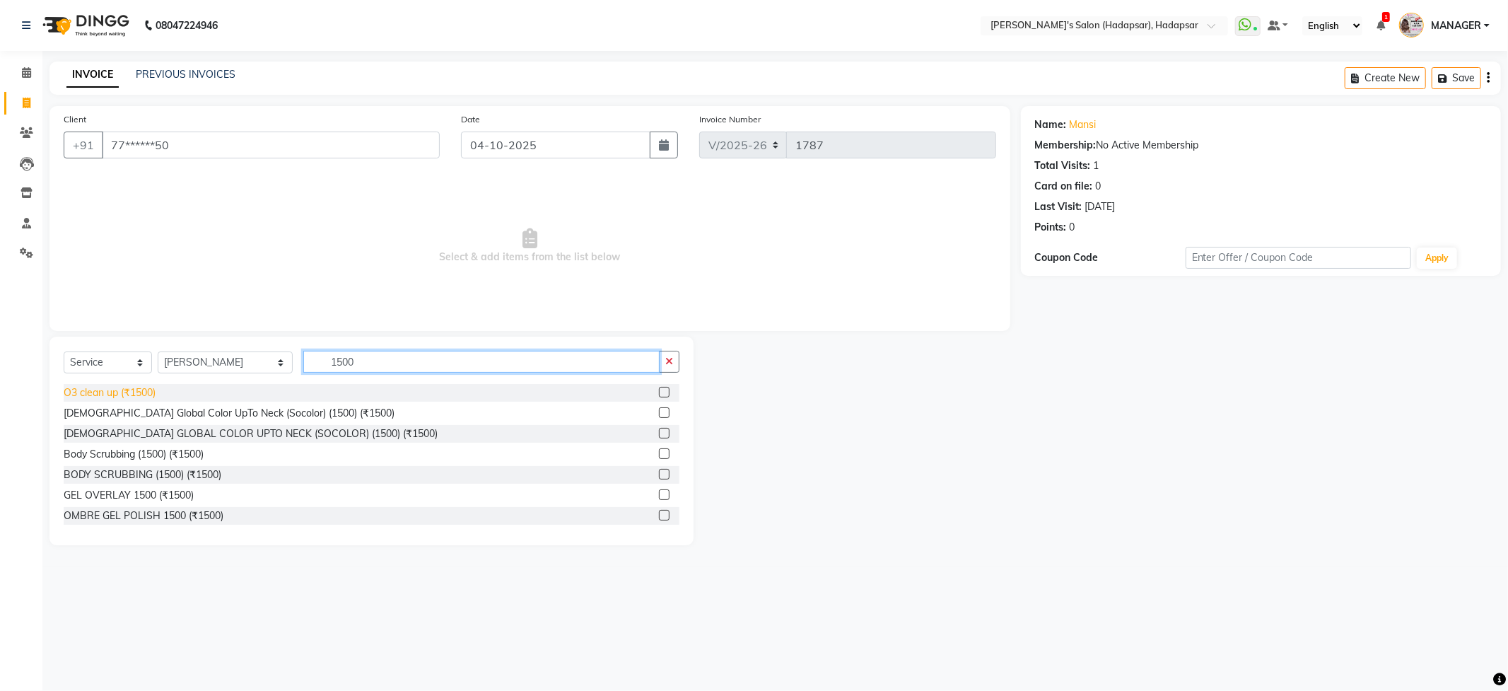
type input "1500"
click at [97, 390] on div "O3 clean up (₹1500)" at bounding box center [110, 392] width 92 height 15
checkbox input "false"
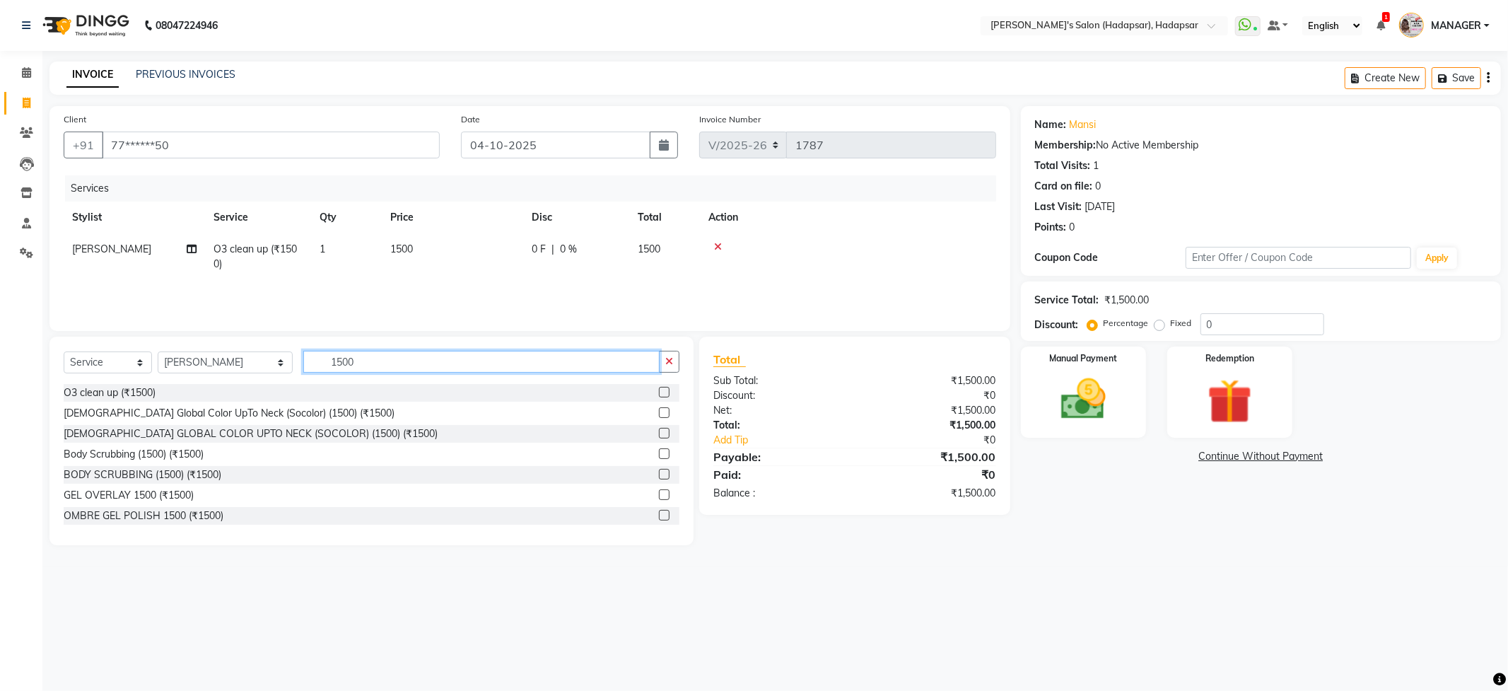
click at [346, 360] on input "1500" at bounding box center [481, 362] width 356 height 22
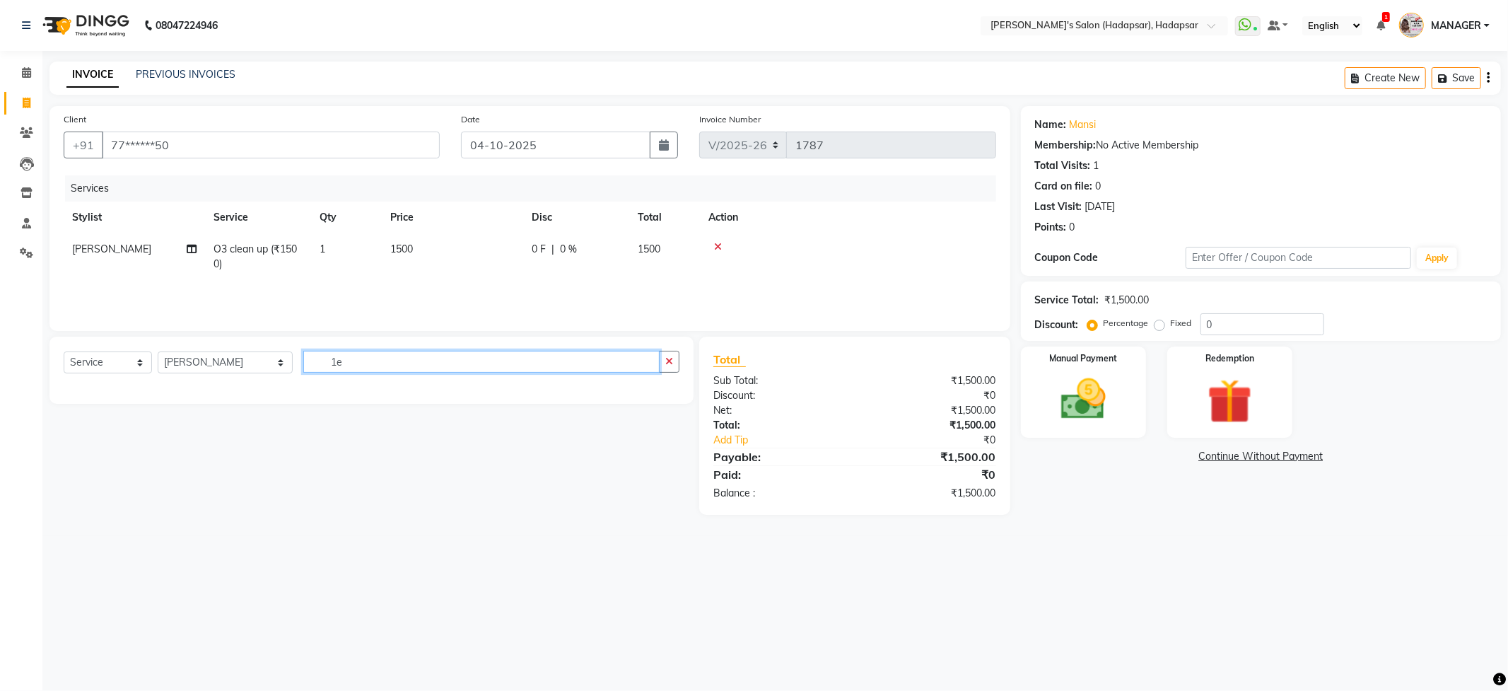
type input "1"
type input "eye"
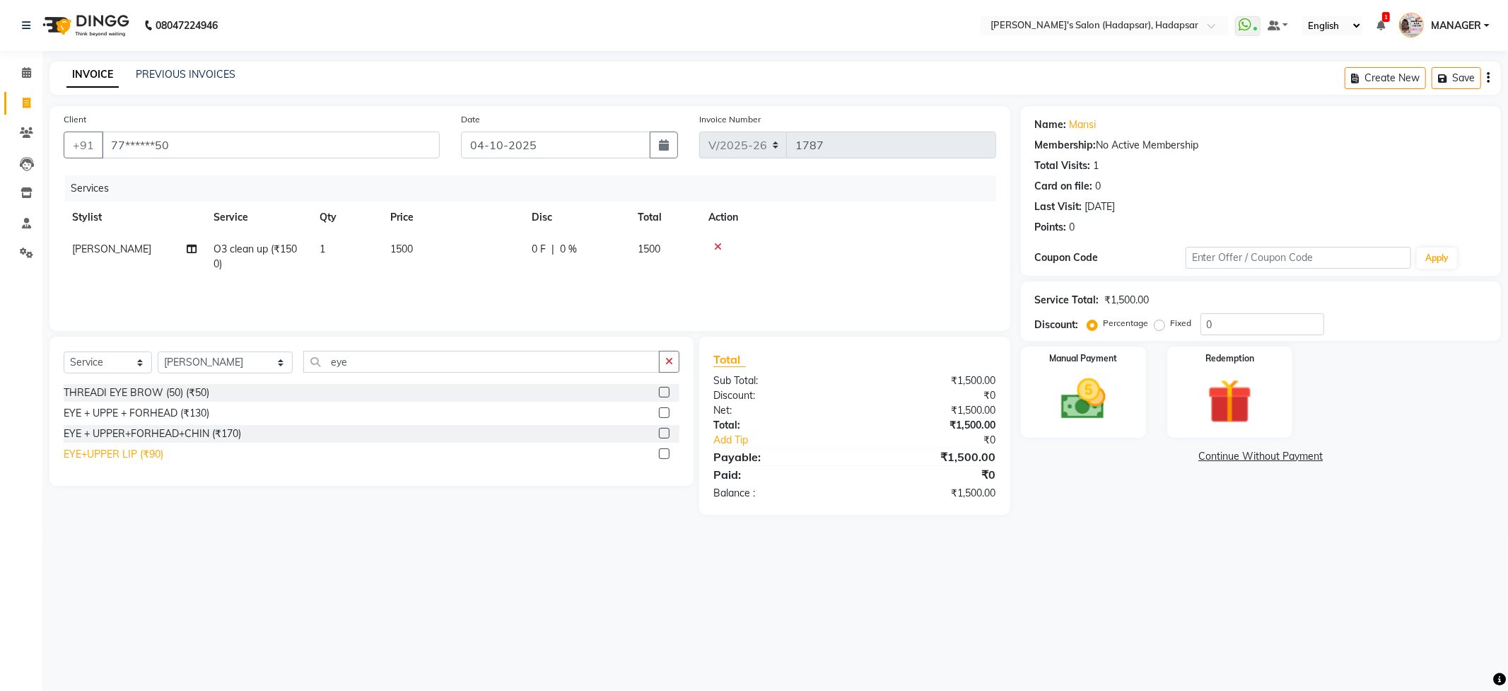
click at [110, 459] on div "EYE+UPPER LIP (₹90)" at bounding box center [114, 454] width 100 height 15
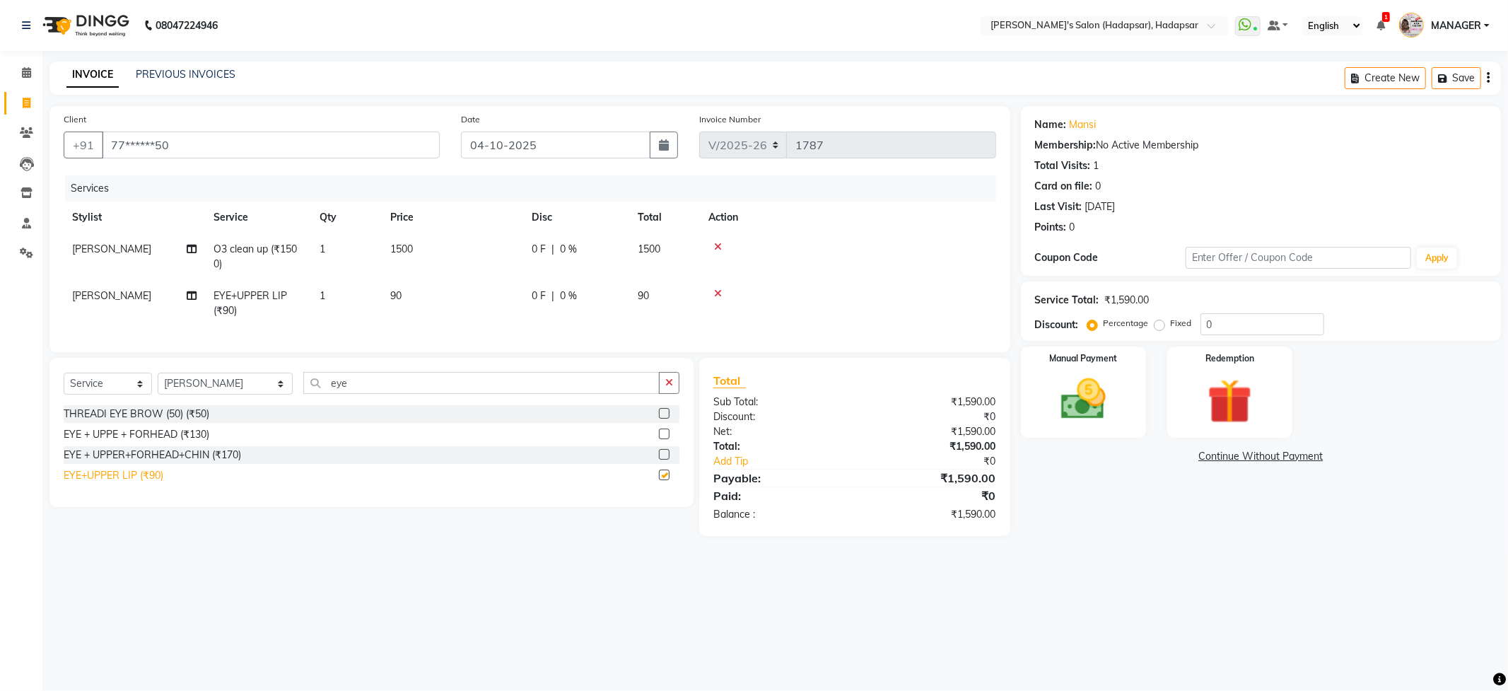
checkbox input "false"
click at [318, 394] on input "eye" at bounding box center [481, 383] width 356 height 22
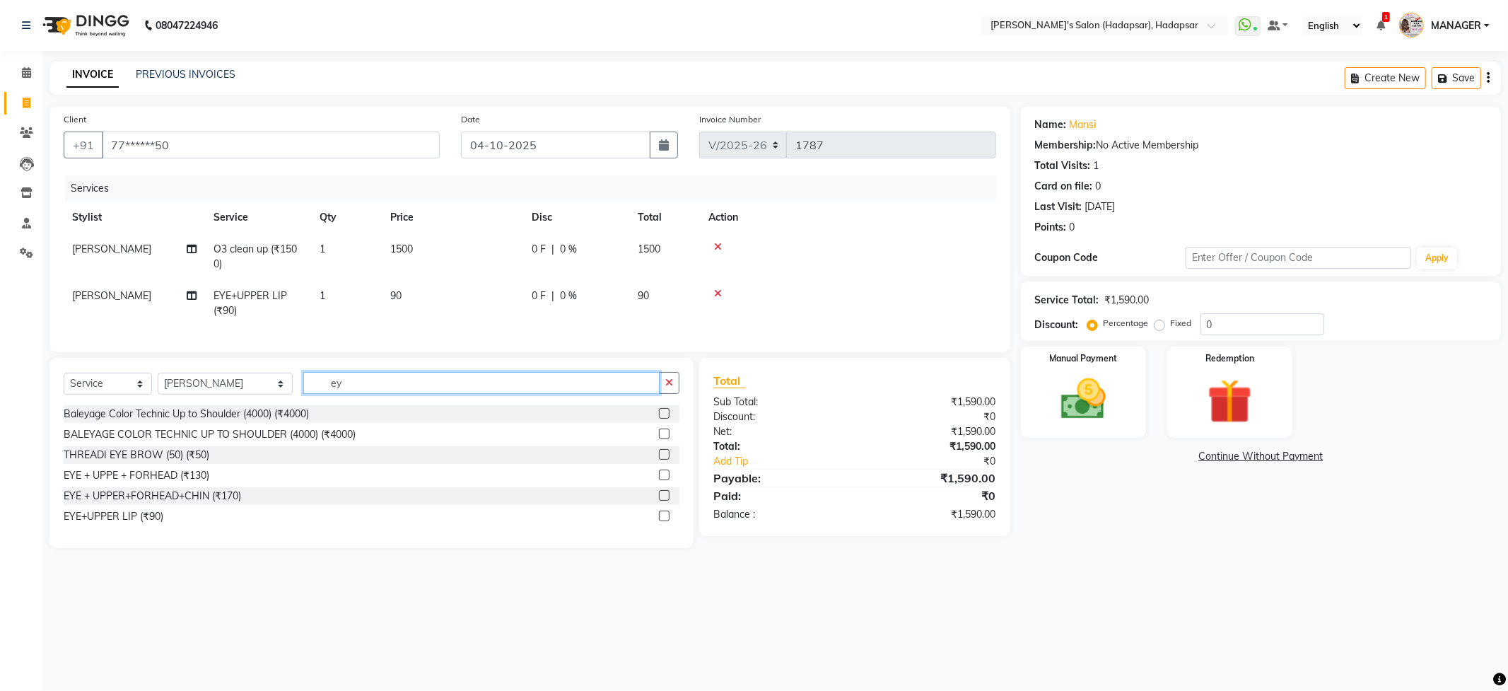
type input "e"
type input "full"
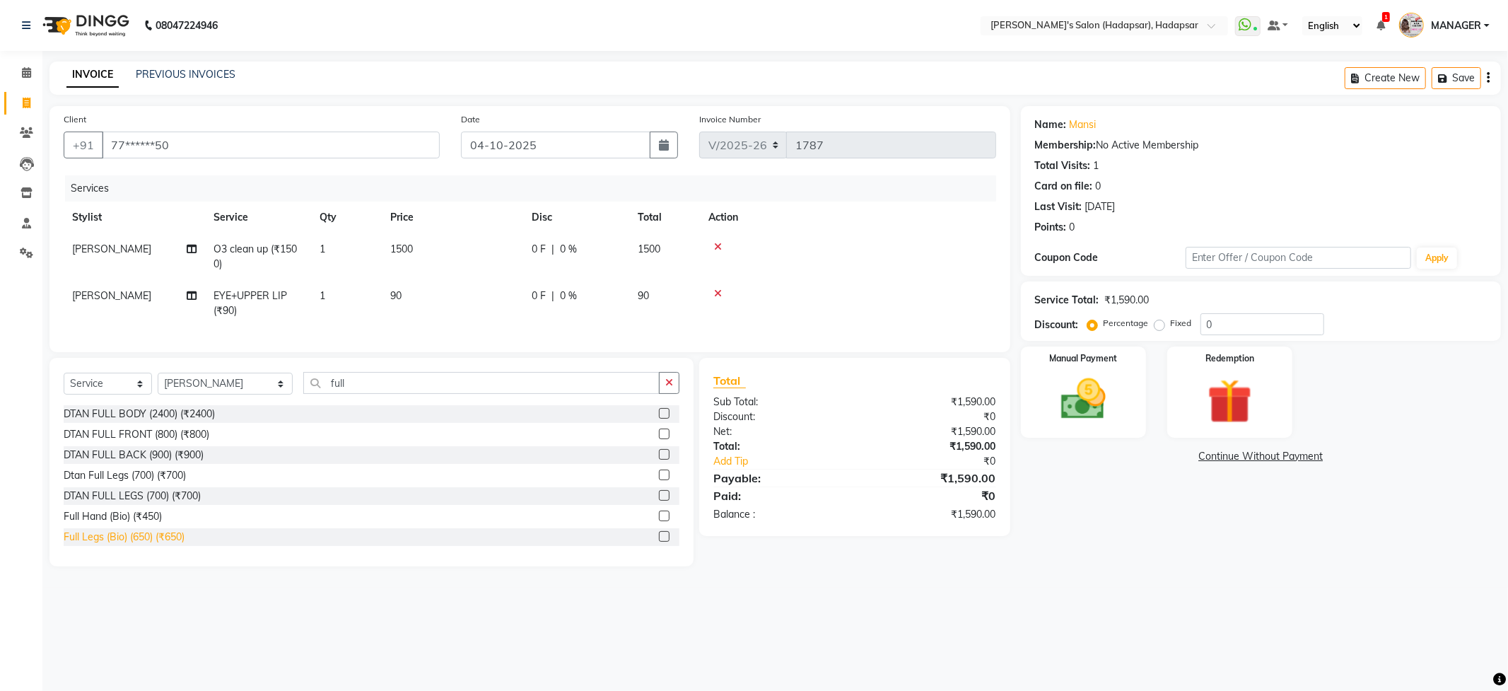
click at [102, 544] on div "Full Legs (Bio) (650) (₹650)" at bounding box center [124, 536] width 121 height 15
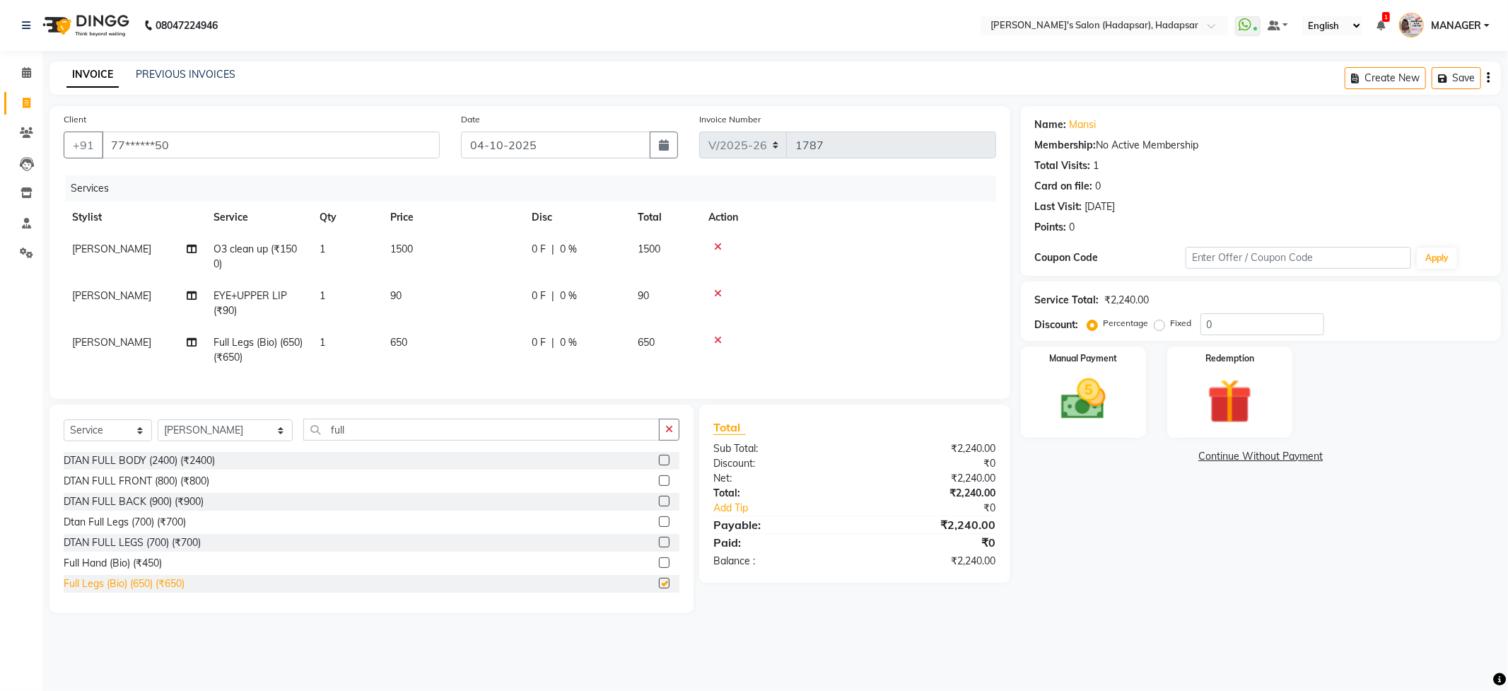
checkbox input "false"
click at [349, 440] on input "full" at bounding box center [481, 429] width 356 height 22
click at [247, 441] on select "Select Stylist ABHI [PERSON_NAME] [PERSON_NAME] MANAGER [PERSON_NAME] PRIYA [PE…" at bounding box center [225, 430] width 135 height 22
select select "9451"
click at [158, 433] on select "Select Stylist ABHI [PERSON_NAME] [PERSON_NAME] MANAGER [PERSON_NAME] PRIYA [PE…" at bounding box center [225, 430] width 135 height 22
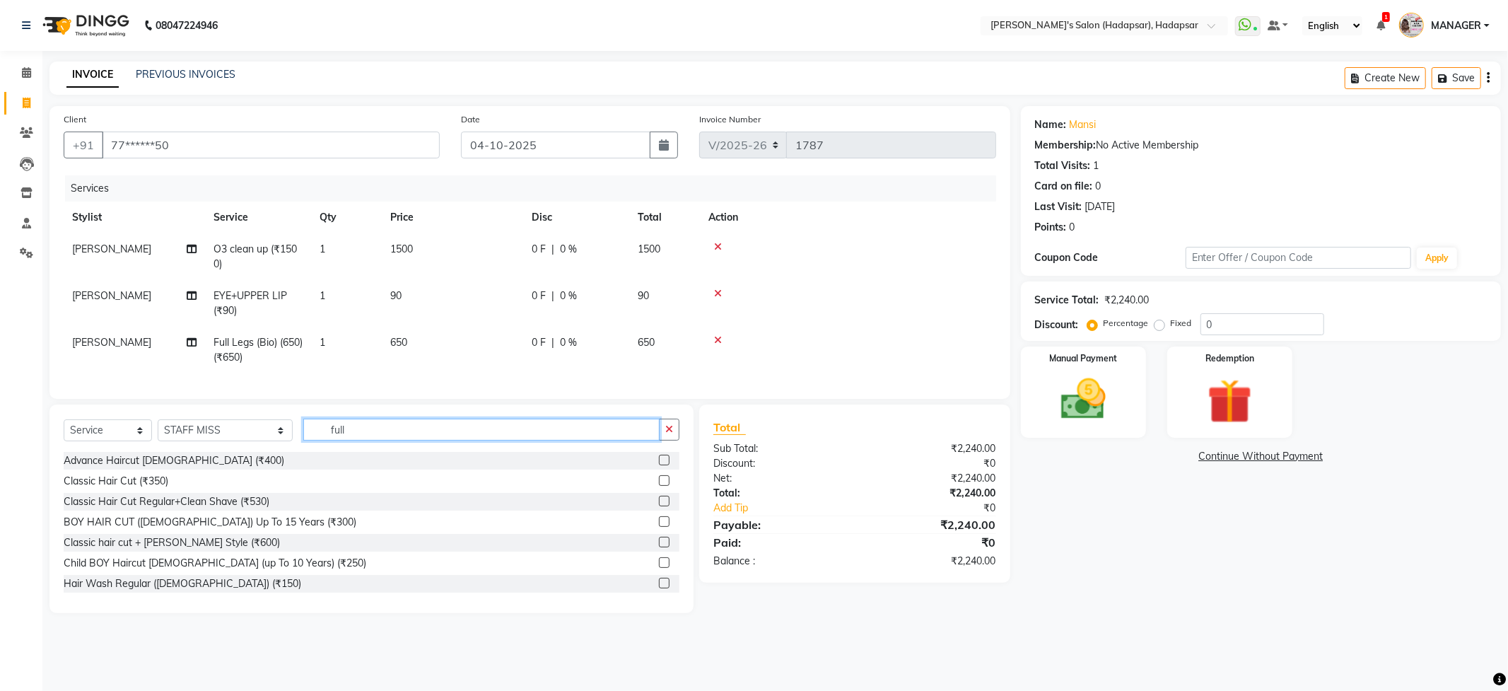
click at [314, 438] on input "full" at bounding box center [481, 429] width 356 height 22
click at [329, 438] on input "full" at bounding box center [481, 429] width 356 height 22
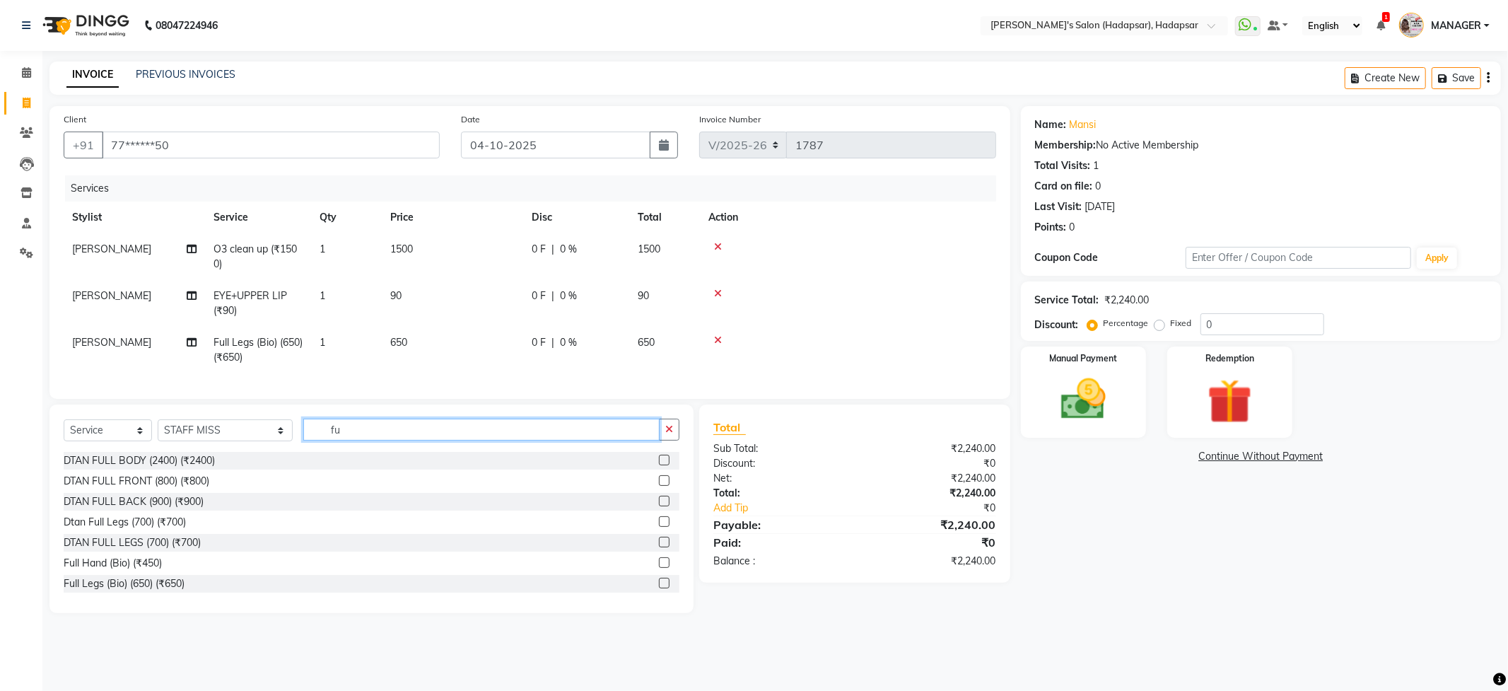
type input "f"
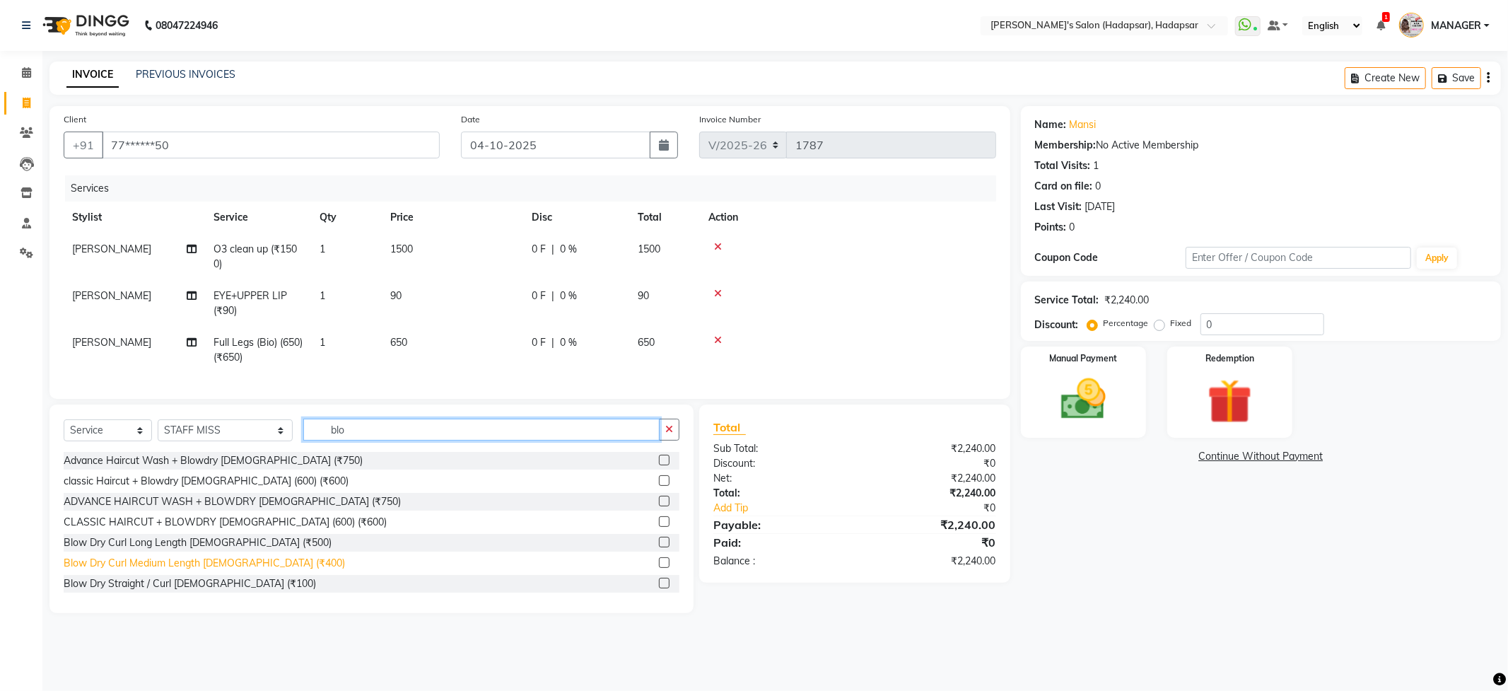
type input "blo"
click at [146, 570] on div "Blow Dry Curl Medium Length [DEMOGRAPHIC_DATA] (₹400)" at bounding box center [204, 563] width 281 height 15
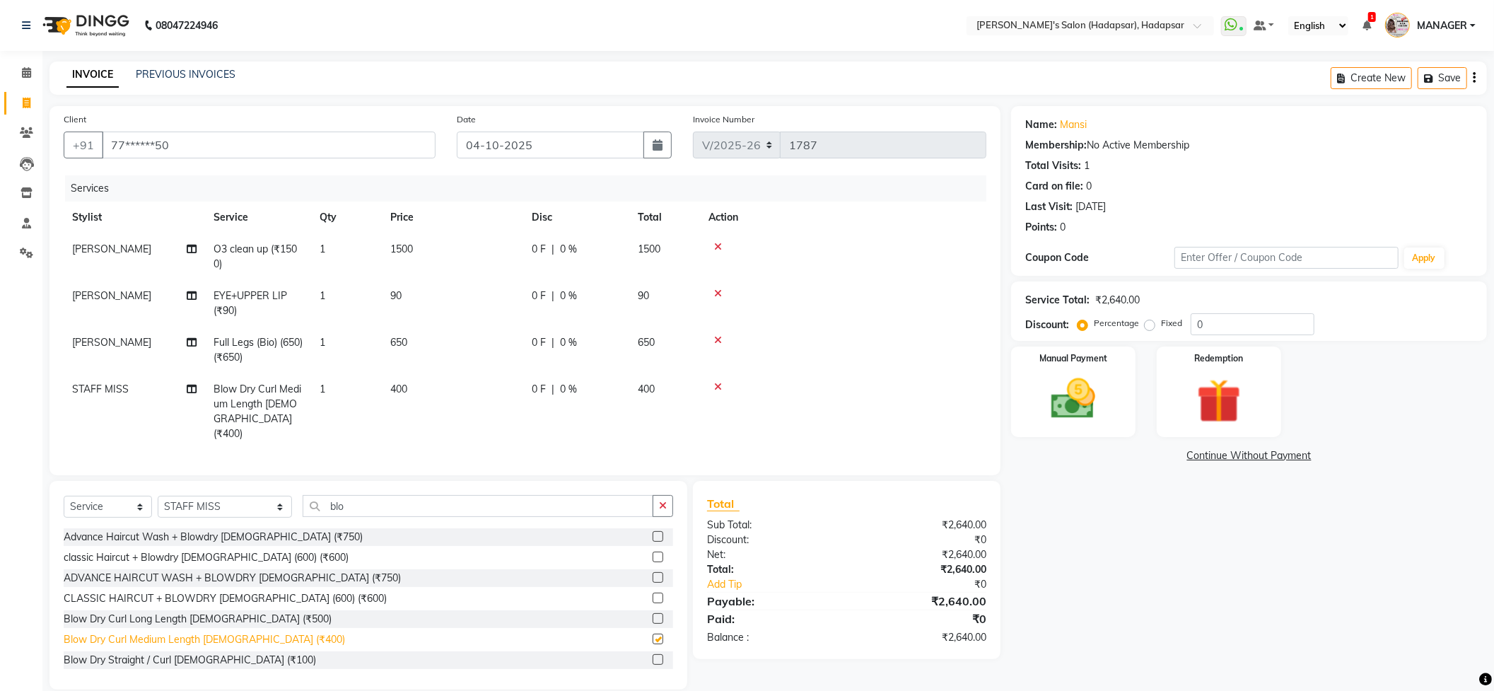
checkbox input "false"
click at [126, 346] on span "[PERSON_NAME]" at bounding box center [111, 342] width 79 height 13
select select "82667"
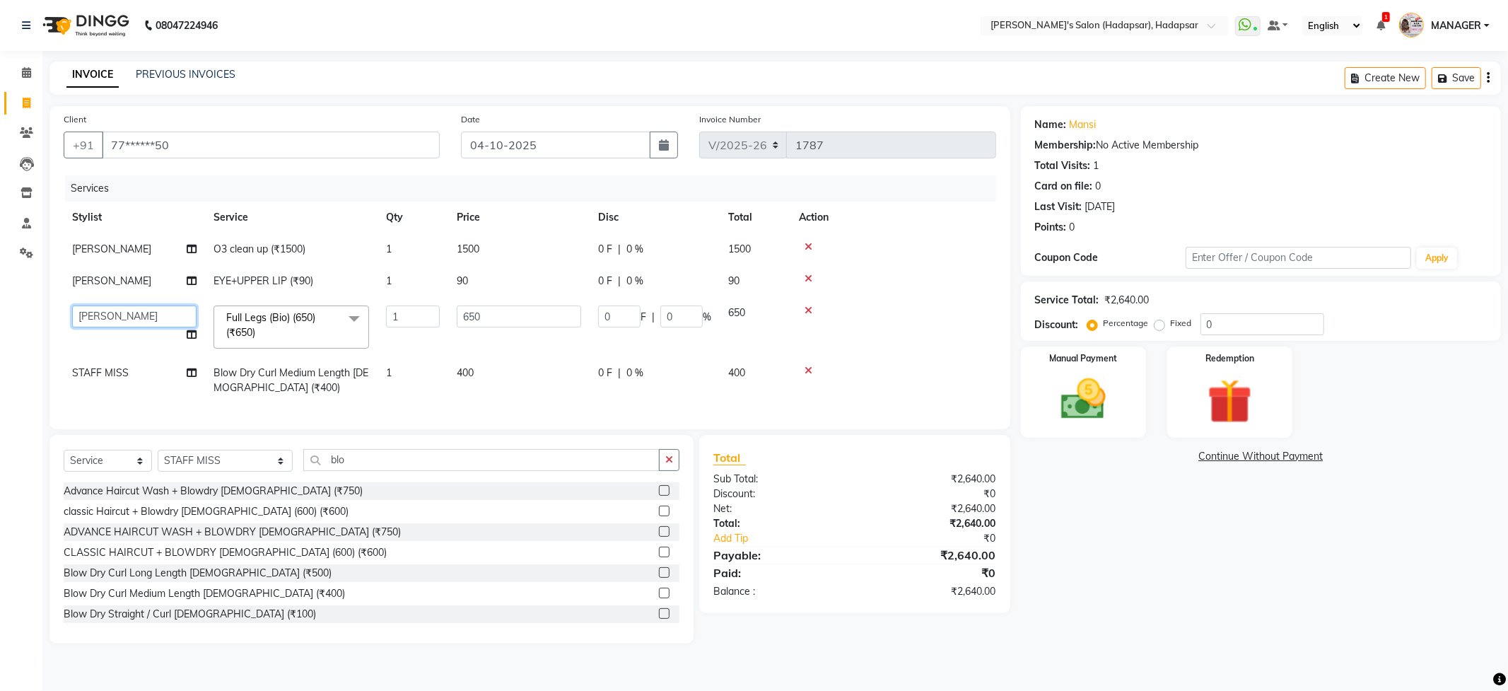
click at [136, 317] on select "[PERSON_NAME] [PERSON_NAME] MANAGER [PERSON_NAME] PRIYA [PERSON_NAME] [PERSON_N…" at bounding box center [134, 316] width 124 height 22
select select "71502"
click at [131, 278] on span "[PERSON_NAME]" at bounding box center [111, 280] width 79 height 13
select select "82667"
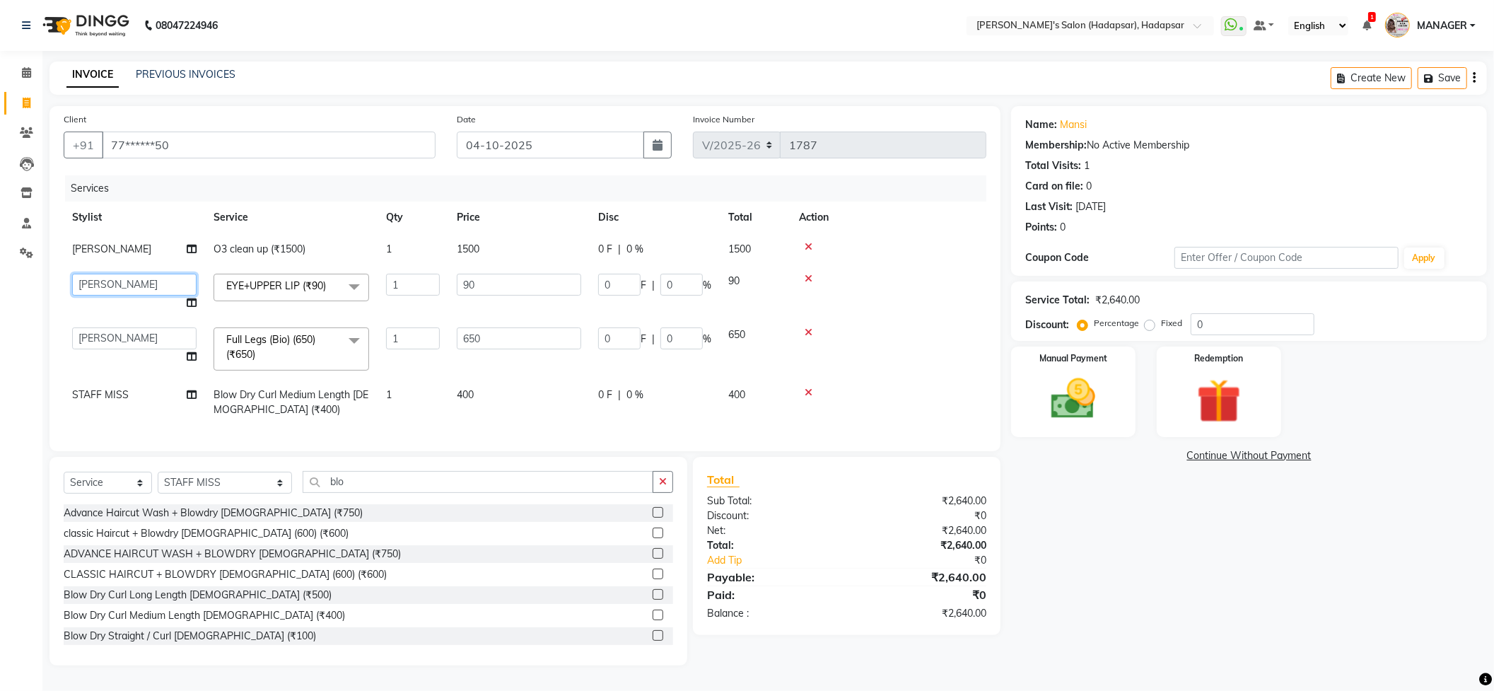
click at [131, 278] on select "[PERSON_NAME] [PERSON_NAME] MANAGER [PERSON_NAME] PRIYA [PERSON_NAME] [PERSON_N…" at bounding box center [134, 285] width 124 height 22
select select "71502"
click at [137, 258] on td "[PERSON_NAME]" at bounding box center [134, 249] width 141 height 32
select select "82667"
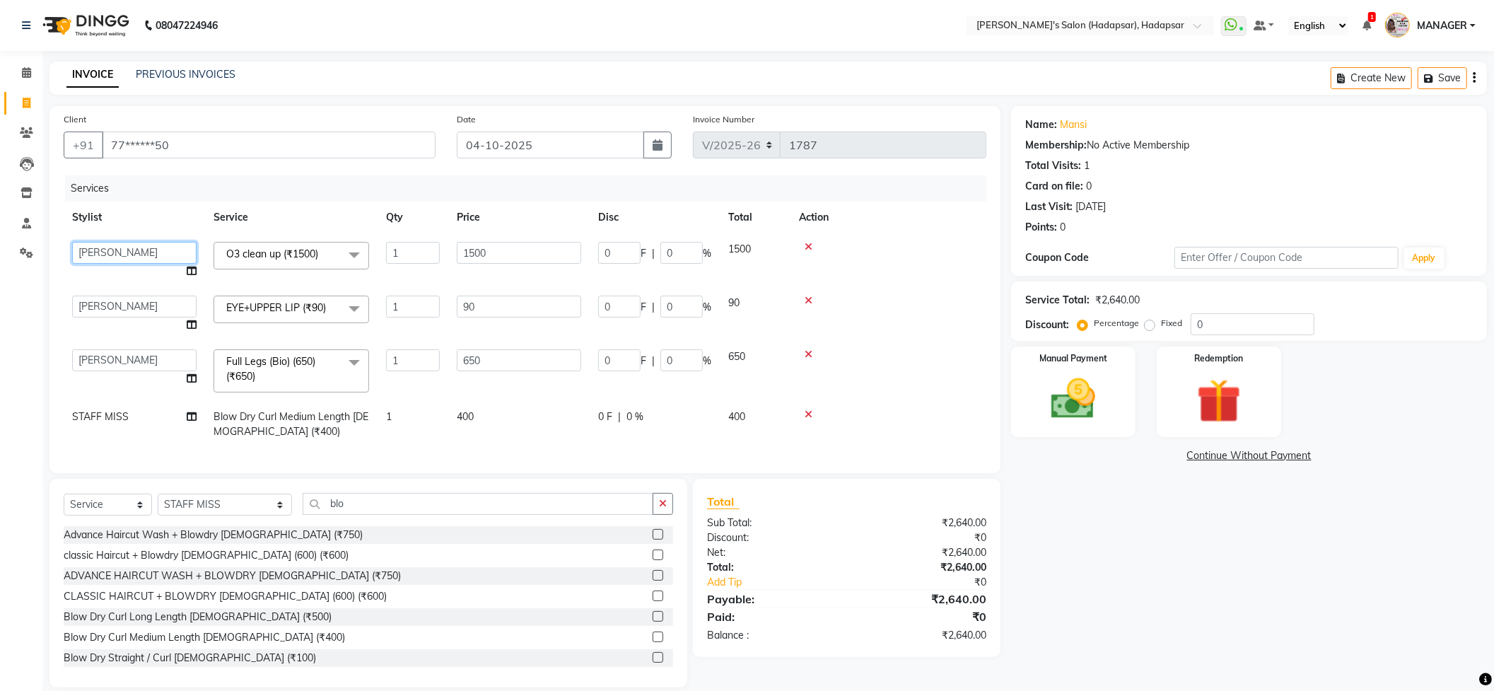
click at [139, 247] on select "[PERSON_NAME] [PERSON_NAME] MANAGER [PERSON_NAME] PRIYA [PERSON_NAME] [PERSON_N…" at bounding box center [134, 253] width 124 height 22
select select "71502"
click at [1256, 329] on input "0" at bounding box center [1252, 324] width 124 height 22
type input "1"
type input "6.5"
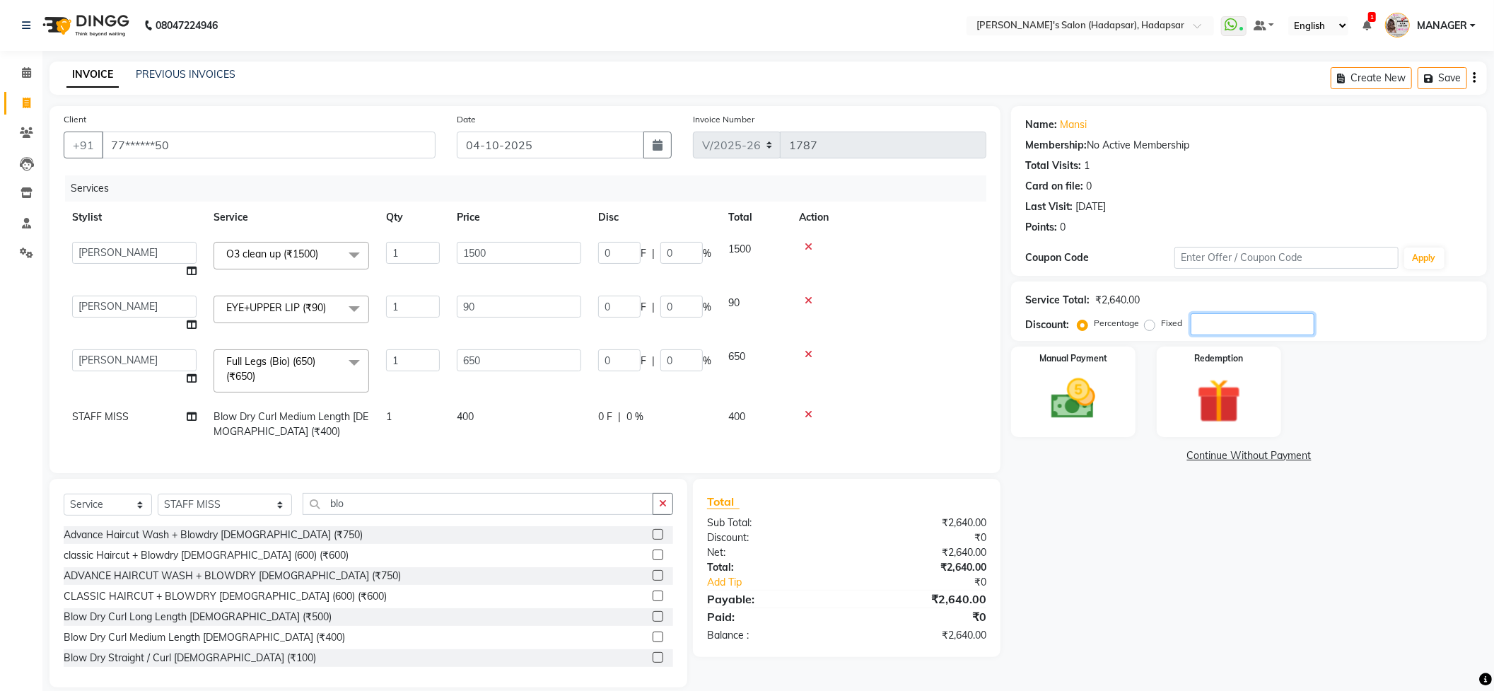
type input "1"
type input "0.9"
type input "1"
type input "15"
type input "1"
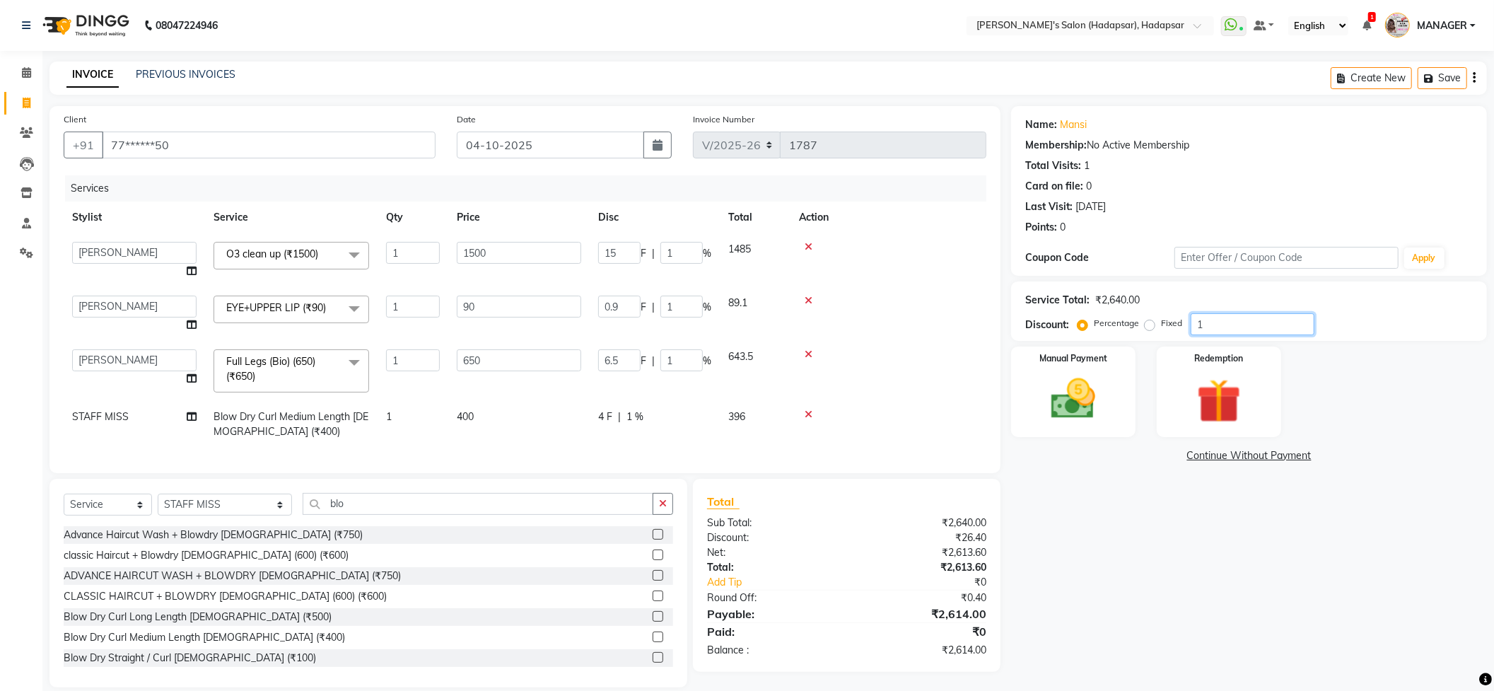
type input "10"
type input "65"
type input "10"
type input "9"
type input "10"
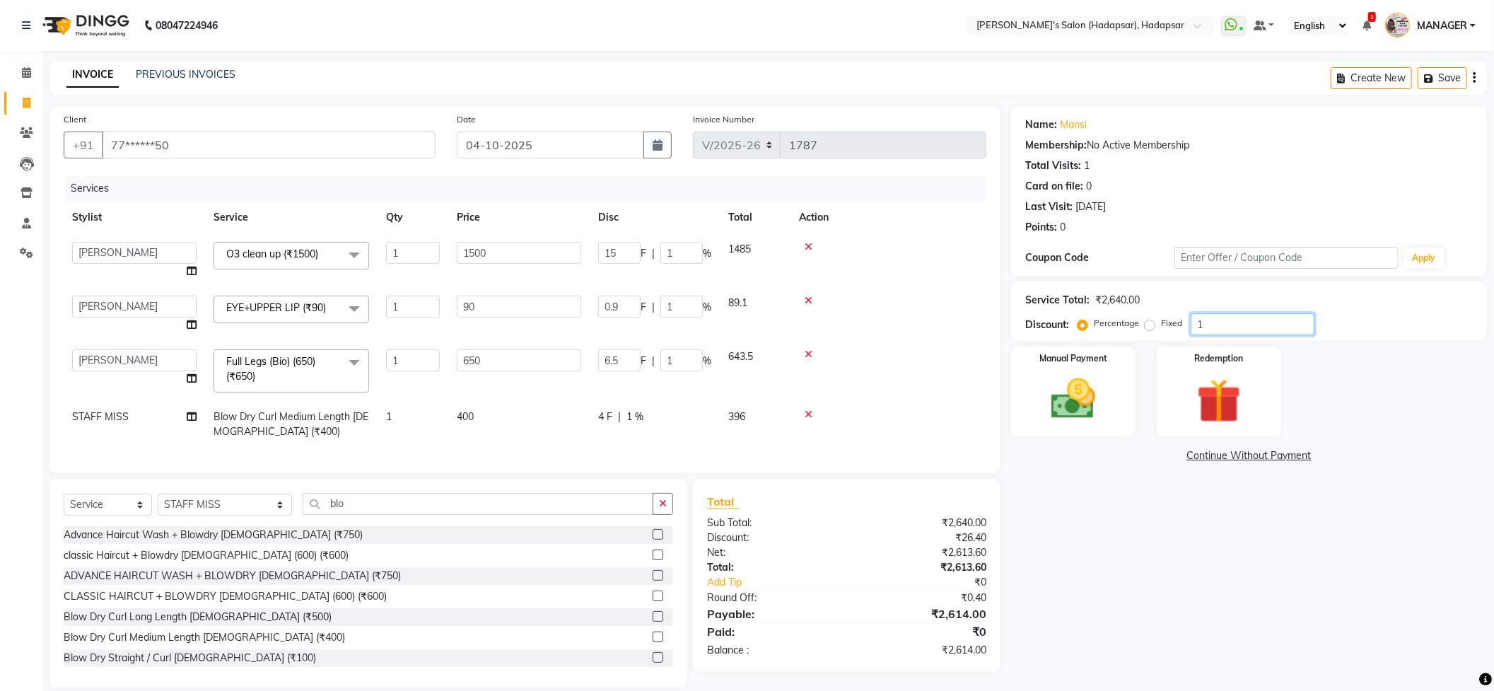
type input "150"
type input "10"
click at [1113, 519] on div "Name: [PERSON_NAME] Membership: No Active Membership Total Visits: 1 Card on fi…" at bounding box center [1254, 396] width 486 height 581
click at [1081, 407] on img at bounding box center [1072, 398] width 75 height 53
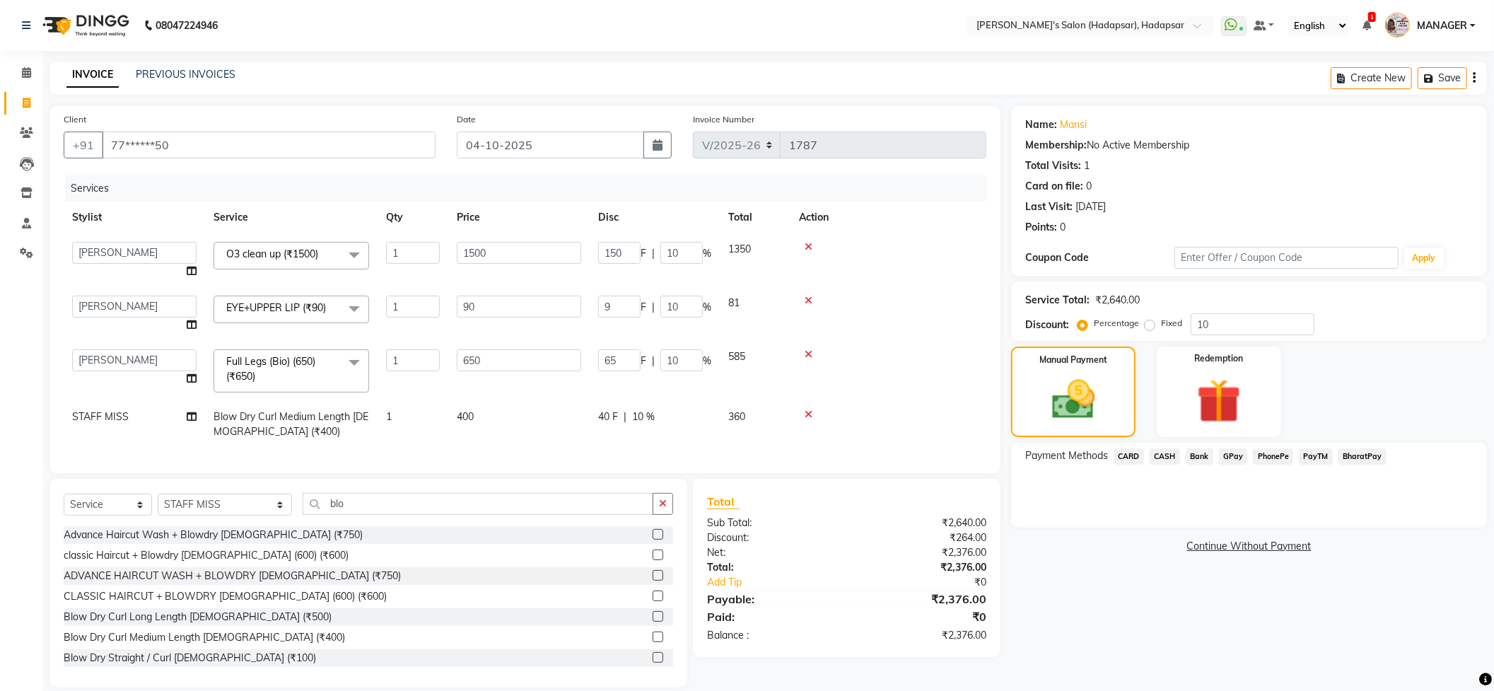
click at [1256, 452] on span "PhonePe" at bounding box center [1272, 456] width 40 height 16
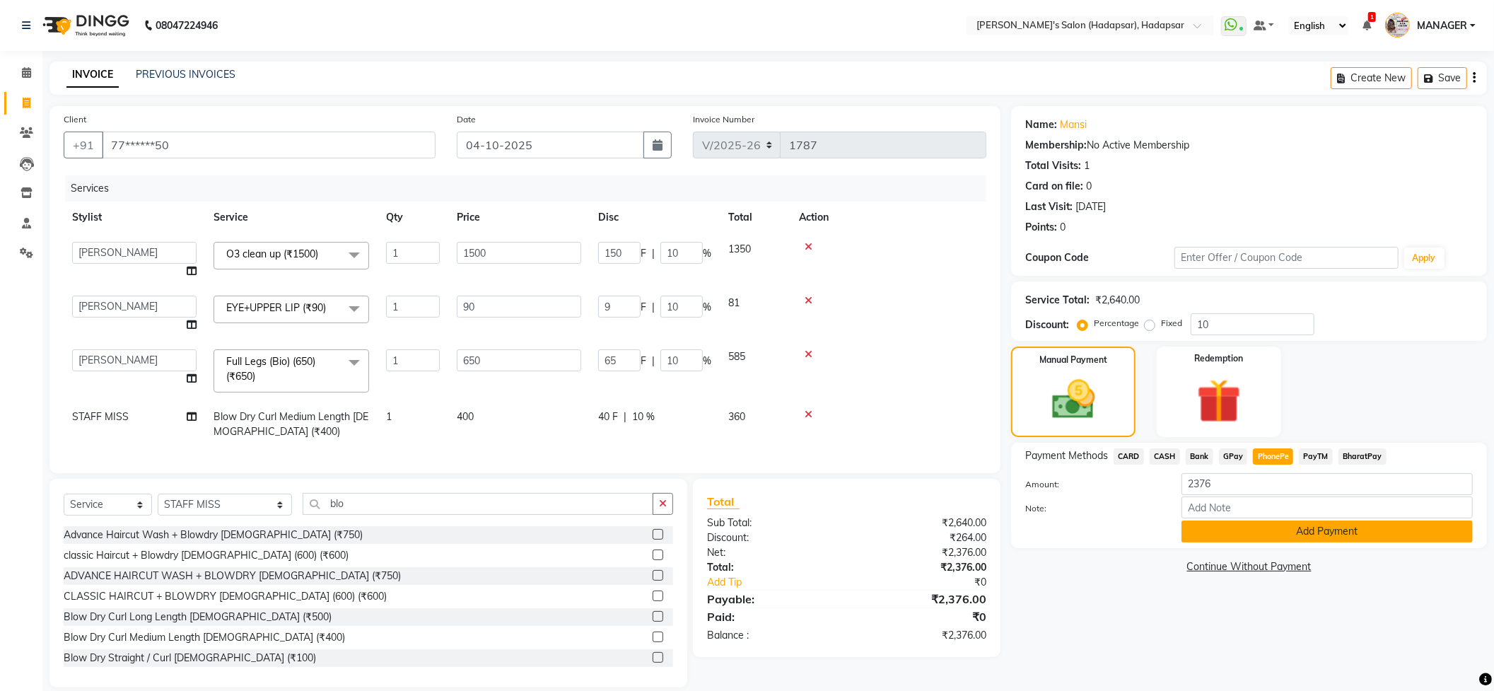
click at [1199, 530] on button "Add Payment" at bounding box center [1326, 531] width 291 height 22
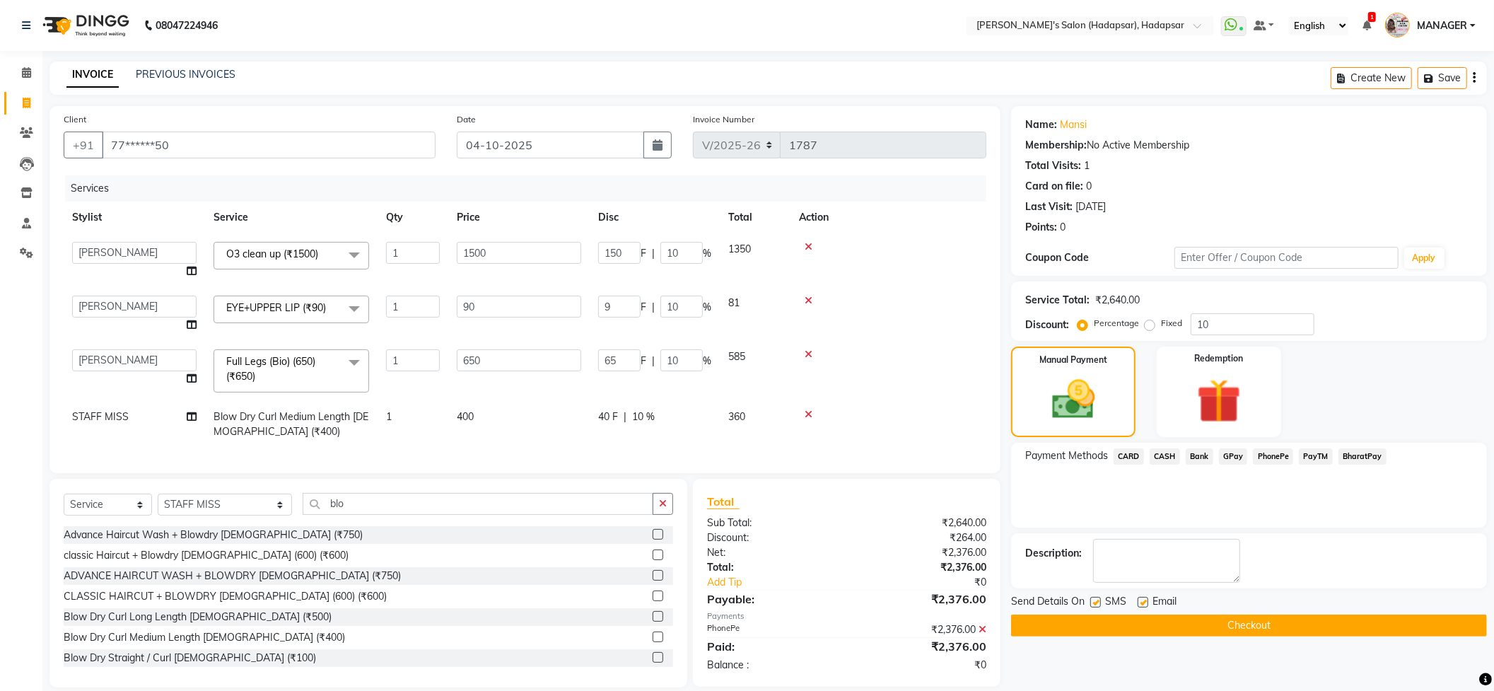
scroll to position [32, 0]
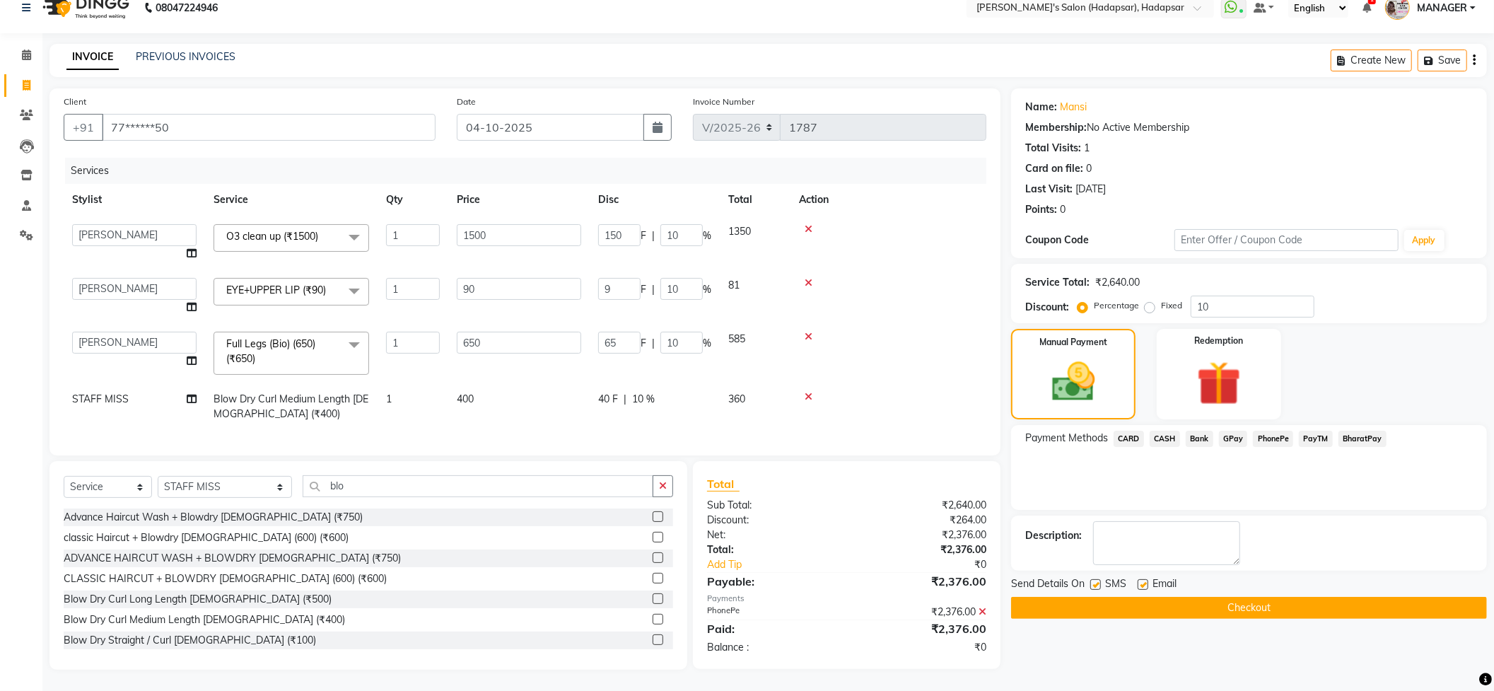
click at [1106, 597] on button "Checkout" at bounding box center [1249, 608] width 476 height 22
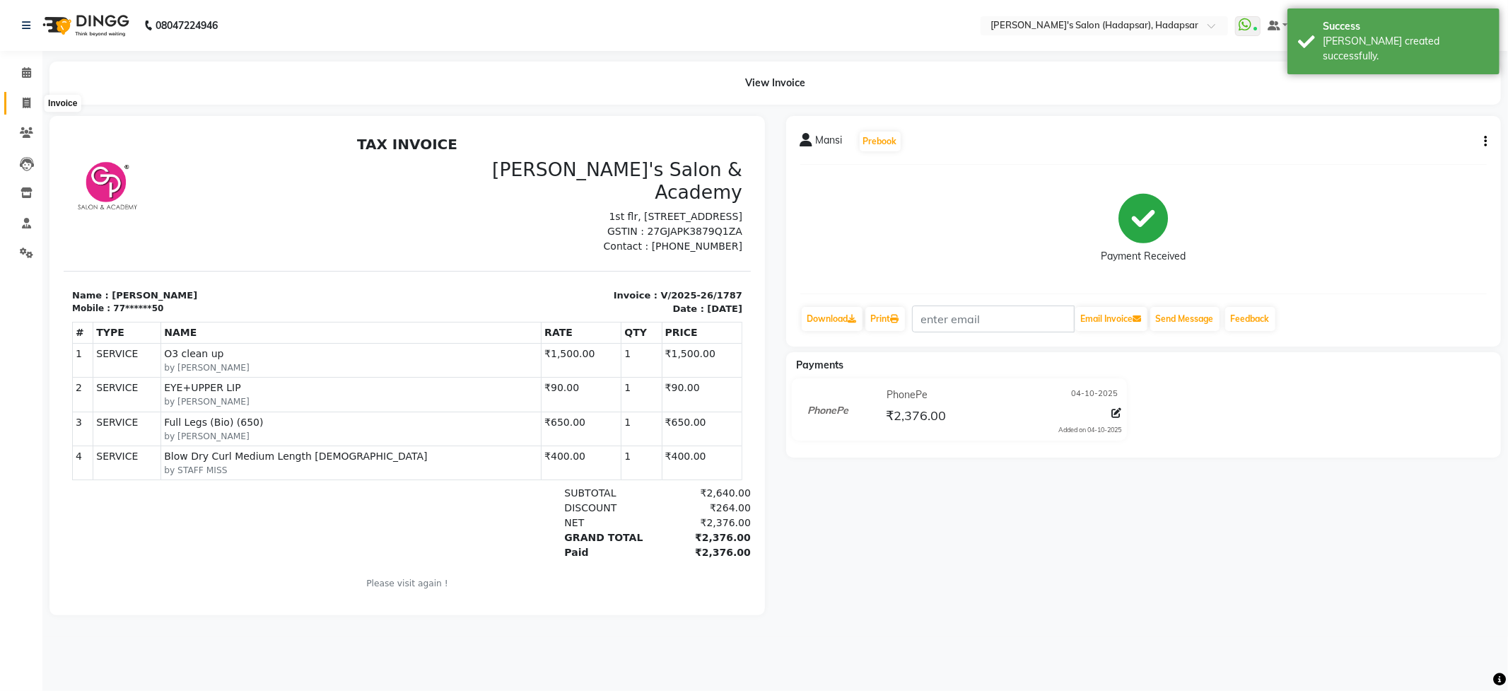
click at [25, 102] on icon at bounding box center [27, 103] width 8 height 11
select select "108"
select select "service"
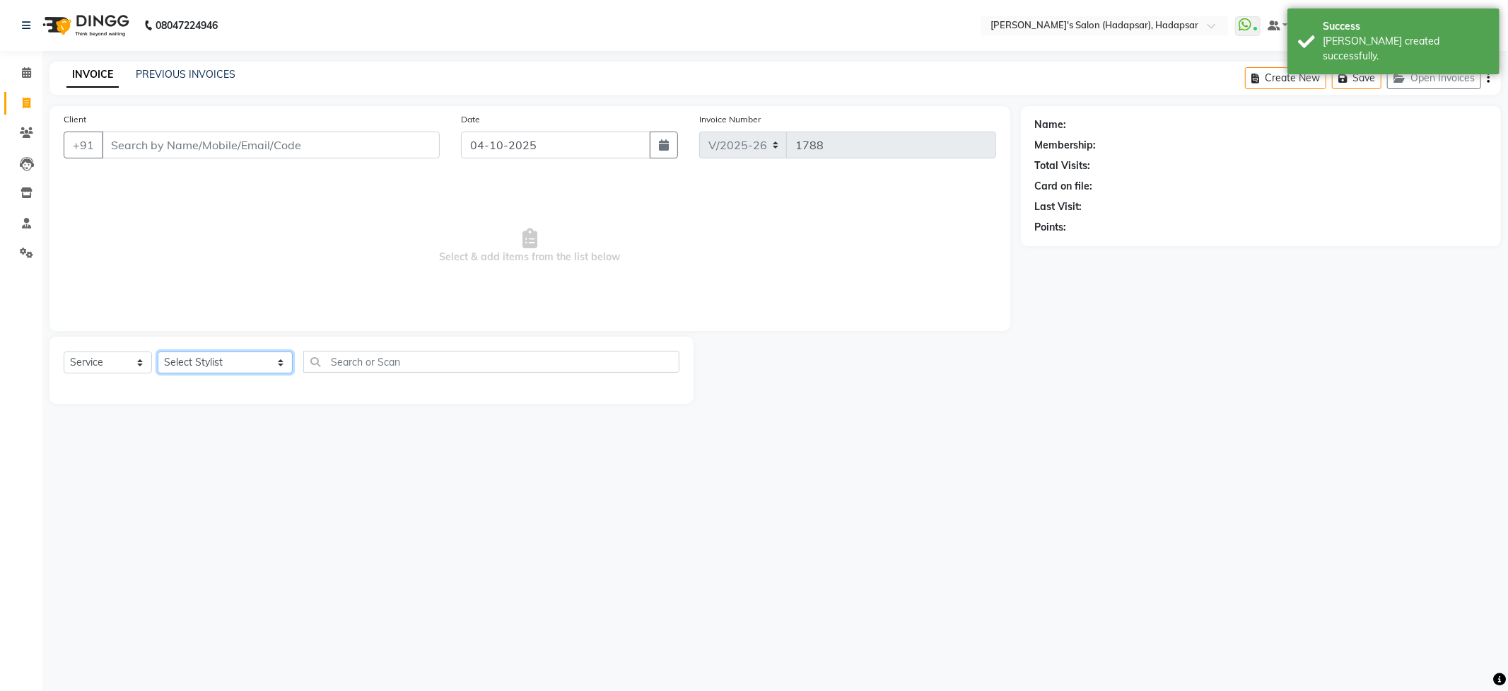
click at [243, 360] on select "Select Stylist ABHI [PERSON_NAME] [PERSON_NAME] MANAGER [PERSON_NAME] PRIYA [PE…" at bounding box center [225, 362] width 135 height 22
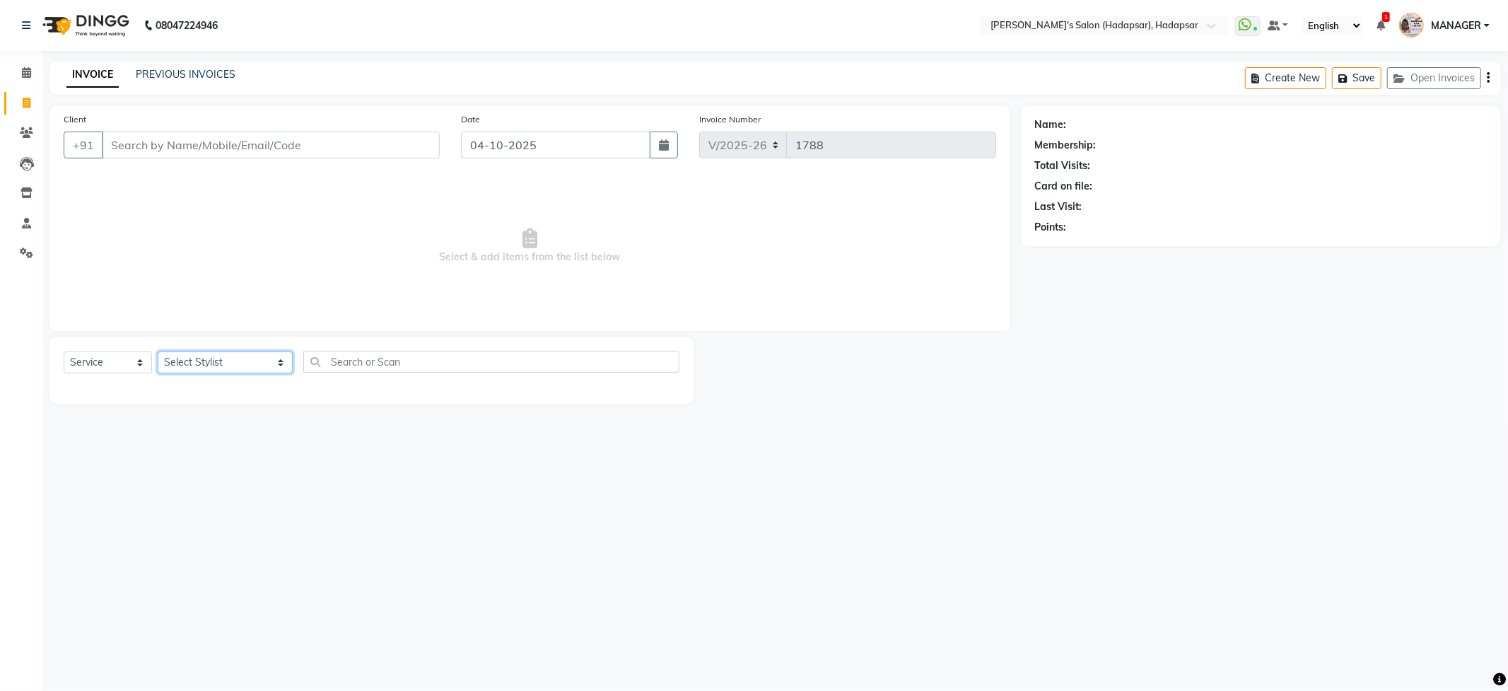
select select "12670"
click at [158, 351] on select "Select Stylist ABHI [PERSON_NAME] [PERSON_NAME] MANAGER [PERSON_NAME] PRIYA [PE…" at bounding box center [225, 362] width 135 height 22
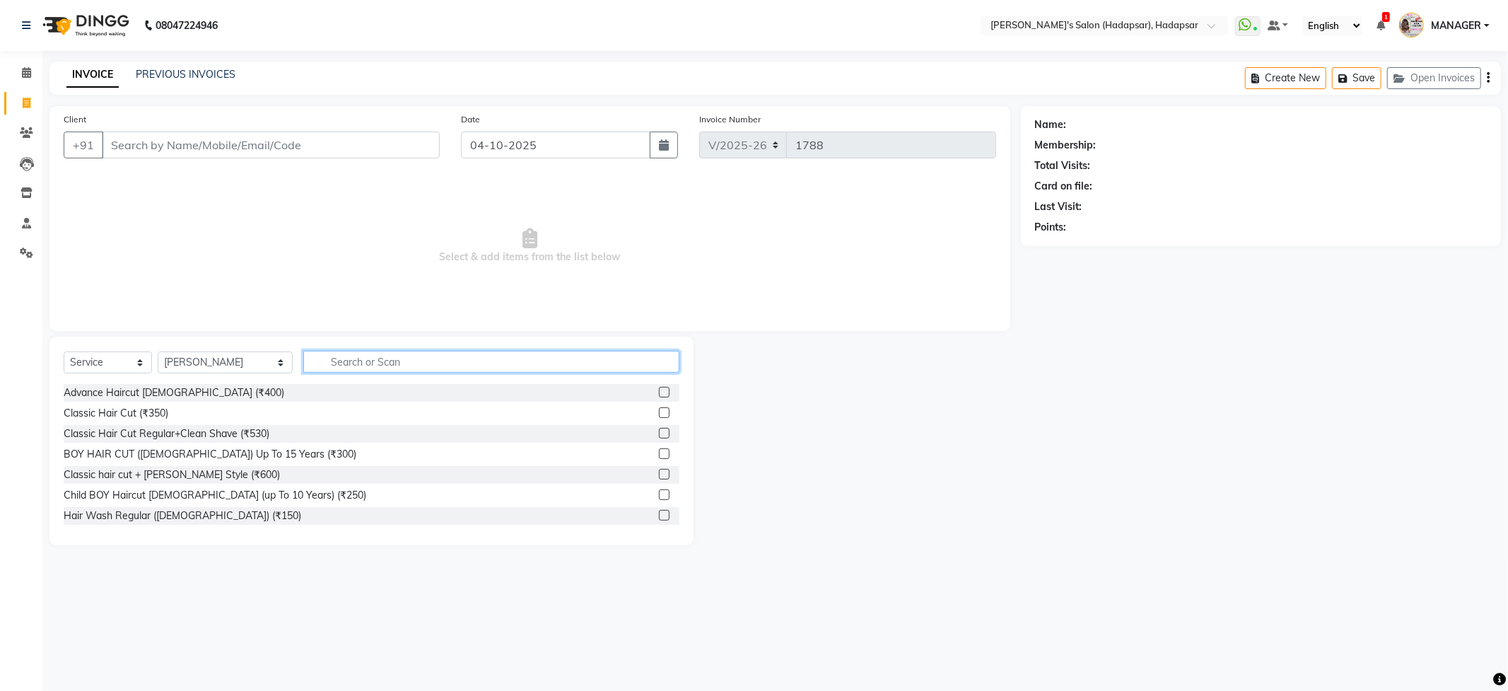
click at [329, 355] on input "text" at bounding box center [490, 362] width 375 height 22
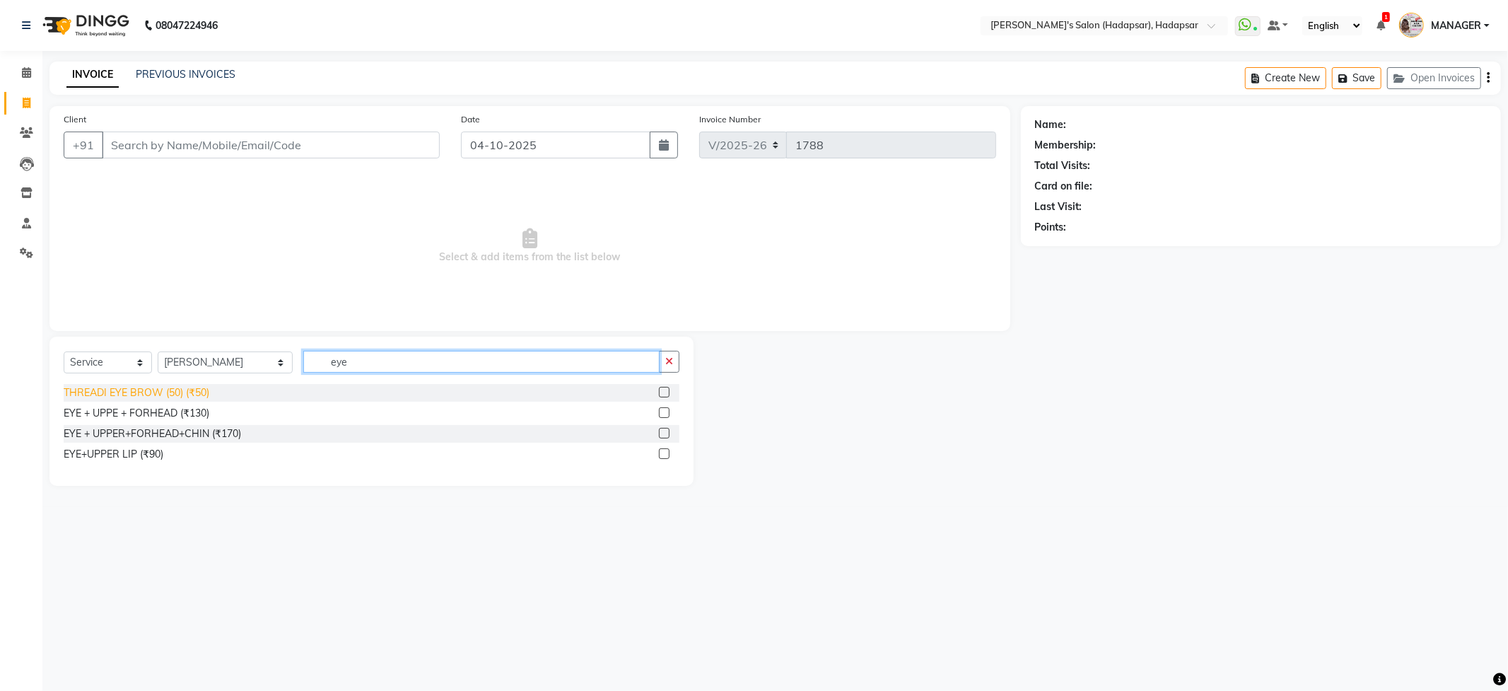
type input "eye"
click at [189, 390] on div "THREADI EYE BROW (50) (₹50)" at bounding box center [137, 392] width 146 height 15
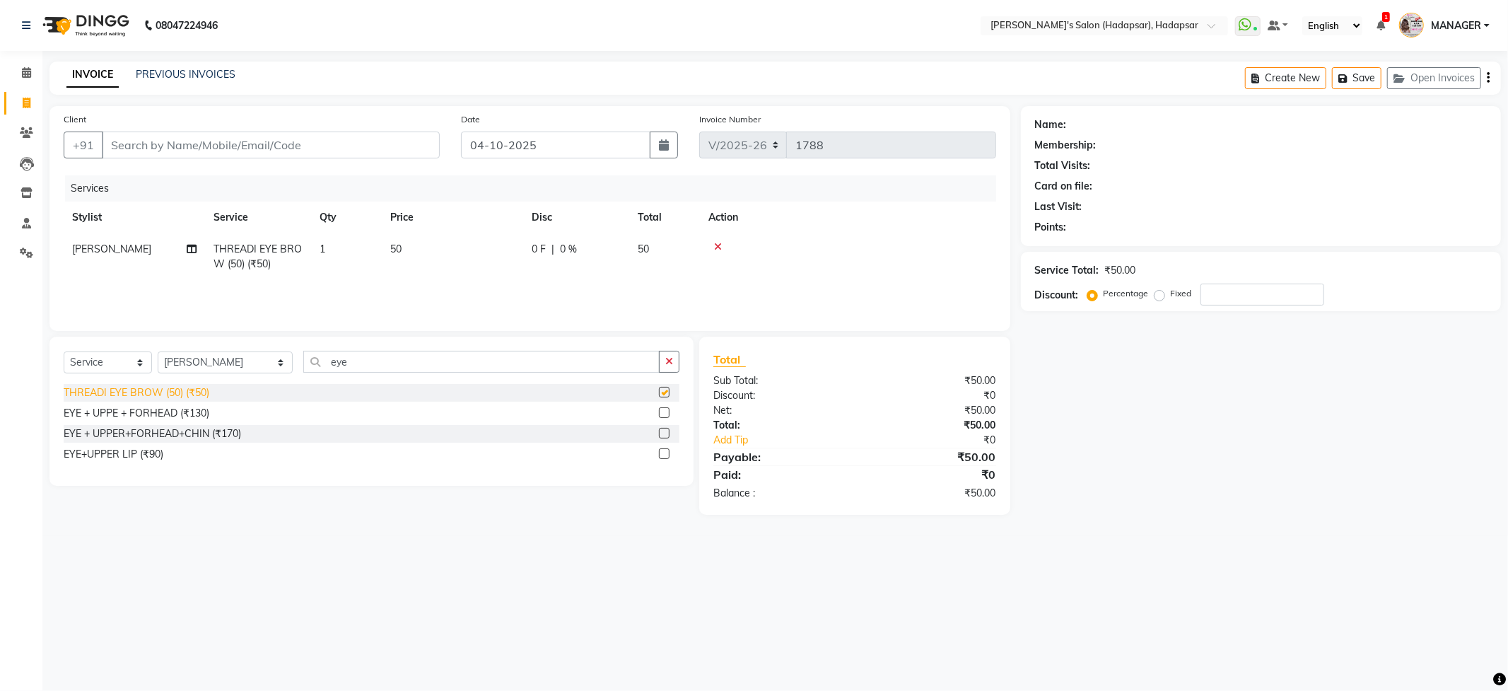
checkbox input "false"
click at [177, 141] on input "Client" at bounding box center [271, 144] width 338 height 27
type input "9"
type input "0"
type input "9262582733"
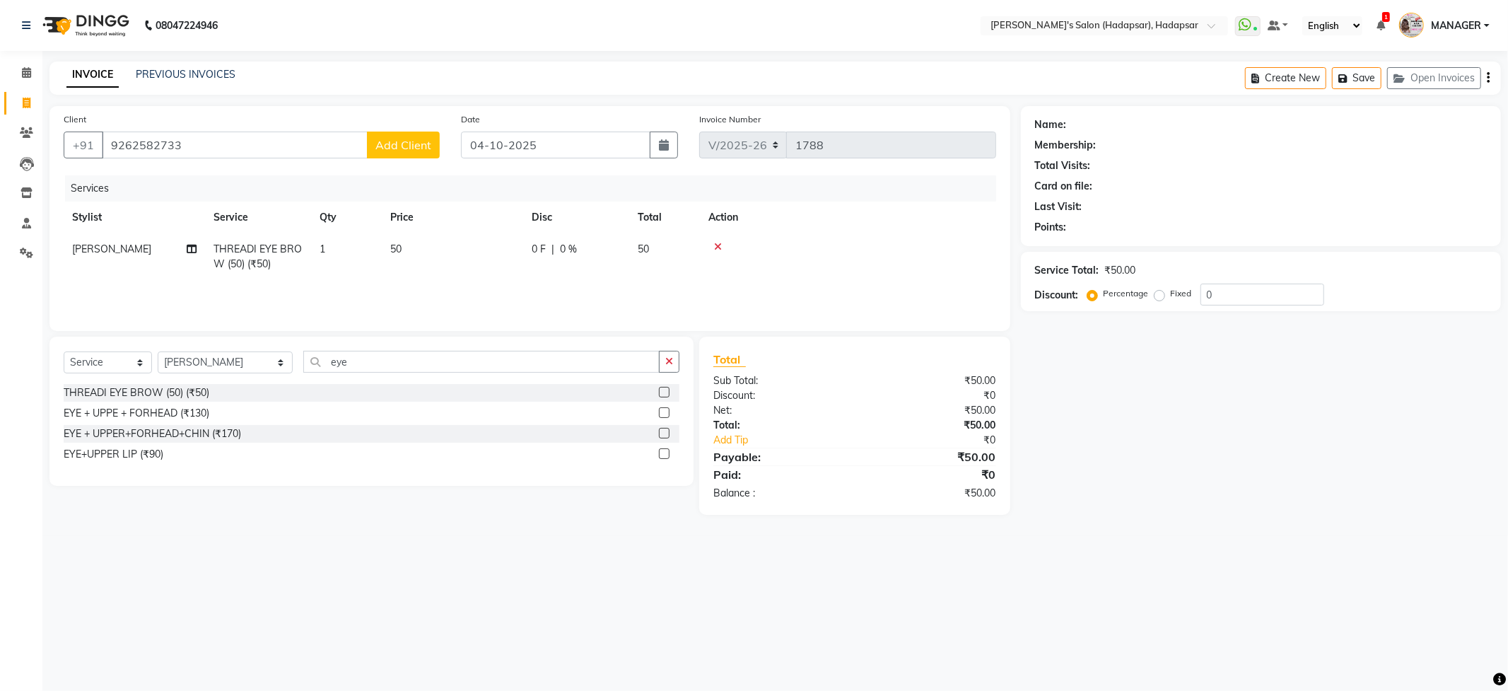
click at [402, 144] on span "Add Client" at bounding box center [403, 145] width 56 height 14
select select "22"
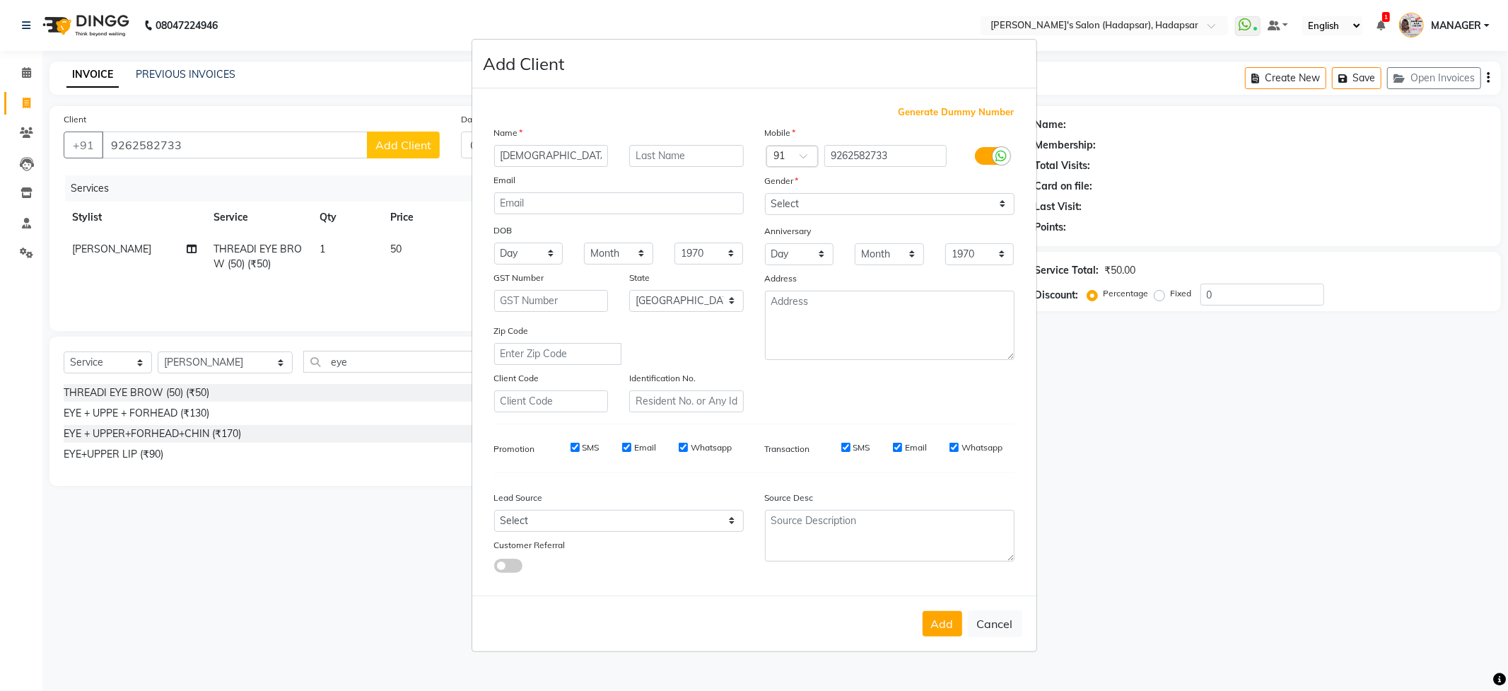
type input "[DEMOGRAPHIC_DATA]"
click at [647, 161] on input "text" at bounding box center [686, 156] width 115 height 22
type input "maam"
click at [806, 201] on select "Select [DEMOGRAPHIC_DATA] [DEMOGRAPHIC_DATA] Other Prefer Not To Say" at bounding box center [890, 204] width 250 height 22
select select "[DEMOGRAPHIC_DATA]"
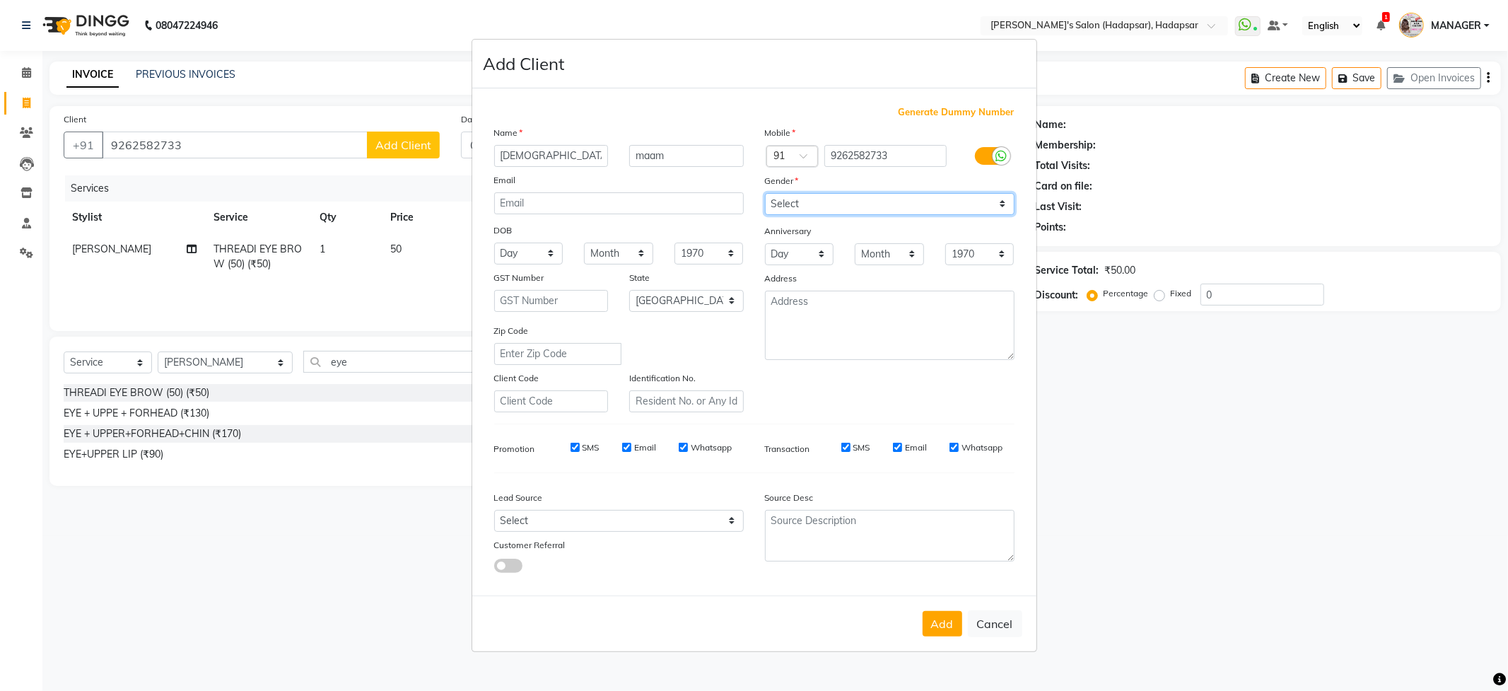
click at [765, 194] on select "Select [DEMOGRAPHIC_DATA] [DEMOGRAPHIC_DATA] Other Prefer Not To Say" at bounding box center [890, 204] width 250 height 22
click at [949, 626] on button "Add" at bounding box center [942, 623] width 40 height 25
type input "92******33"
select select
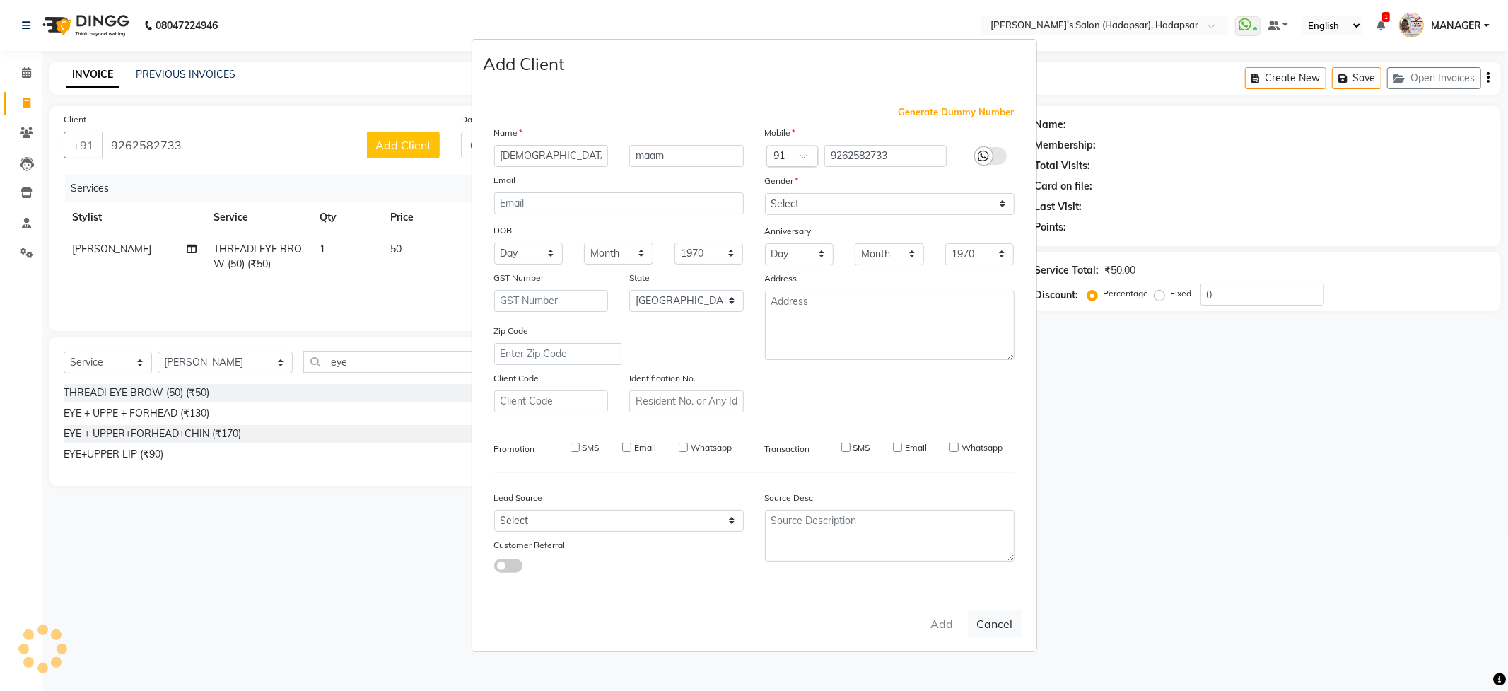
select select
select select "null"
select select
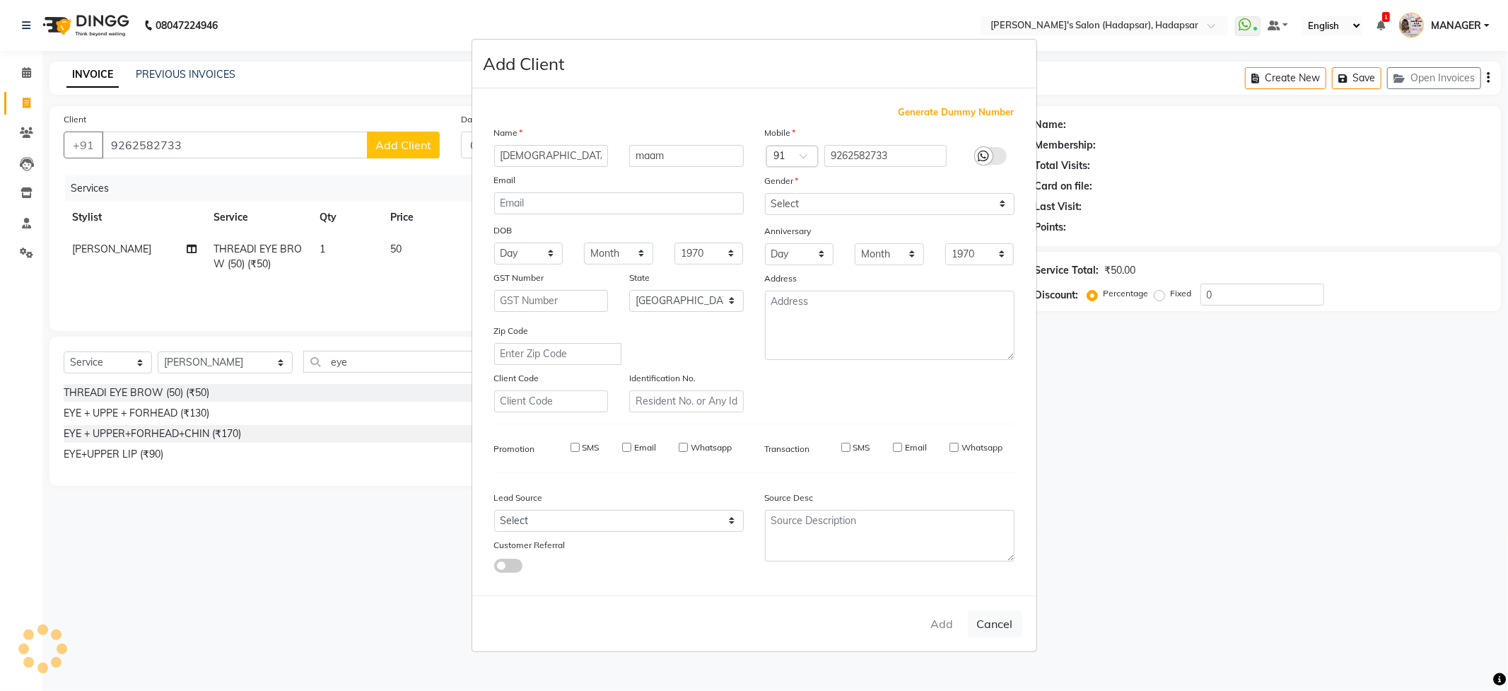
select select
checkbox input "false"
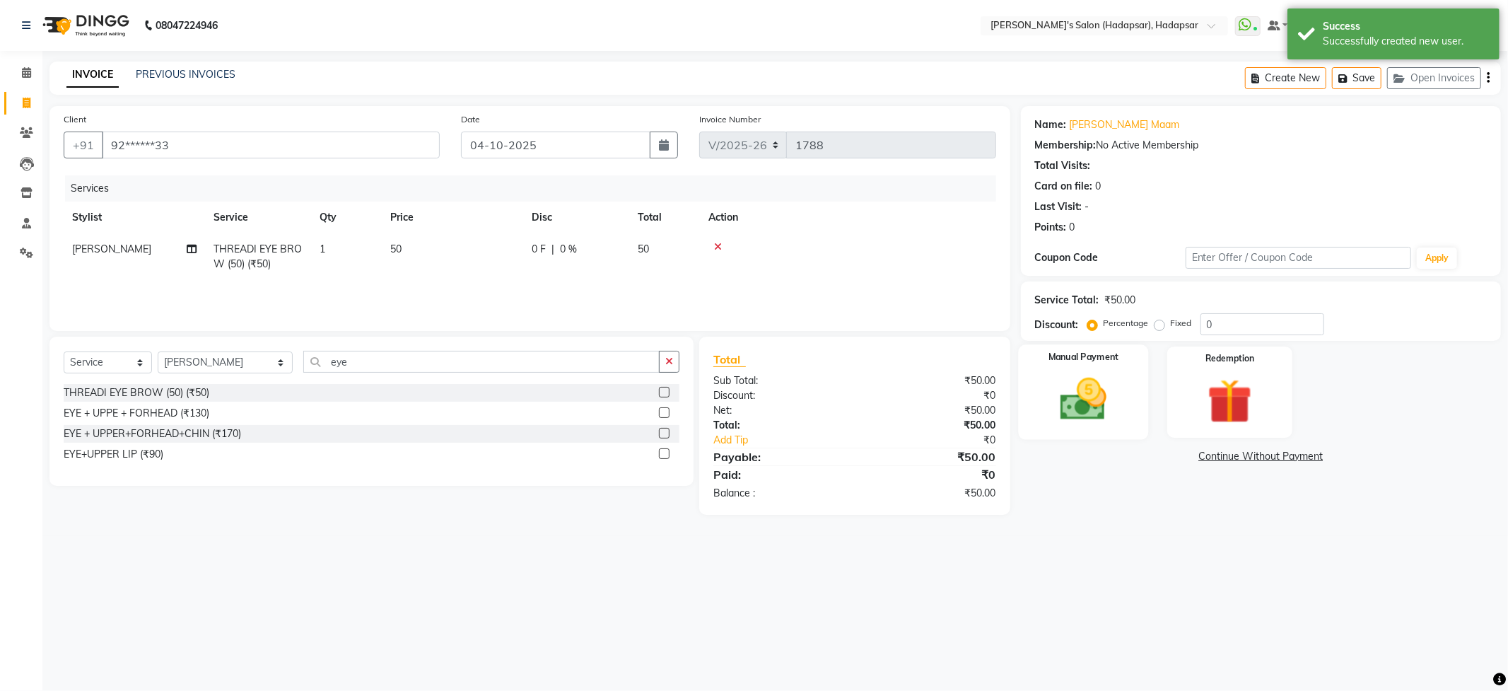
click at [1084, 407] on img at bounding box center [1083, 399] width 76 height 54
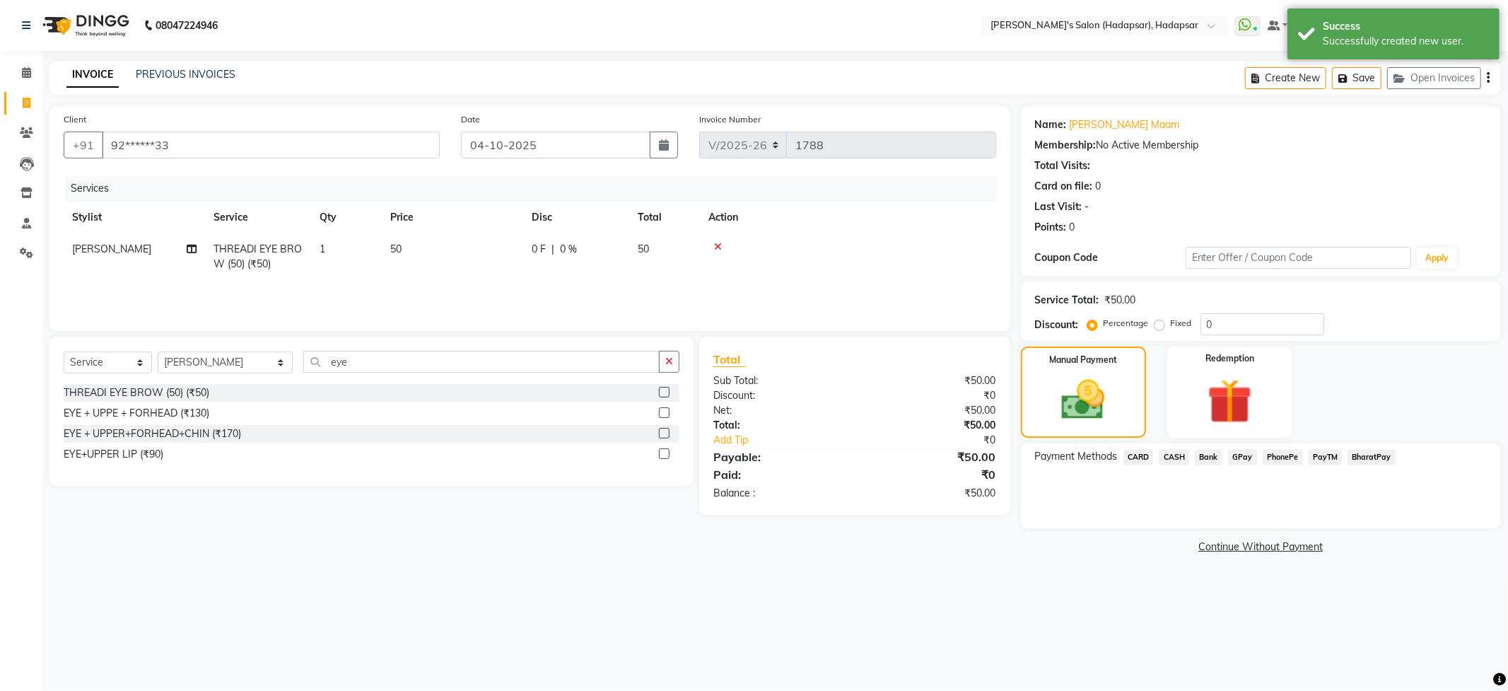
click at [1293, 458] on span "PhonePe" at bounding box center [1282, 457] width 40 height 16
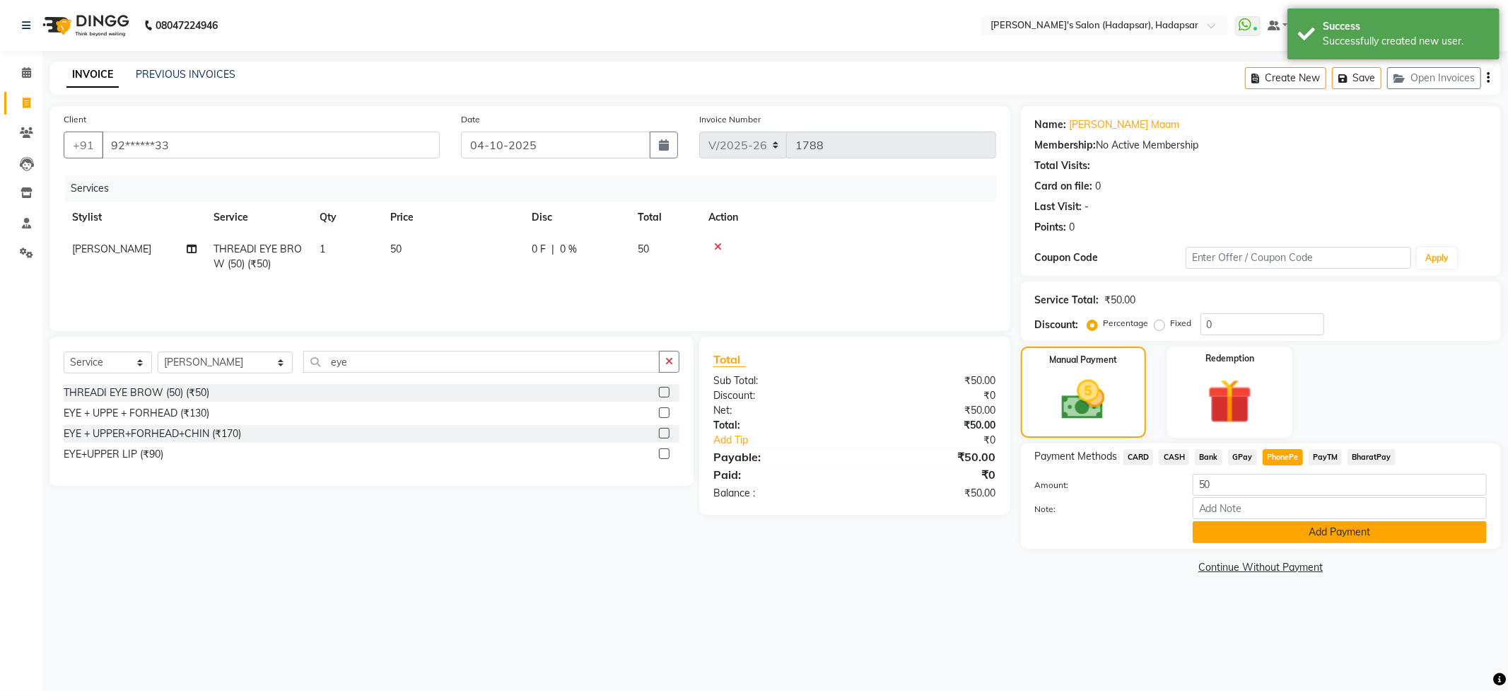
click at [1245, 535] on button "Add Payment" at bounding box center [1339, 532] width 294 height 22
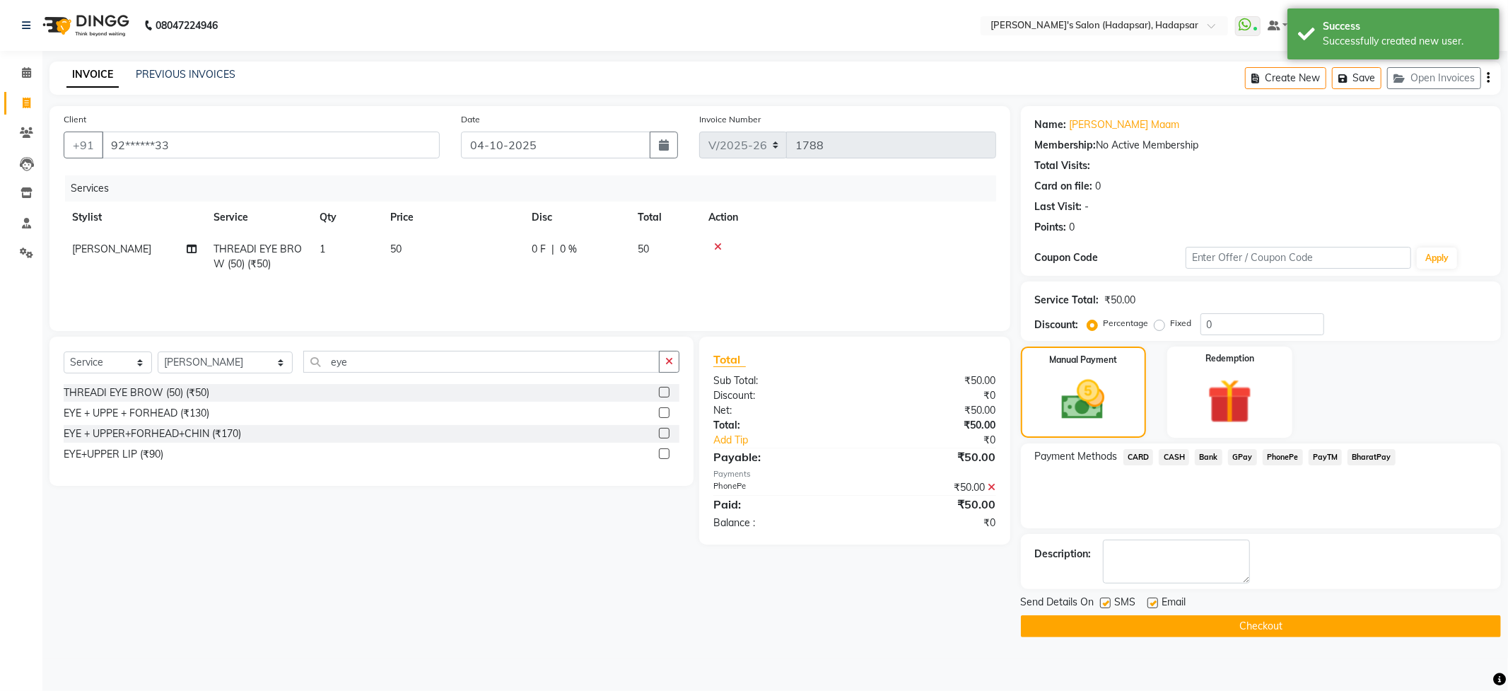
click at [1121, 626] on button "Checkout" at bounding box center [1261, 626] width 480 height 22
